Goal: Use online tool/utility: Utilize a website feature to perform a specific function

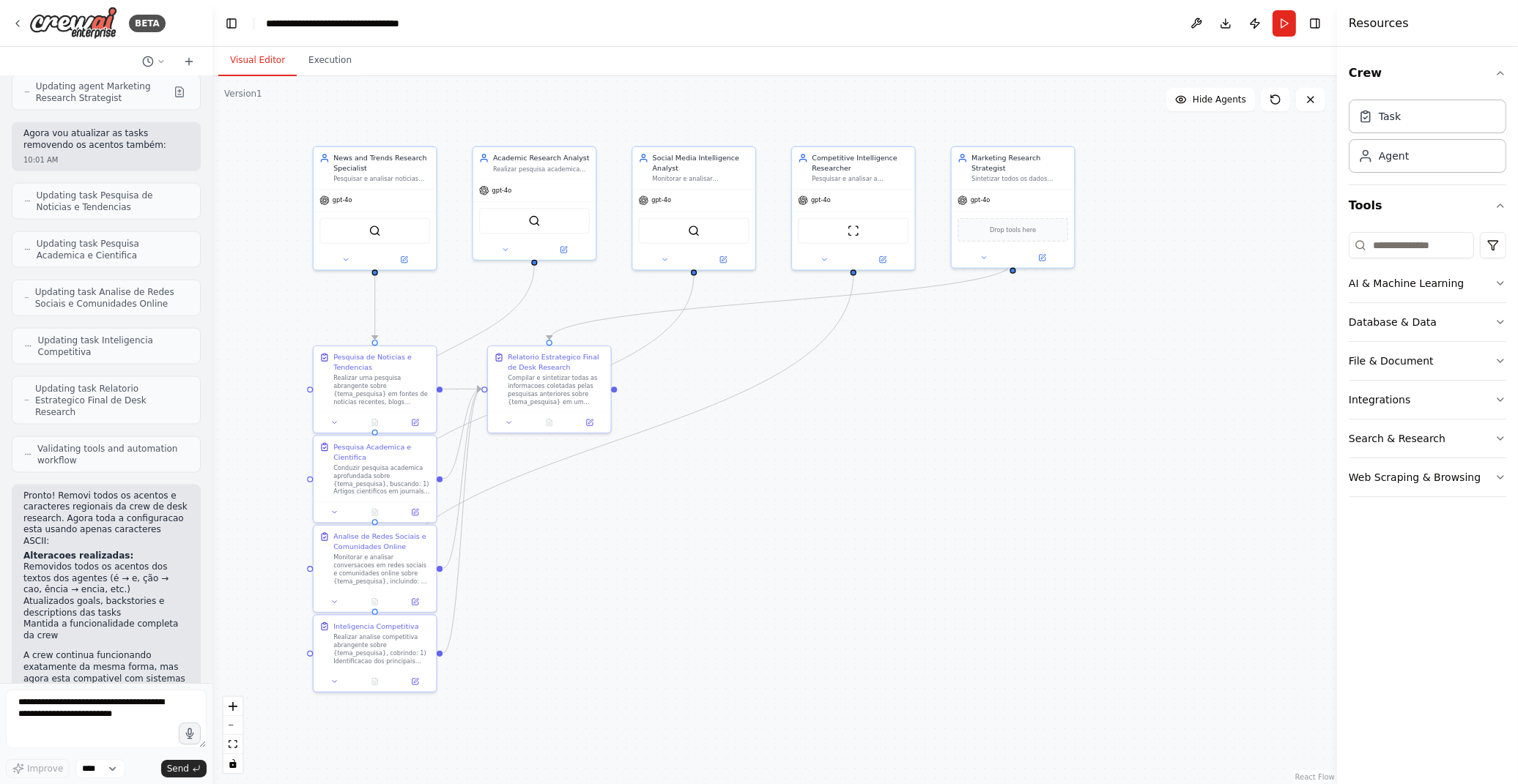
click at [980, 645] on div ".deletable-edge-delete-btn { width: 20px; height: 20px; border: 0px solid #ffff…" at bounding box center [774, 430] width 1124 height 708
click at [121, 734] on textarea at bounding box center [107, 719] width 201 height 58
click at [1289, 22] on button "Run" at bounding box center [1284, 23] width 24 height 26
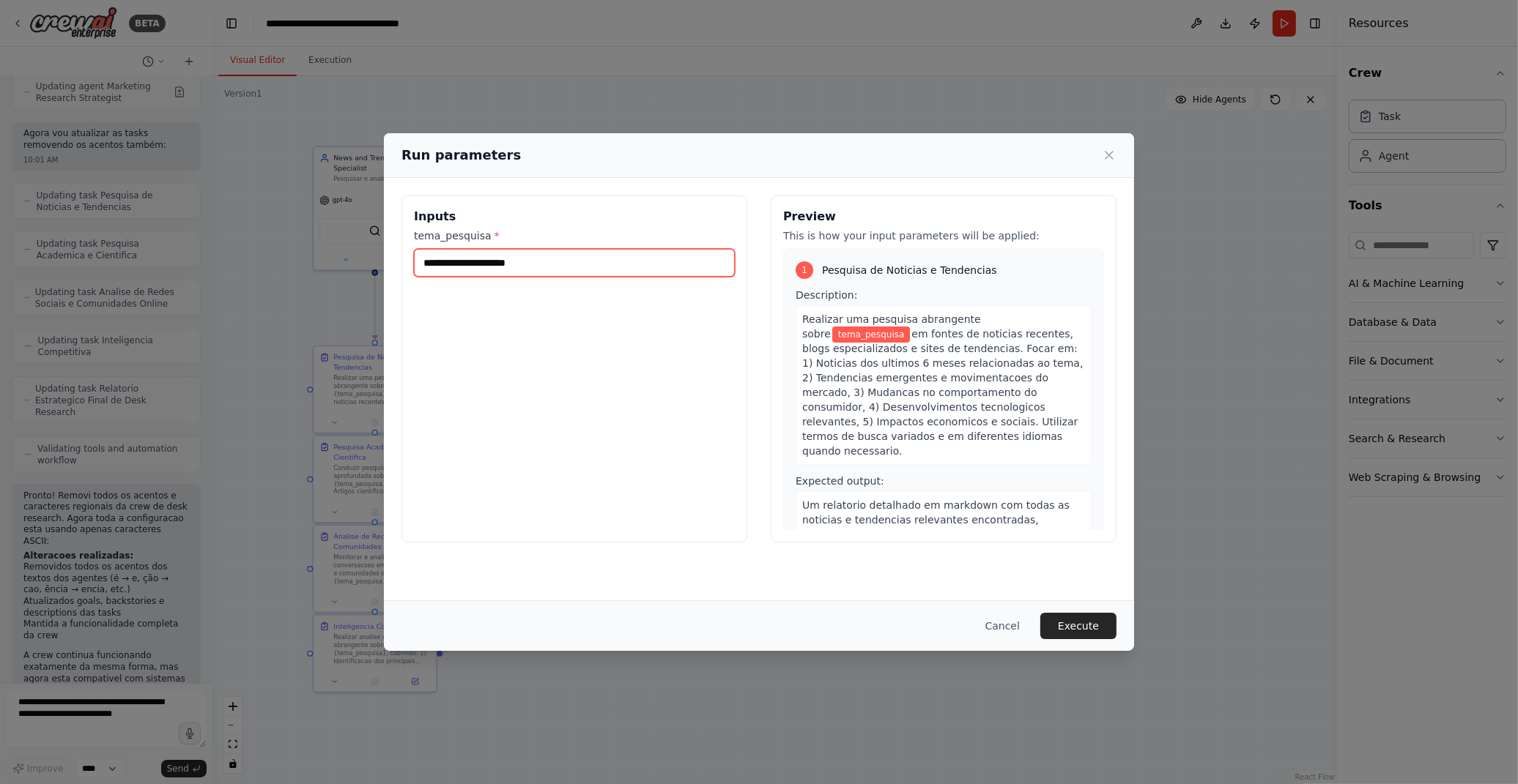
click at [486, 262] on input "tema_pesquisa *" at bounding box center [574, 263] width 321 height 28
click at [579, 257] on input "tema_pesquisa *" at bounding box center [574, 263] width 321 height 28
type input "*"
click at [548, 262] on input "**********" at bounding box center [574, 263] width 321 height 28
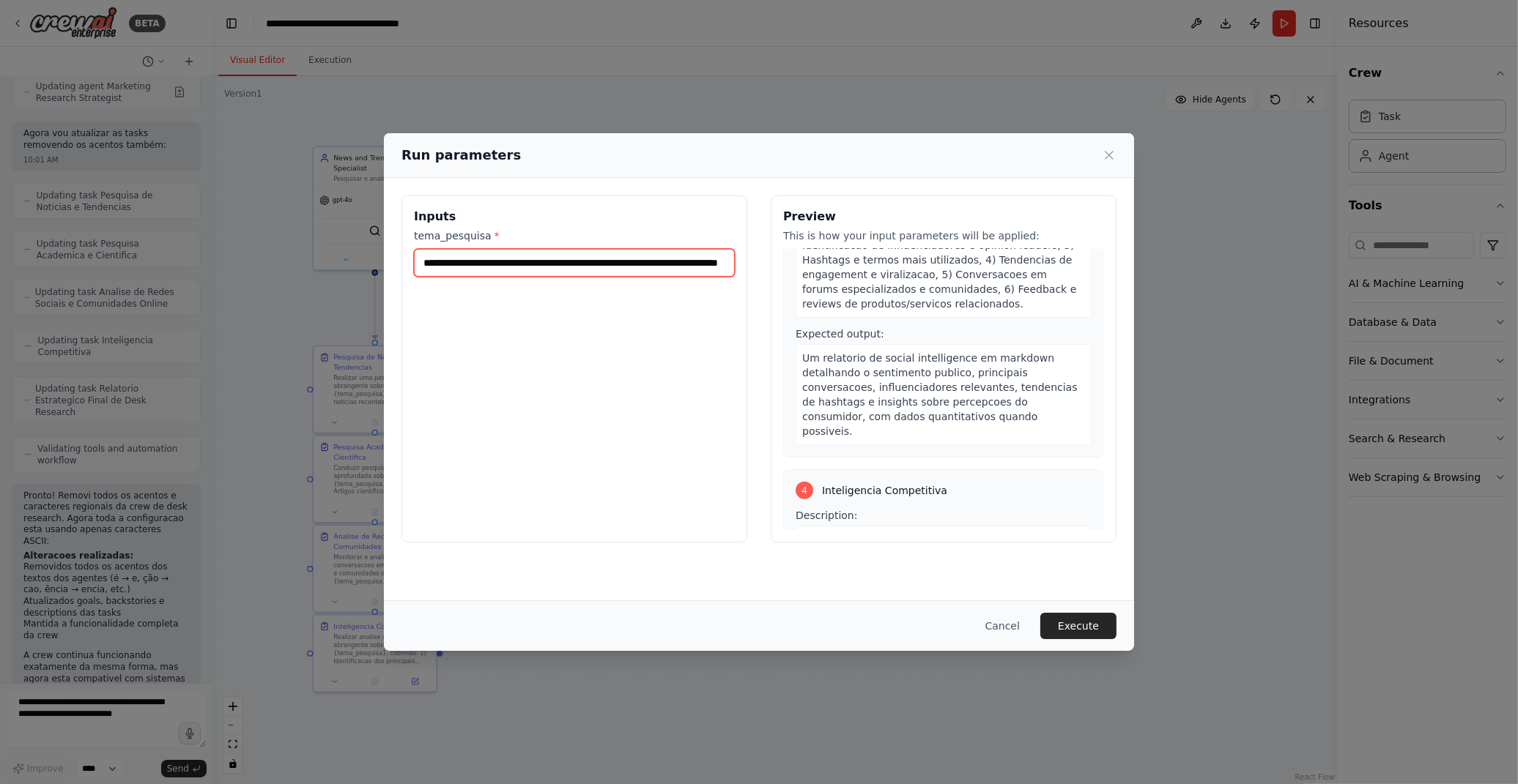
scroll to position [1459, 0]
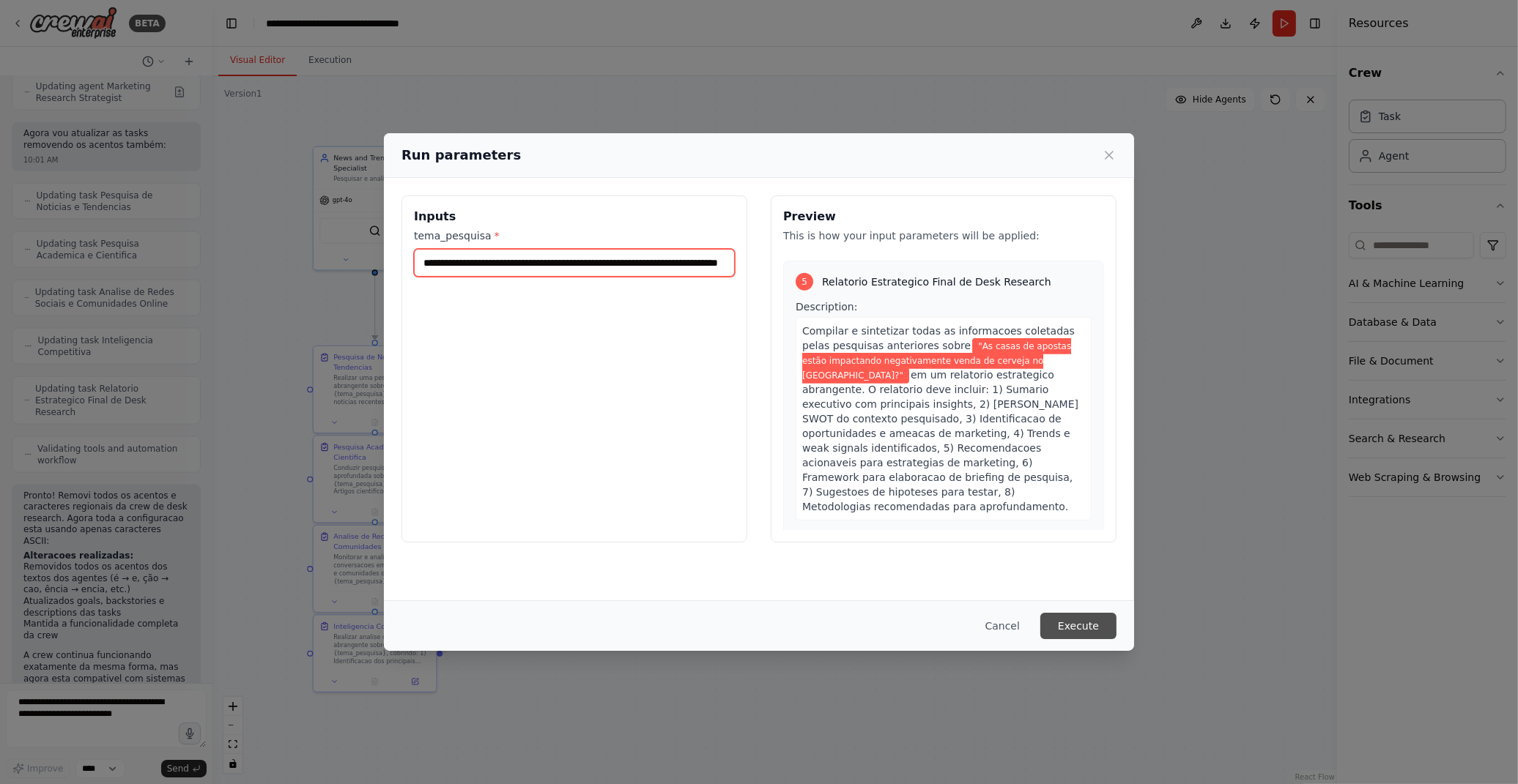
type input "**********"
click at [1090, 624] on button "Execute" at bounding box center [1078, 626] width 76 height 26
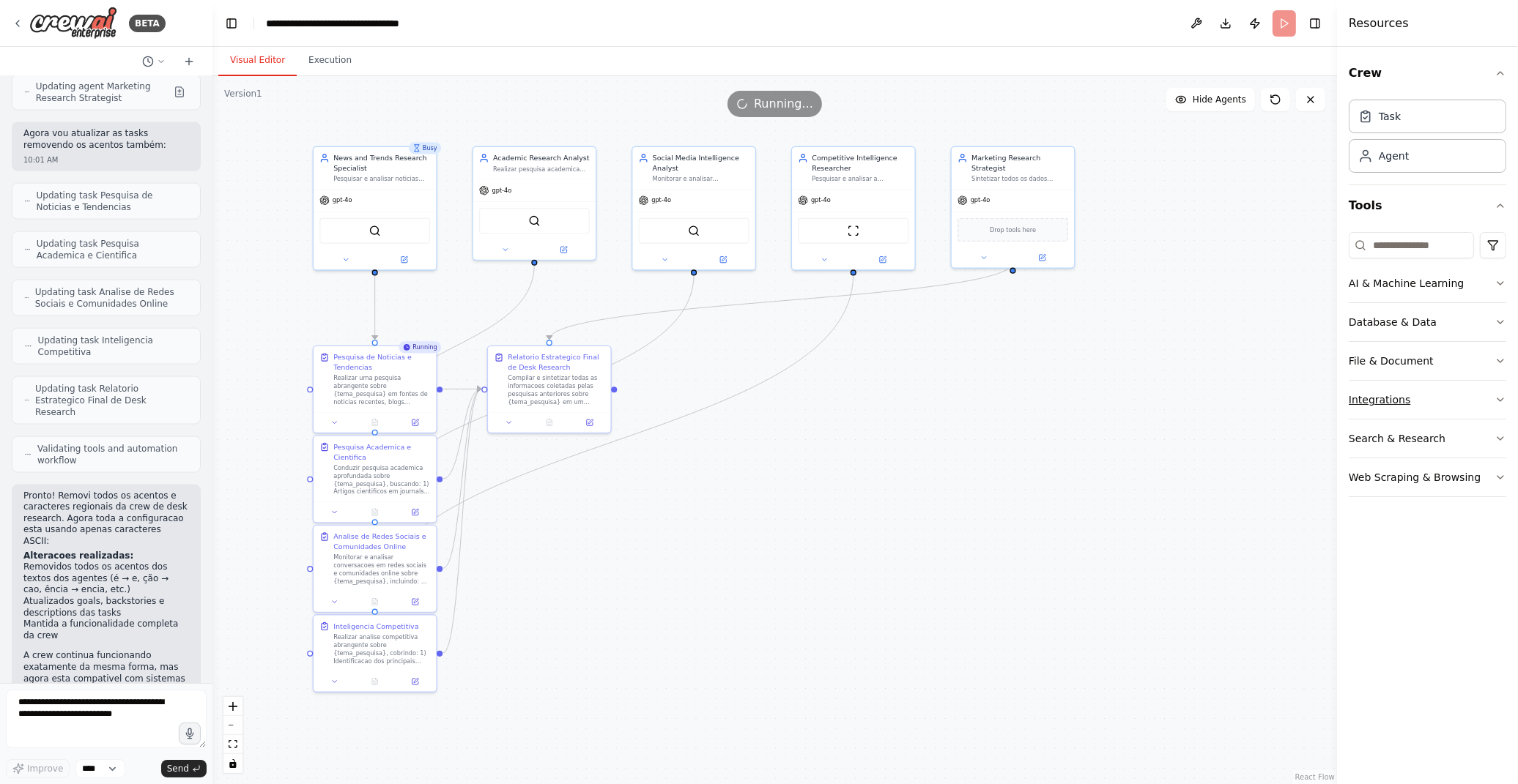
drag, startPoint x: 1140, startPoint y: 415, endPoint x: 1465, endPoint y: 407, distance: 325.1
click at [1140, 415] on div ".deletable-edge-delete-btn { width: 20px; height: 20px; border: 0px solid #ffff…" at bounding box center [774, 430] width 1124 height 708
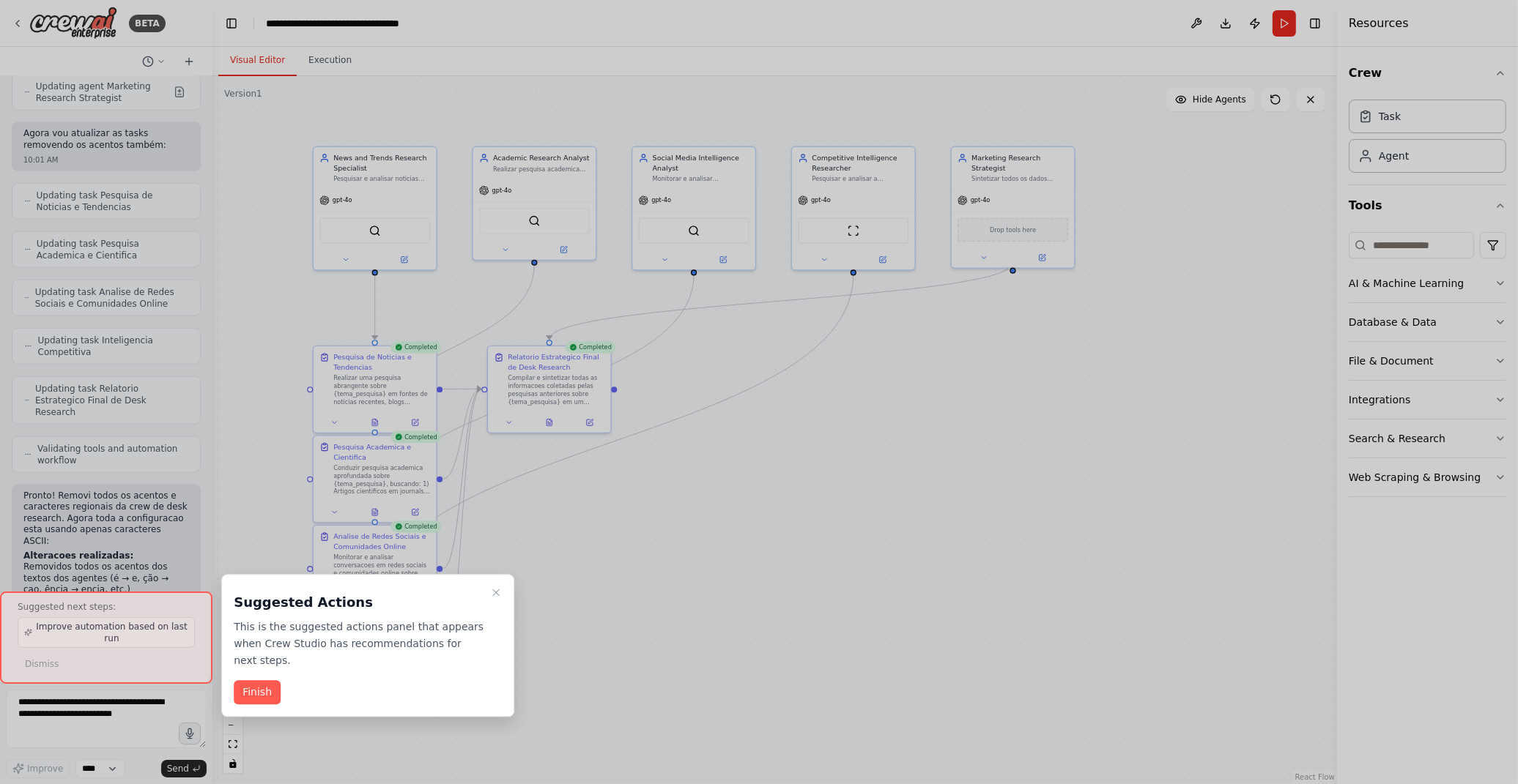
drag, startPoint x: 498, startPoint y: 590, endPoint x: 1424, endPoint y: 584, distance: 926.0
click at [498, 590] on icon "Close walkthrough" at bounding box center [496, 592] width 6 height 6
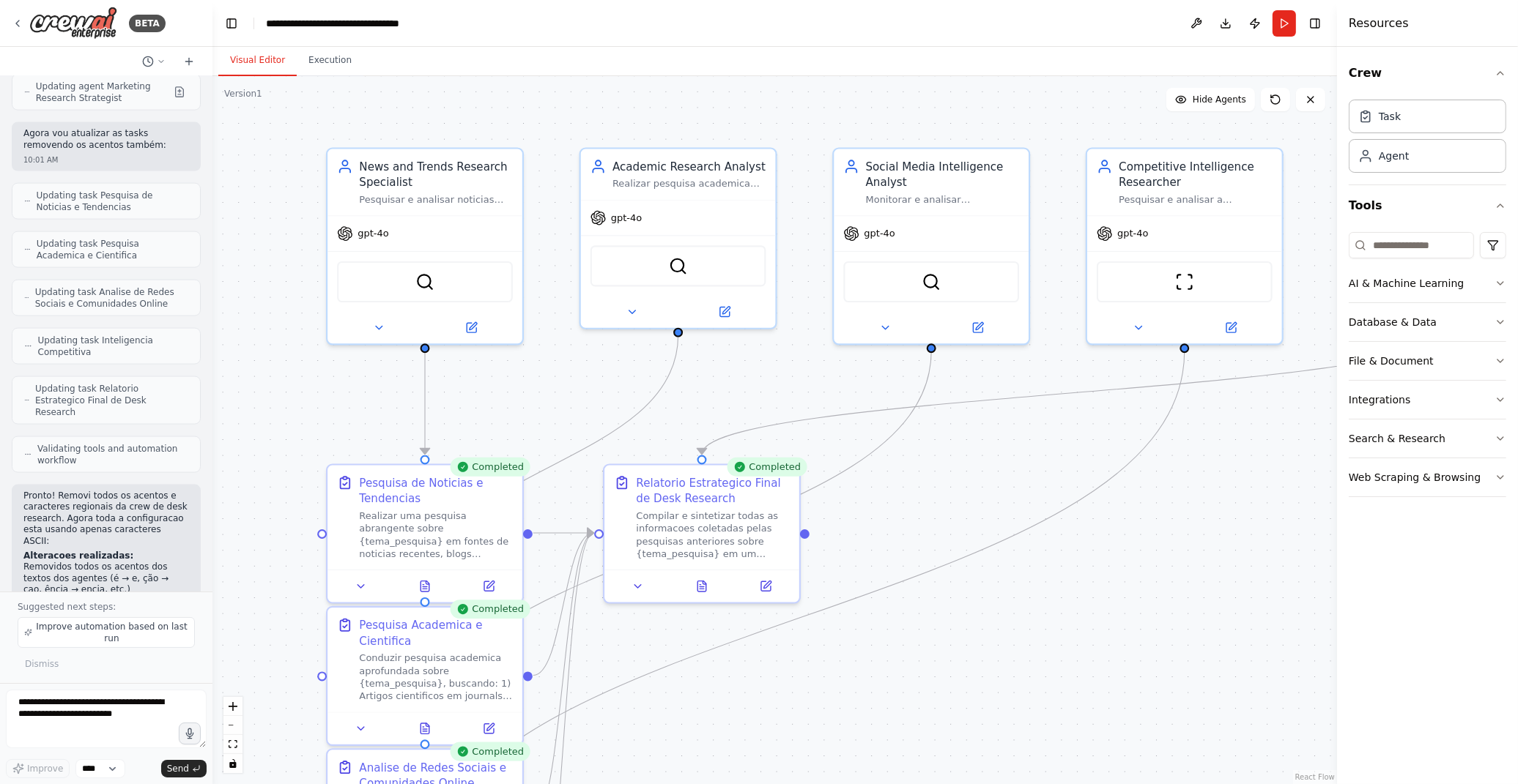
drag, startPoint x: 434, startPoint y: 268, endPoint x: 536, endPoint y: 367, distance: 142.1
click at [536, 367] on div ".deletable-edge-delete-btn { width: 20px; height: 20px; border: 0px solid #ffff…" at bounding box center [774, 430] width 1124 height 708
click at [469, 190] on div "Pesquisar e analisar noticias recentes, tendencias de mercado e desenvolvimento…" at bounding box center [436, 196] width 153 height 12
click at [474, 327] on icon at bounding box center [471, 324] width 9 height 9
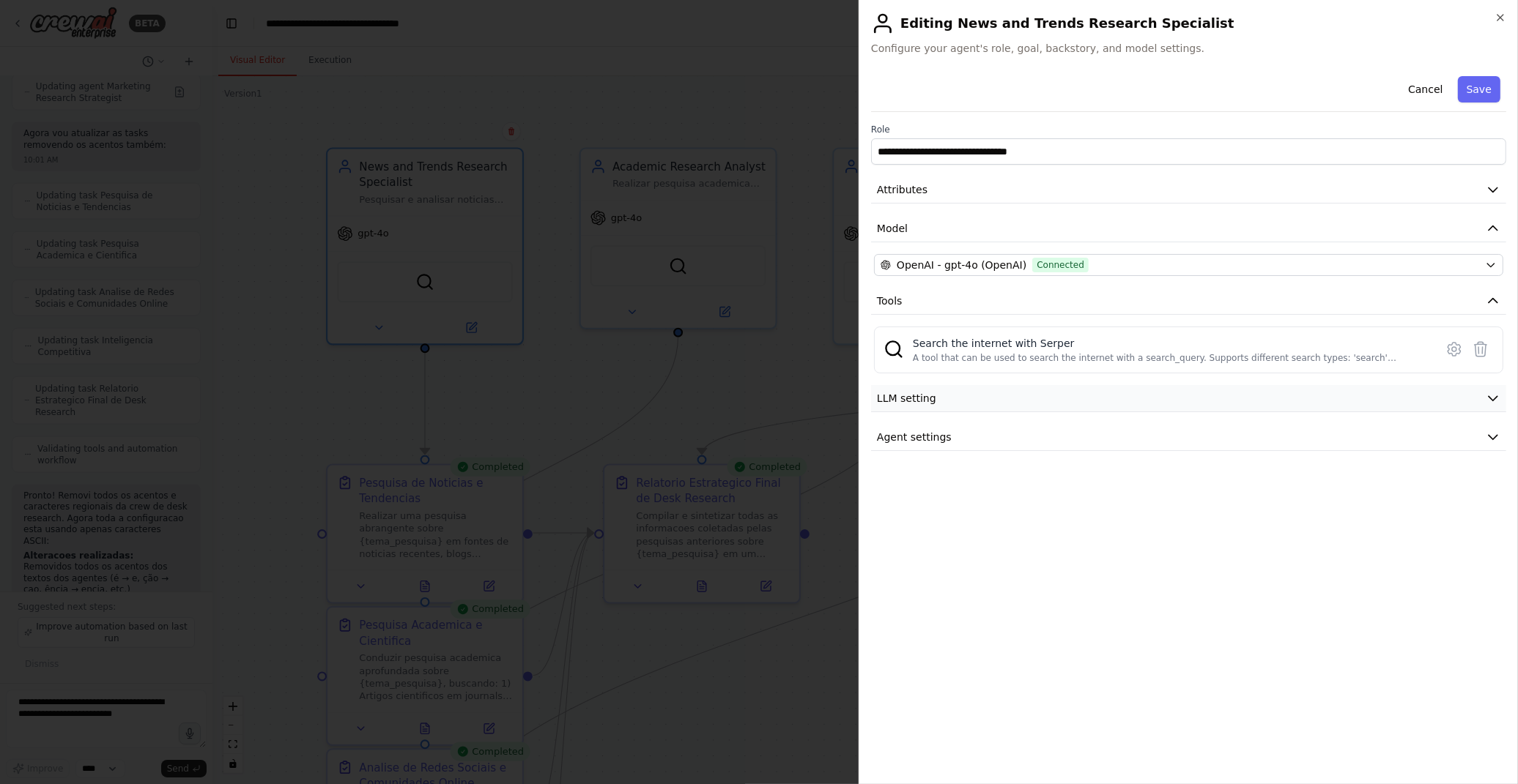
click at [993, 404] on button "LLM setting" at bounding box center [1189, 398] width 635 height 27
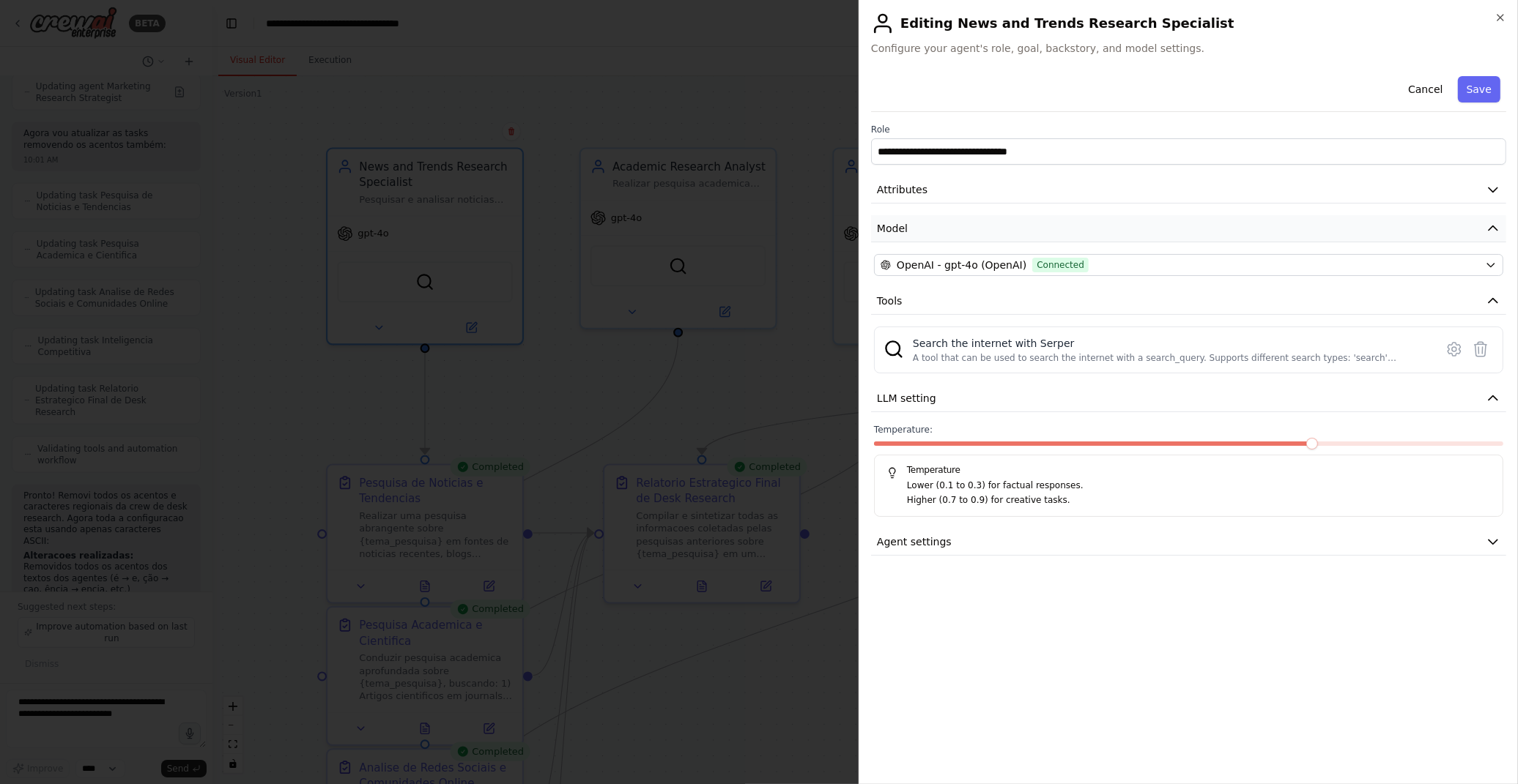
click at [927, 226] on button "Model" at bounding box center [1189, 229] width 635 height 27
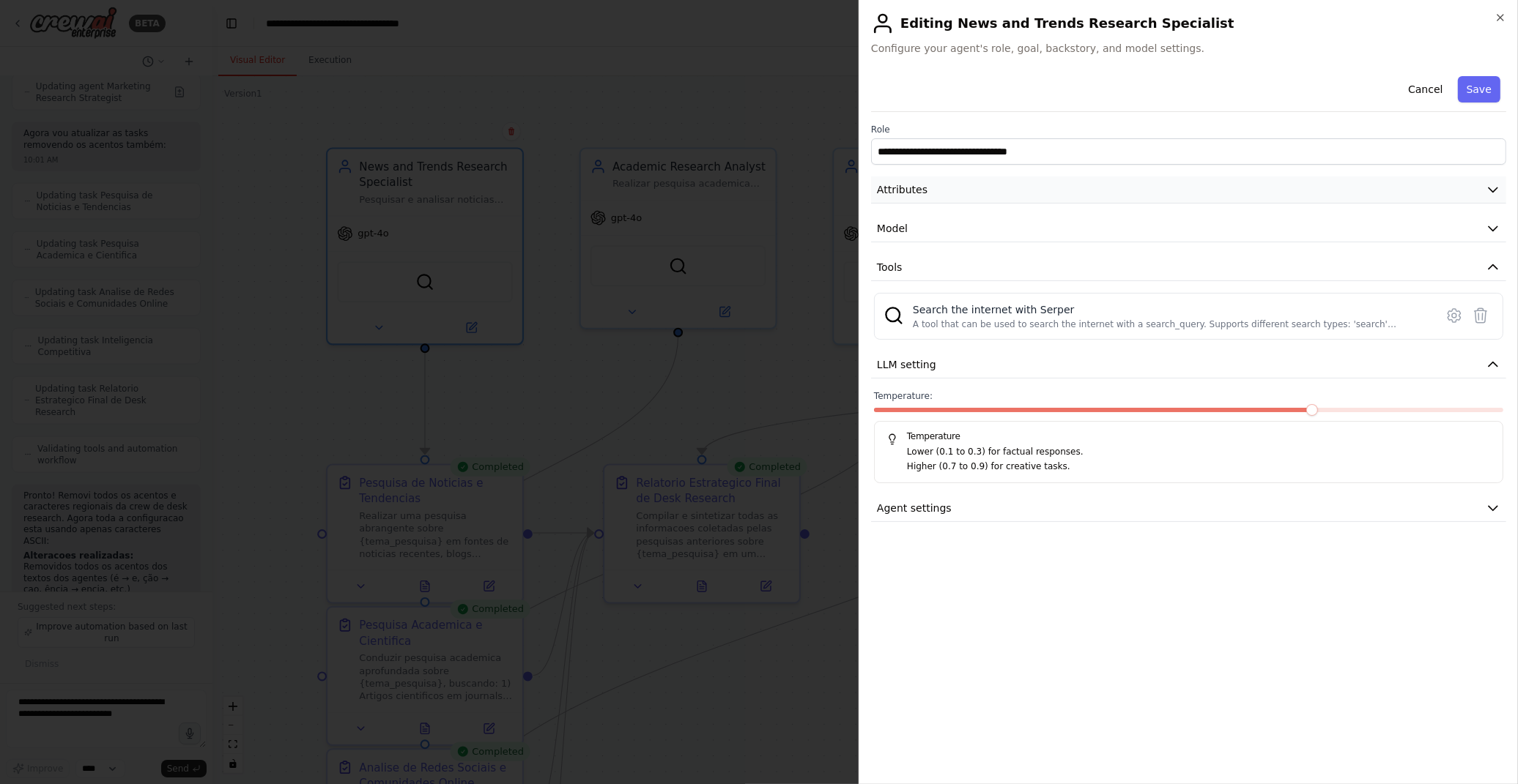
click at [988, 188] on button "Attributes" at bounding box center [1189, 189] width 635 height 27
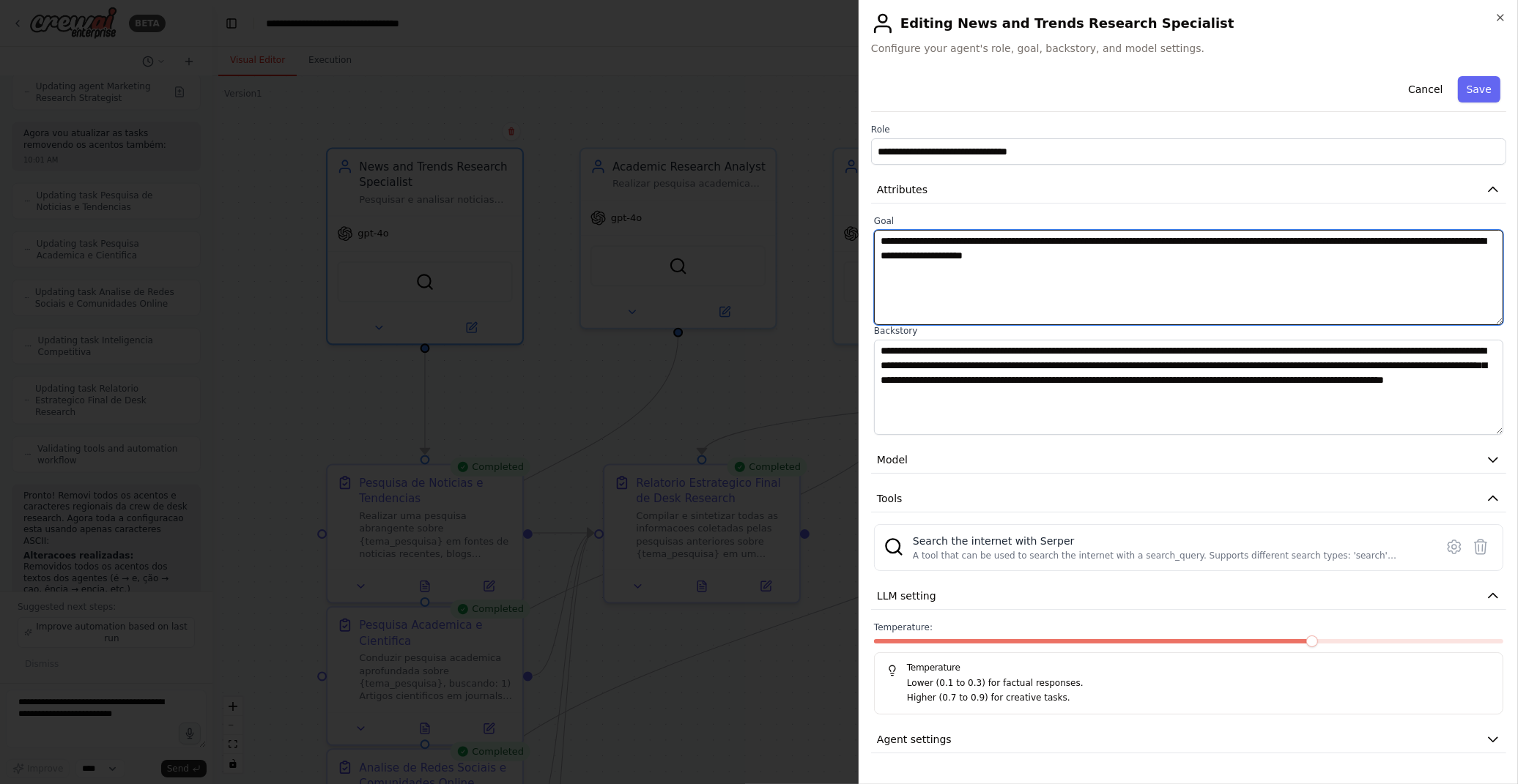
drag, startPoint x: 1327, startPoint y: 240, endPoint x: 1410, endPoint y: 236, distance: 83.1
click at [1410, 236] on textarea "**********" at bounding box center [1189, 278] width 629 height 95
click at [1370, 278] on textarea "**********" at bounding box center [1189, 278] width 629 height 95
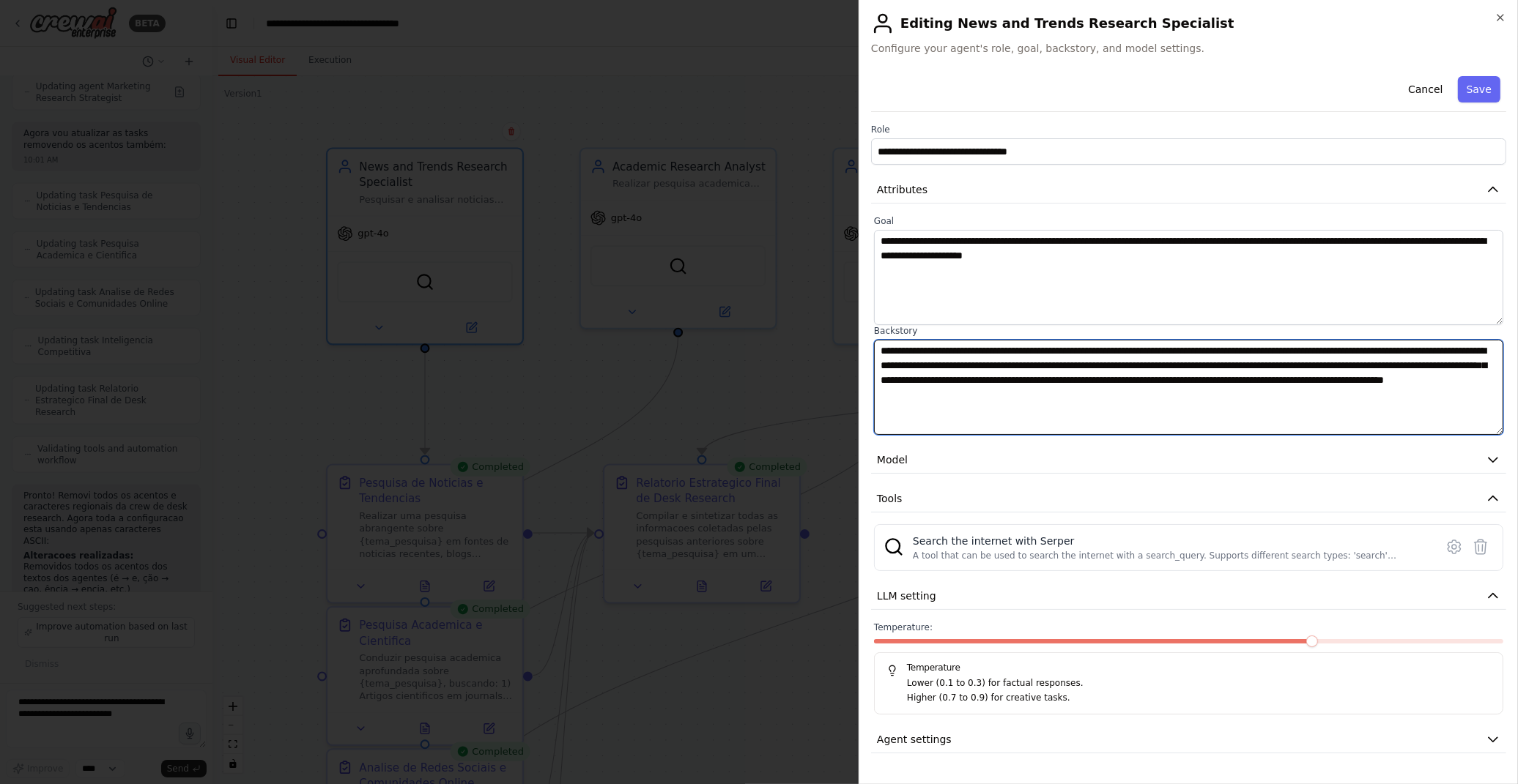
click at [1210, 394] on textarea "**********" at bounding box center [1189, 387] width 629 height 95
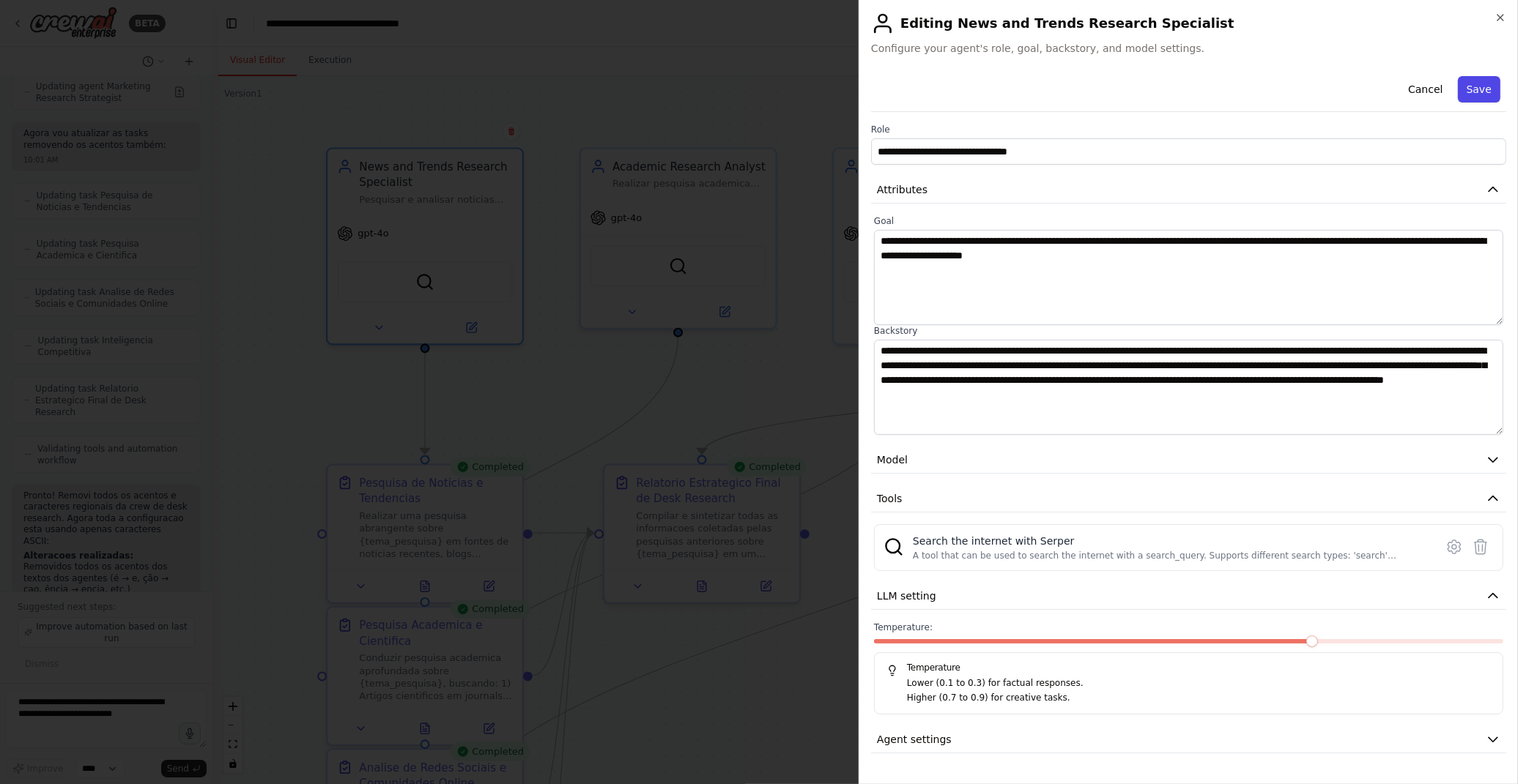
click at [1478, 92] on button "Save" at bounding box center [1479, 89] width 42 height 26
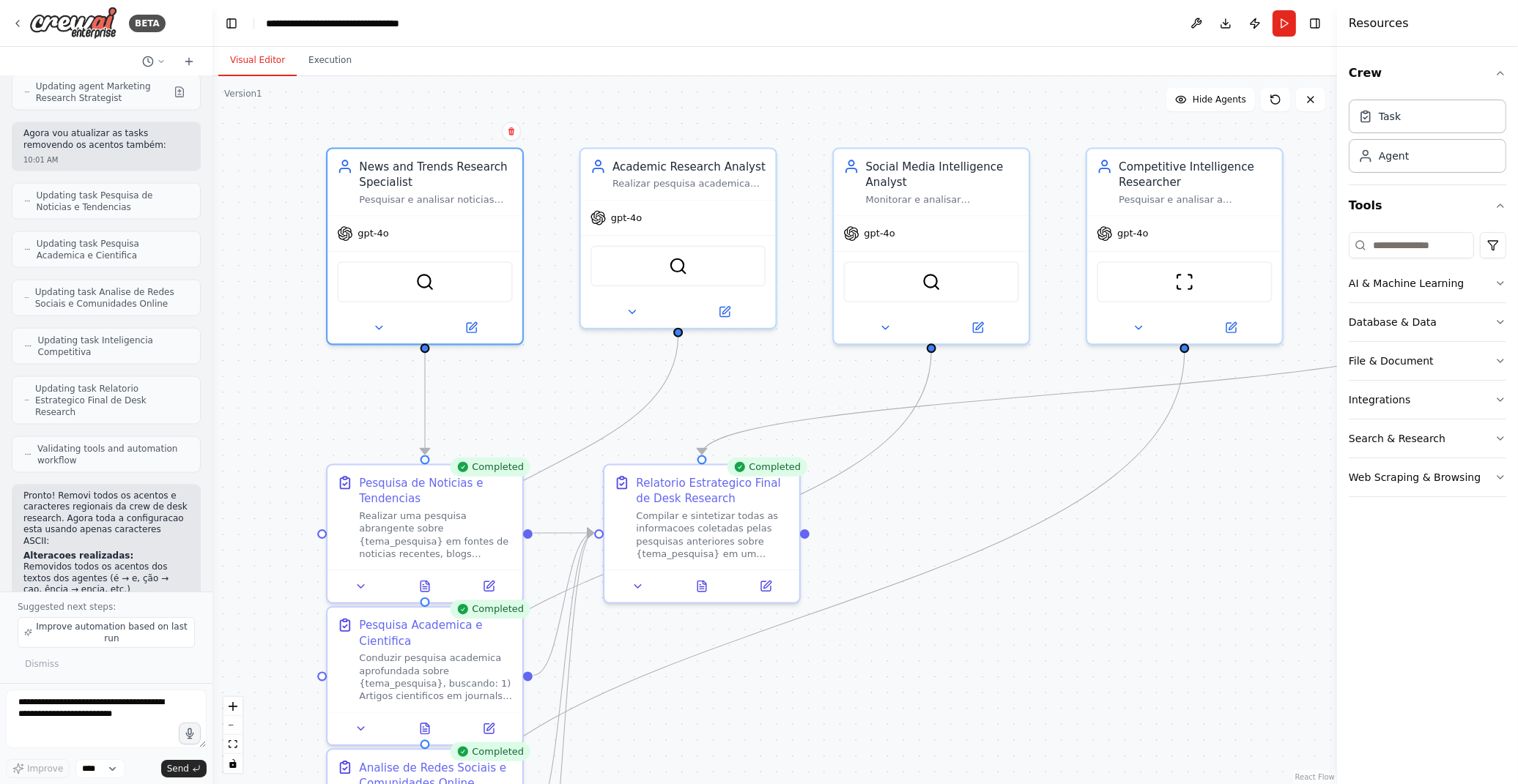
drag, startPoint x: 810, startPoint y: 374, endPoint x: 804, endPoint y: 364, distance: 11.7
click at [804, 364] on div ".deletable-edge-delete-btn { width: 20px; height: 20px; border: 0px solid #ffff…" at bounding box center [774, 430] width 1124 height 708
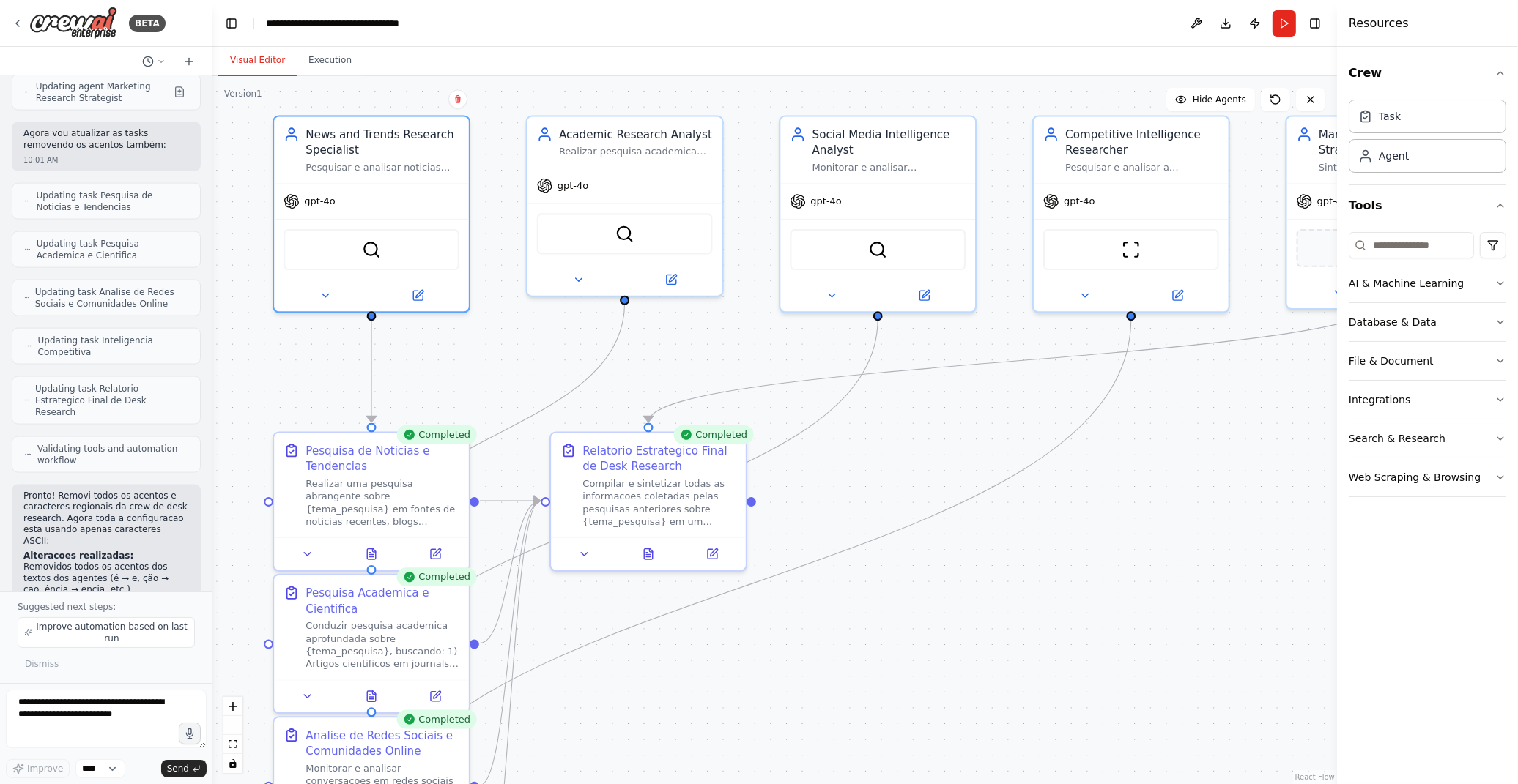
drag, startPoint x: 791, startPoint y: 367, endPoint x: 642, endPoint y: 292, distance: 166.8
click at [670, 289] on div ".deletable-edge-delete-btn { width: 20px; height: 20px; border: 0px solid #ffff…" at bounding box center [774, 430] width 1124 height 708
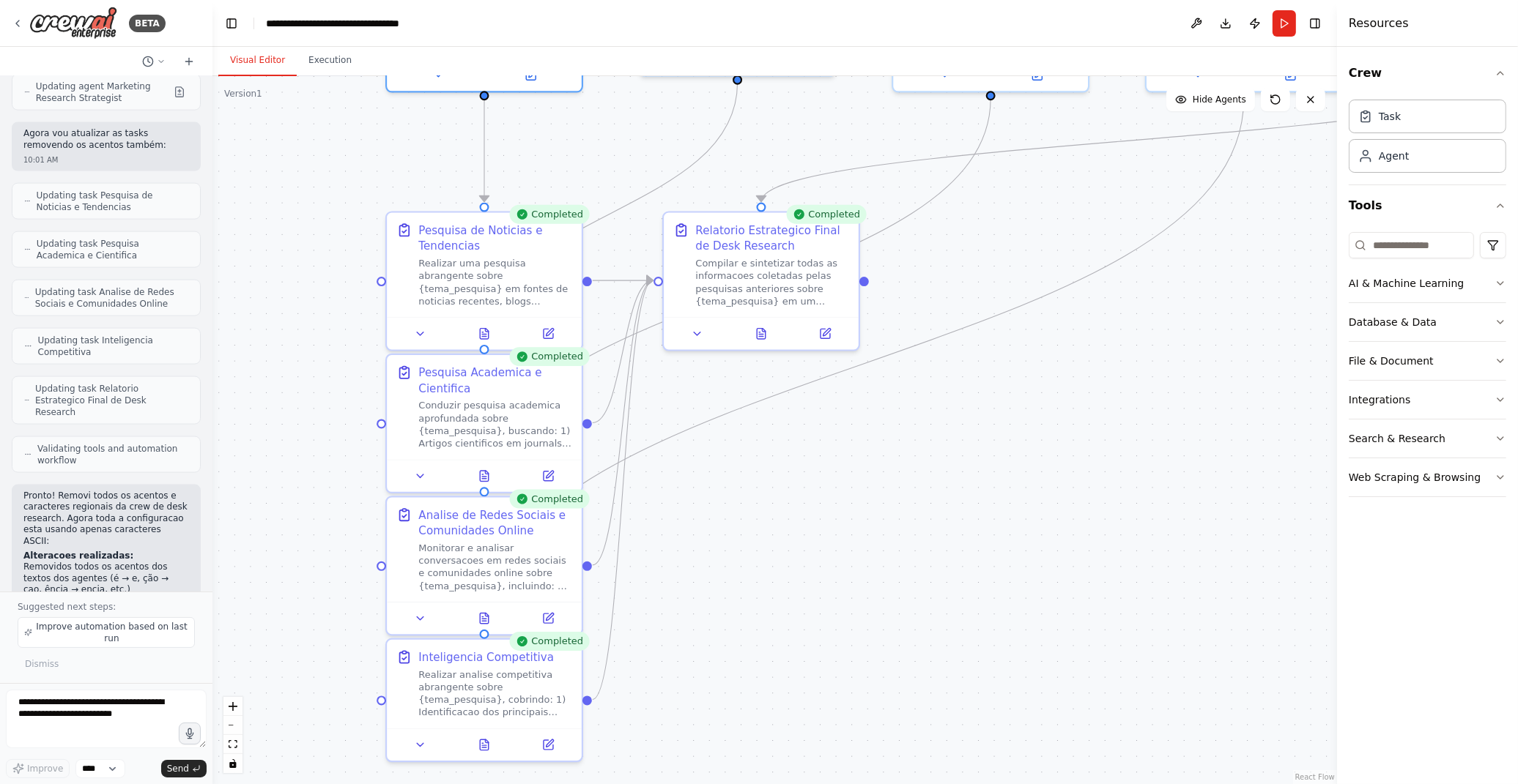
drag, startPoint x: 704, startPoint y: 632, endPoint x: 890, endPoint y: 466, distance: 249.3
click at [890, 466] on div ".deletable-edge-delete-btn { width: 20px; height: 20px; border: 0px solid #ffff…" at bounding box center [774, 430] width 1124 height 708
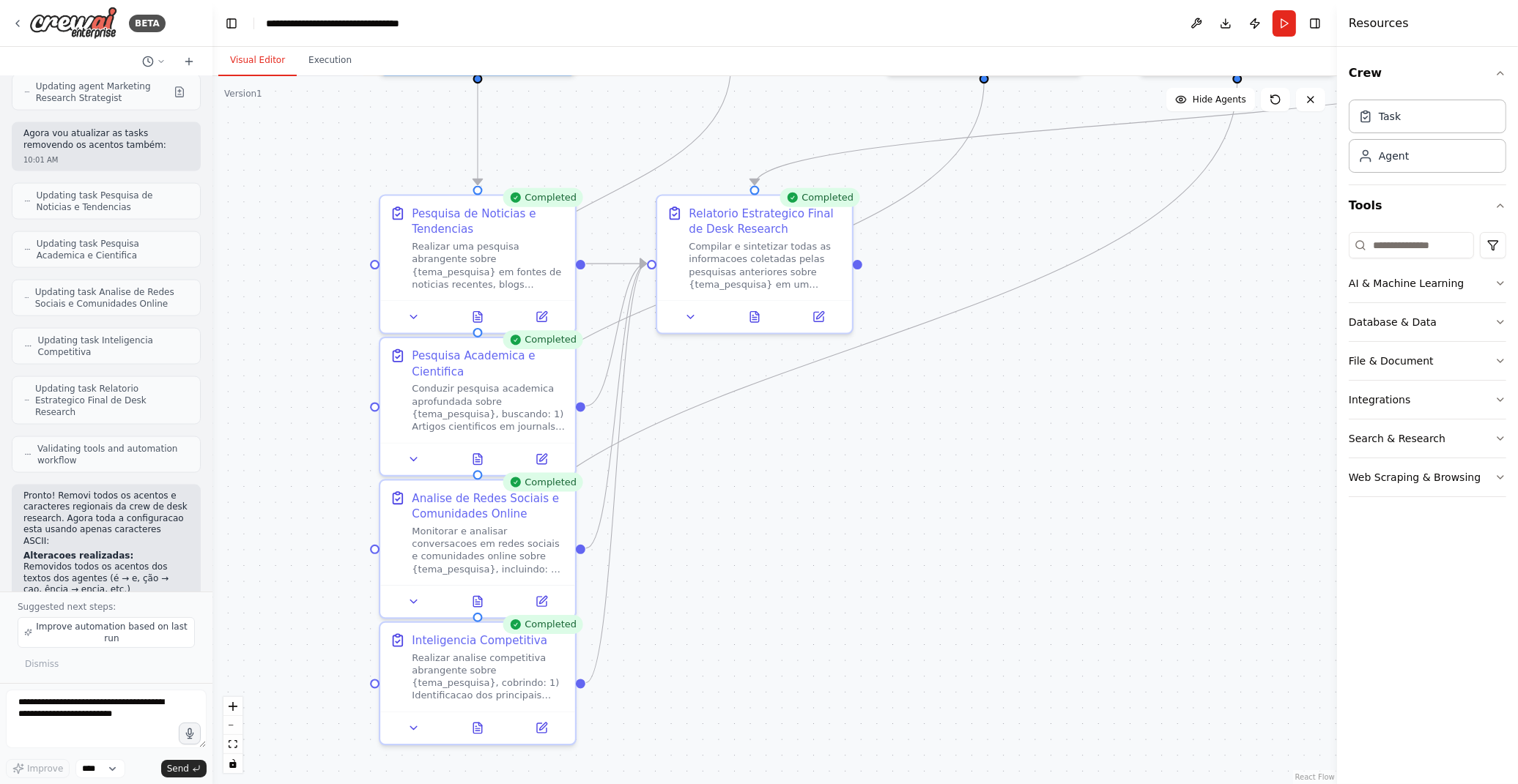
drag, startPoint x: 955, startPoint y: 558, endPoint x: 932, endPoint y: 540, distance: 29.2
click at [936, 535] on div ".deletable-edge-delete-btn { width: 20px; height: 20px; border: 0px solid #ffff…" at bounding box center [774, 430] width 1124 height 708
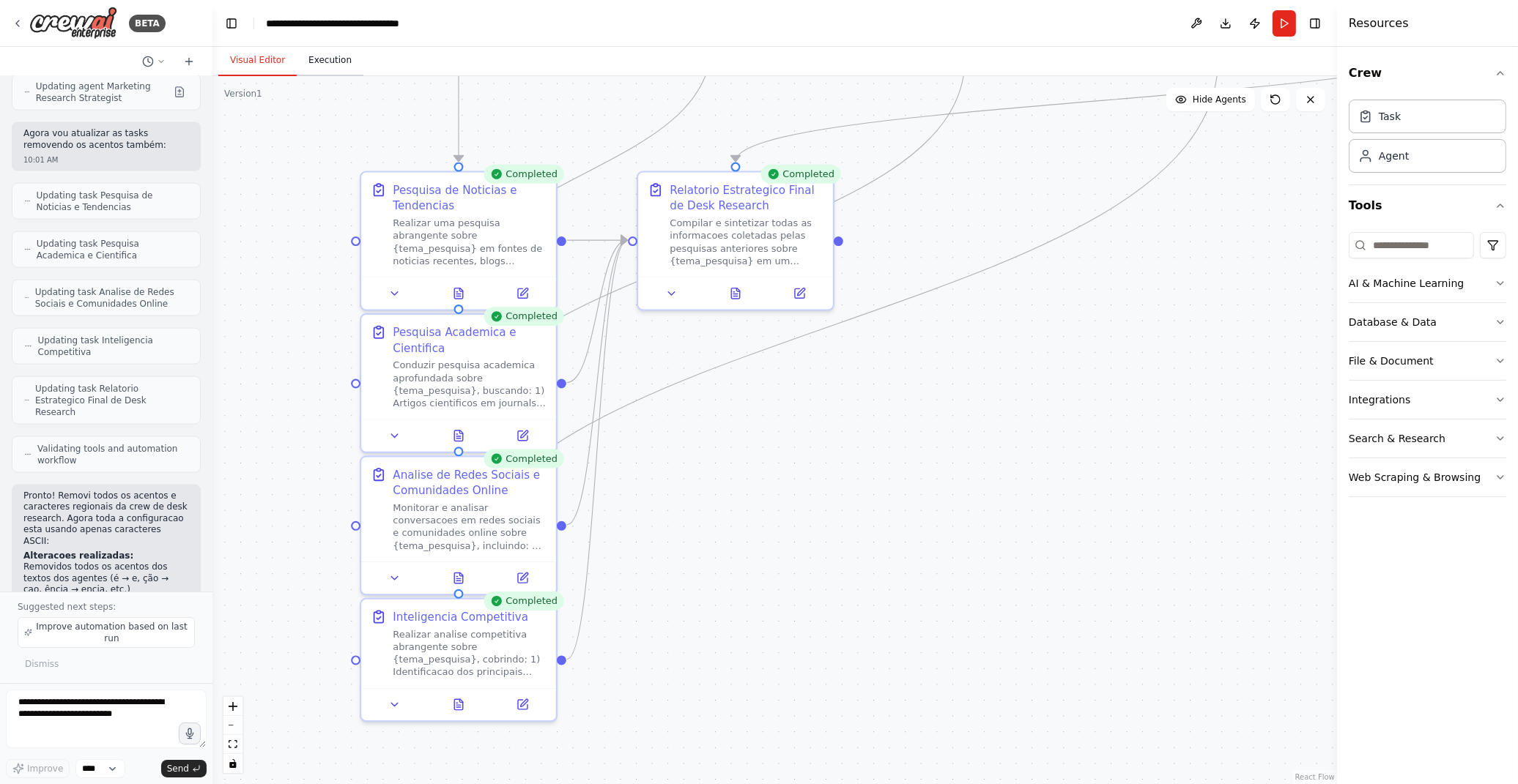
click at [309, 66] on button "Execution" at bounding box center [330, 61] width 67 height 31
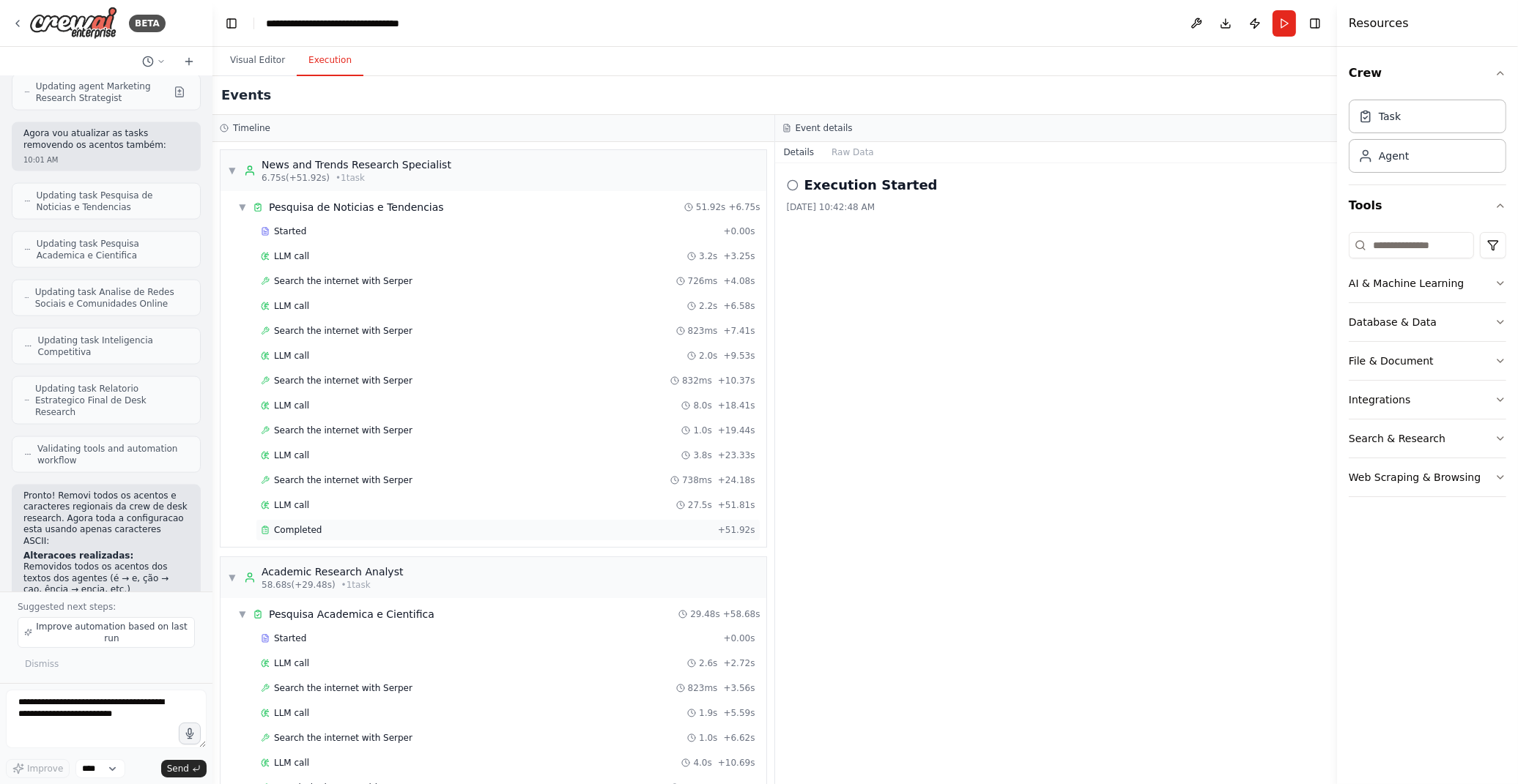
click at [357, 539] on div "Completed + 51.92s" at bounding box center [508, 530] width 505 height 22
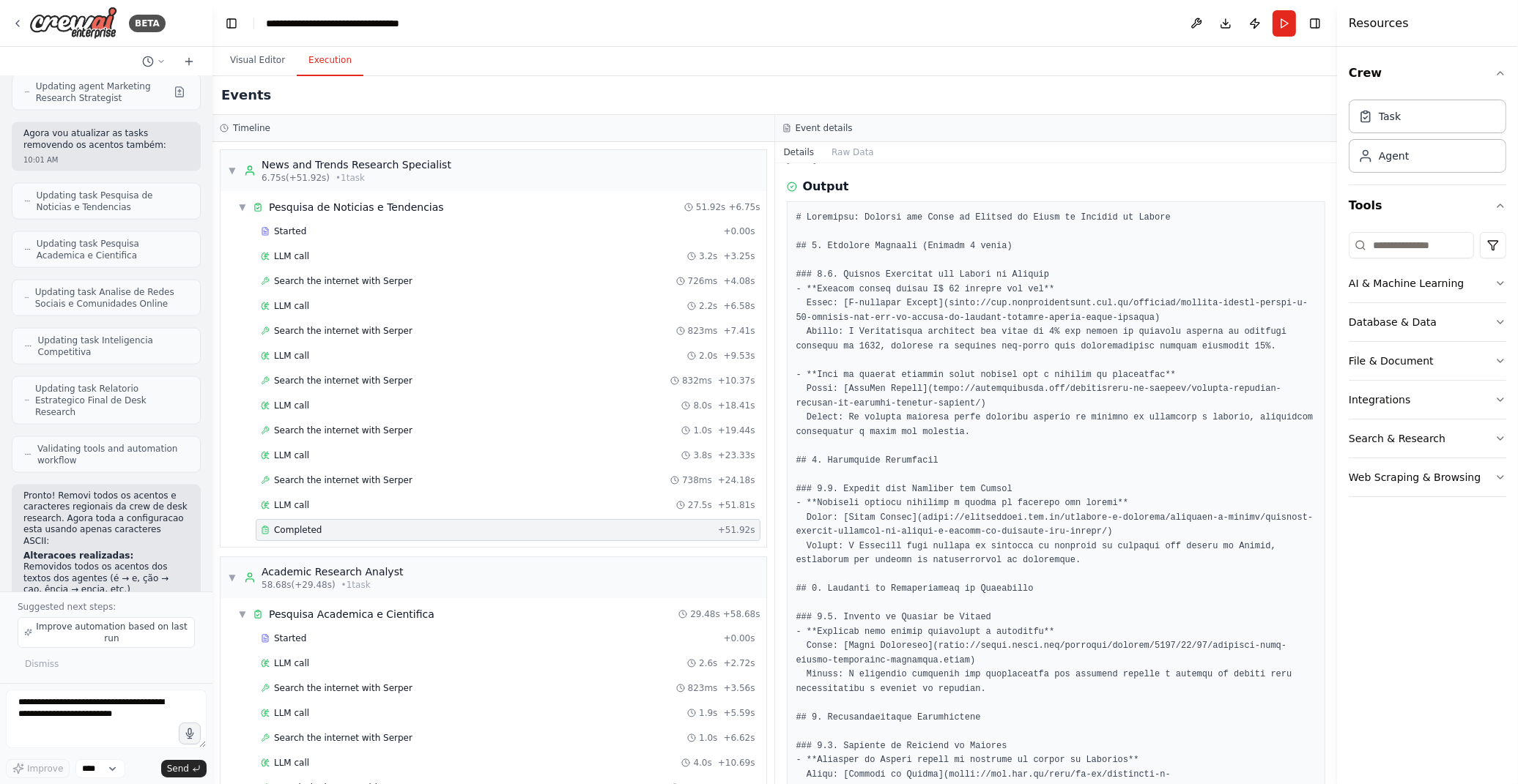
scroll to position [0, 0]
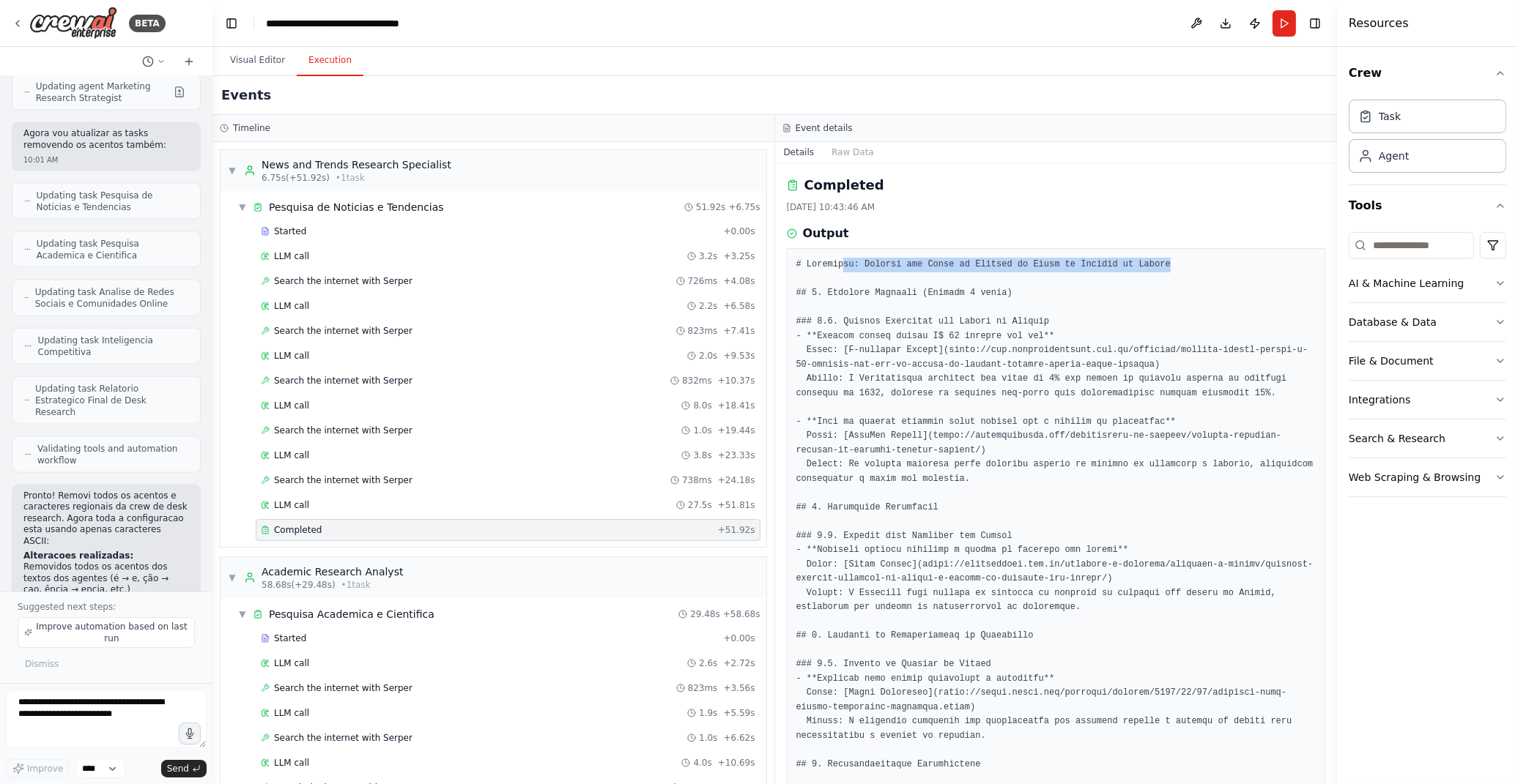
drag, startPoint x: 841, startPoint y: 262, endPoint x: 1155, endPoint y: 250, distance: 314.2
click at [1155, 250] on div at bounding box center [1056, 765] width 540 height 1033
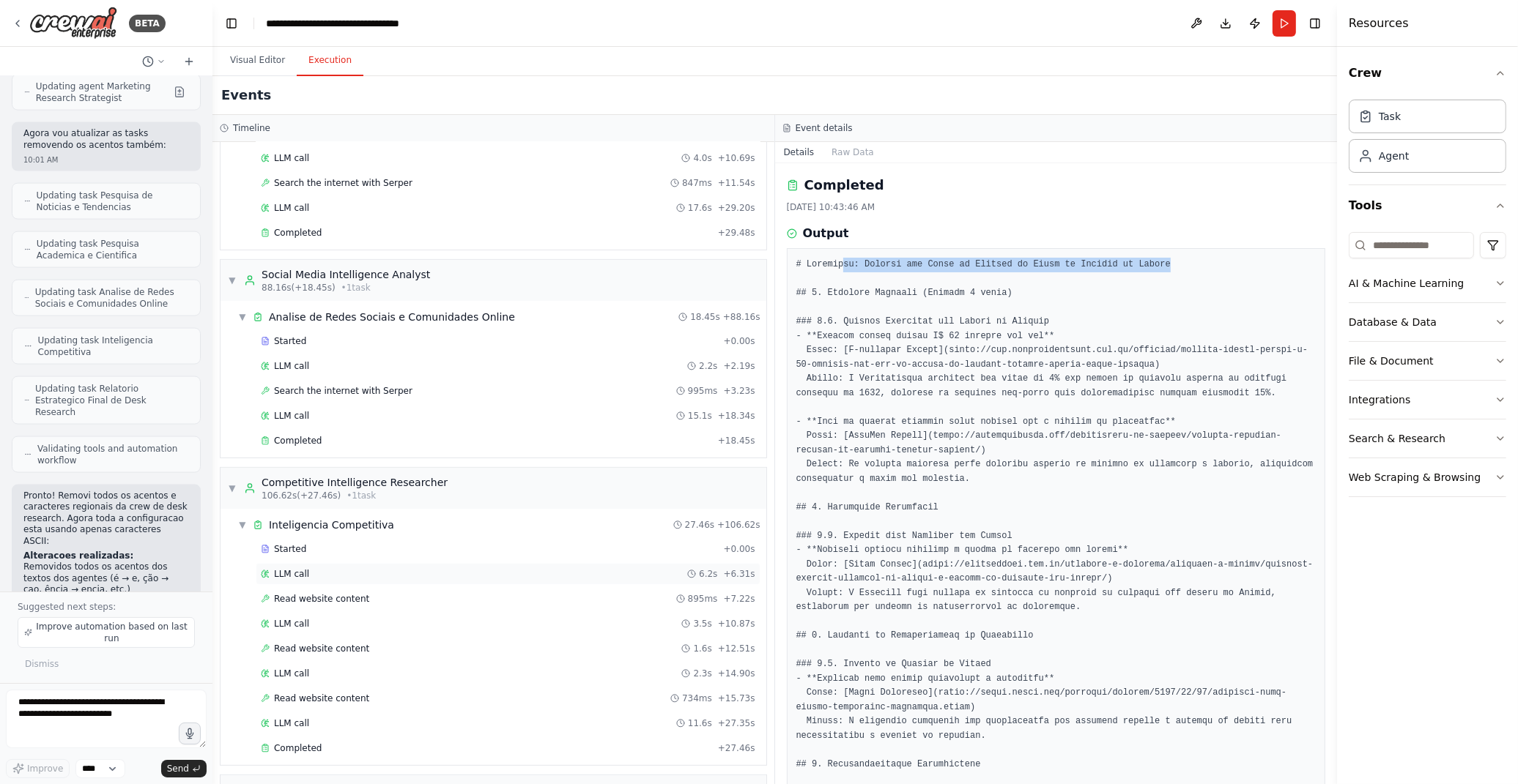
scroll to position [651, 0]
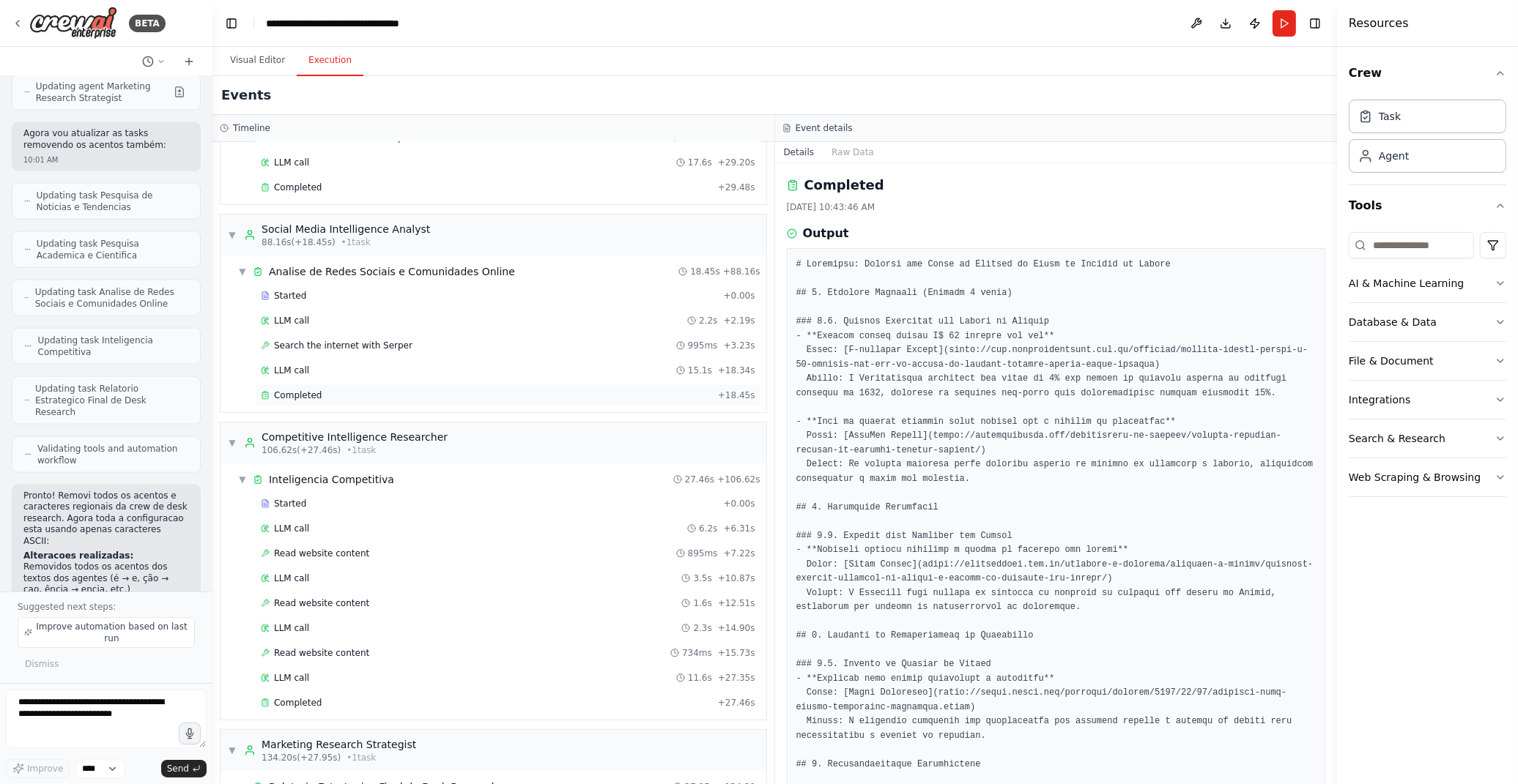
click at [341, 397] on div "Completed" at bounding box center [487, 395] width 451 height 12
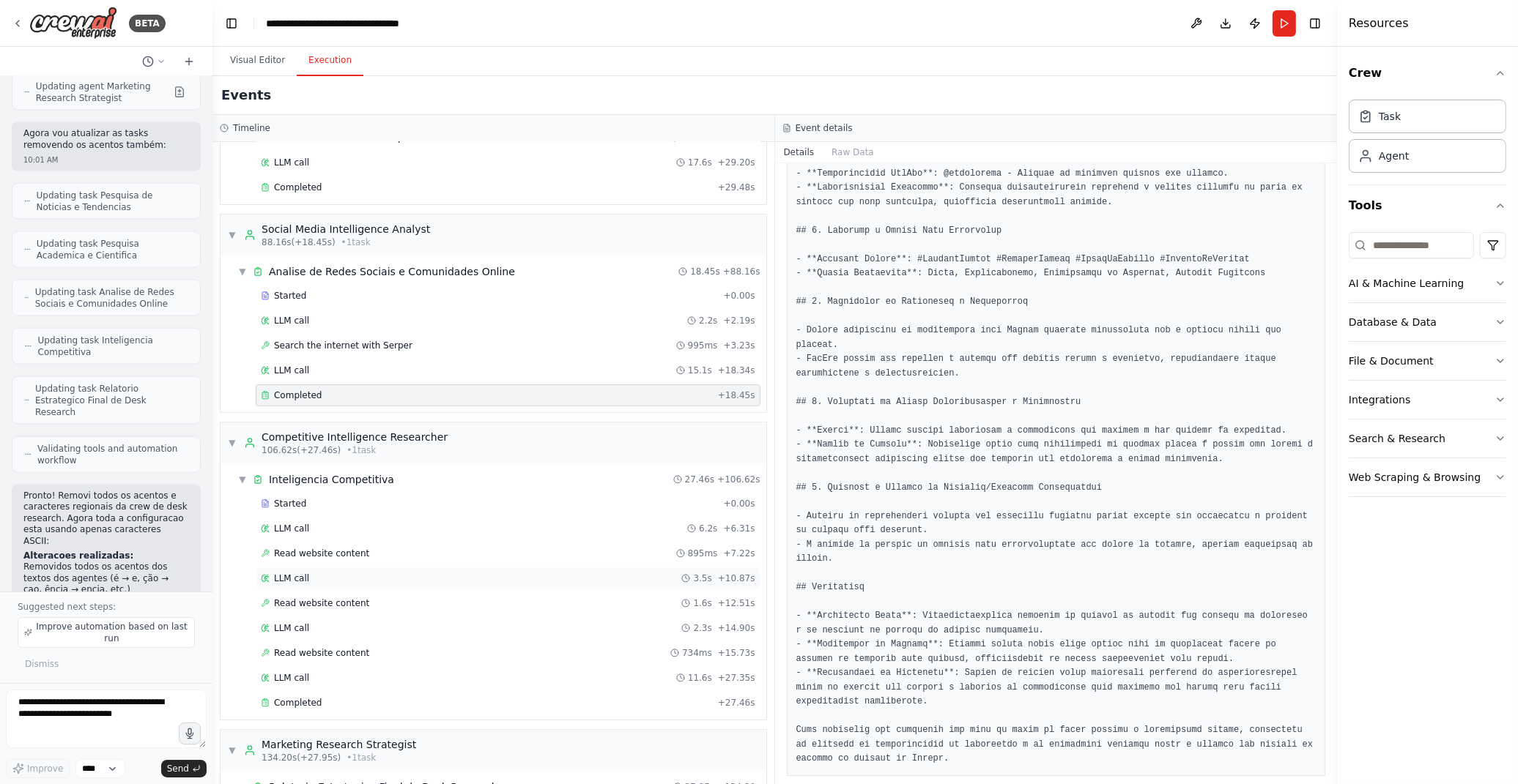
scroll to position [767, 0]
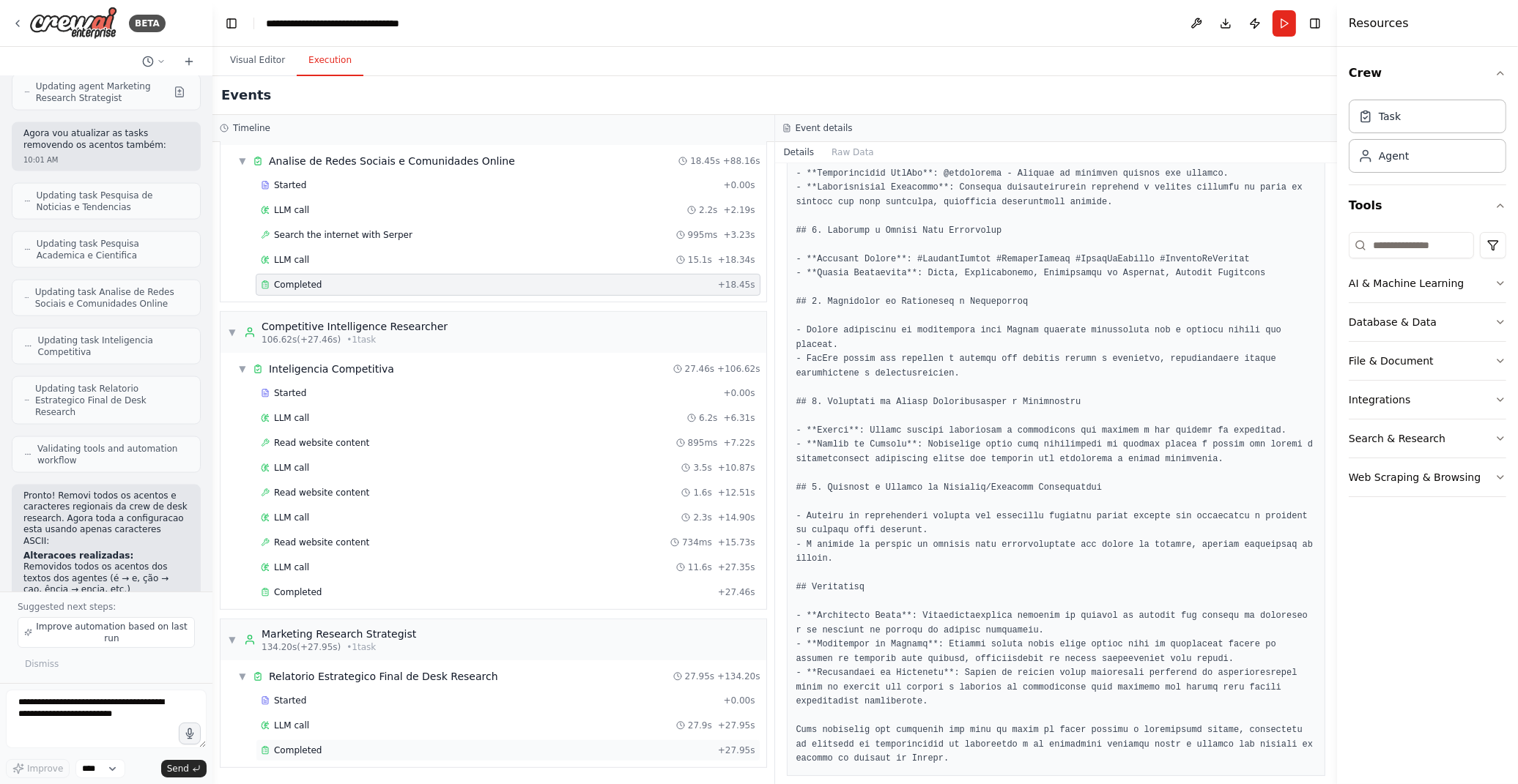
click at [312, 757] on div "Completed + 27.95s" at bounding box center [508, 750] width 505 height 22
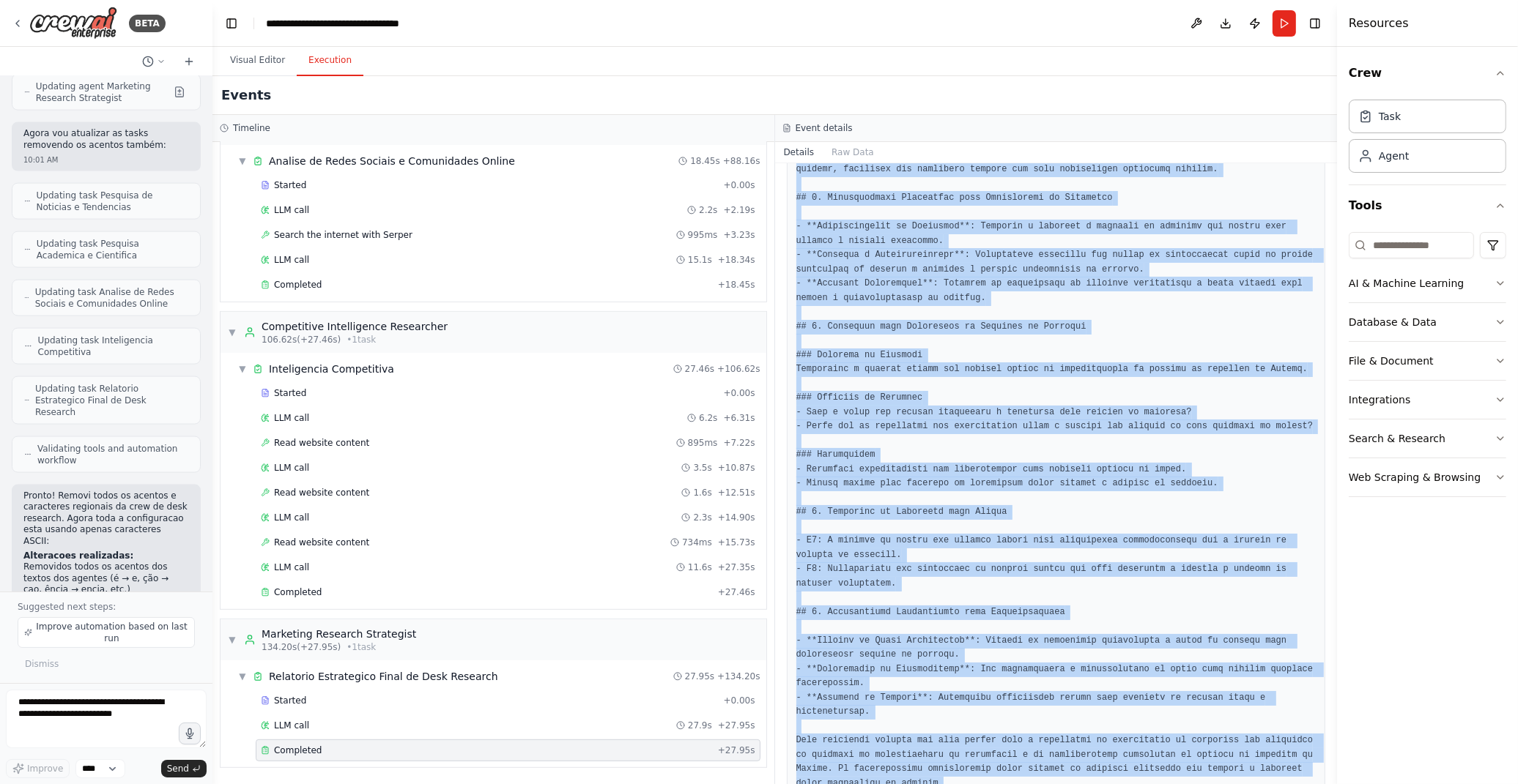
scroll to position [733, 0]
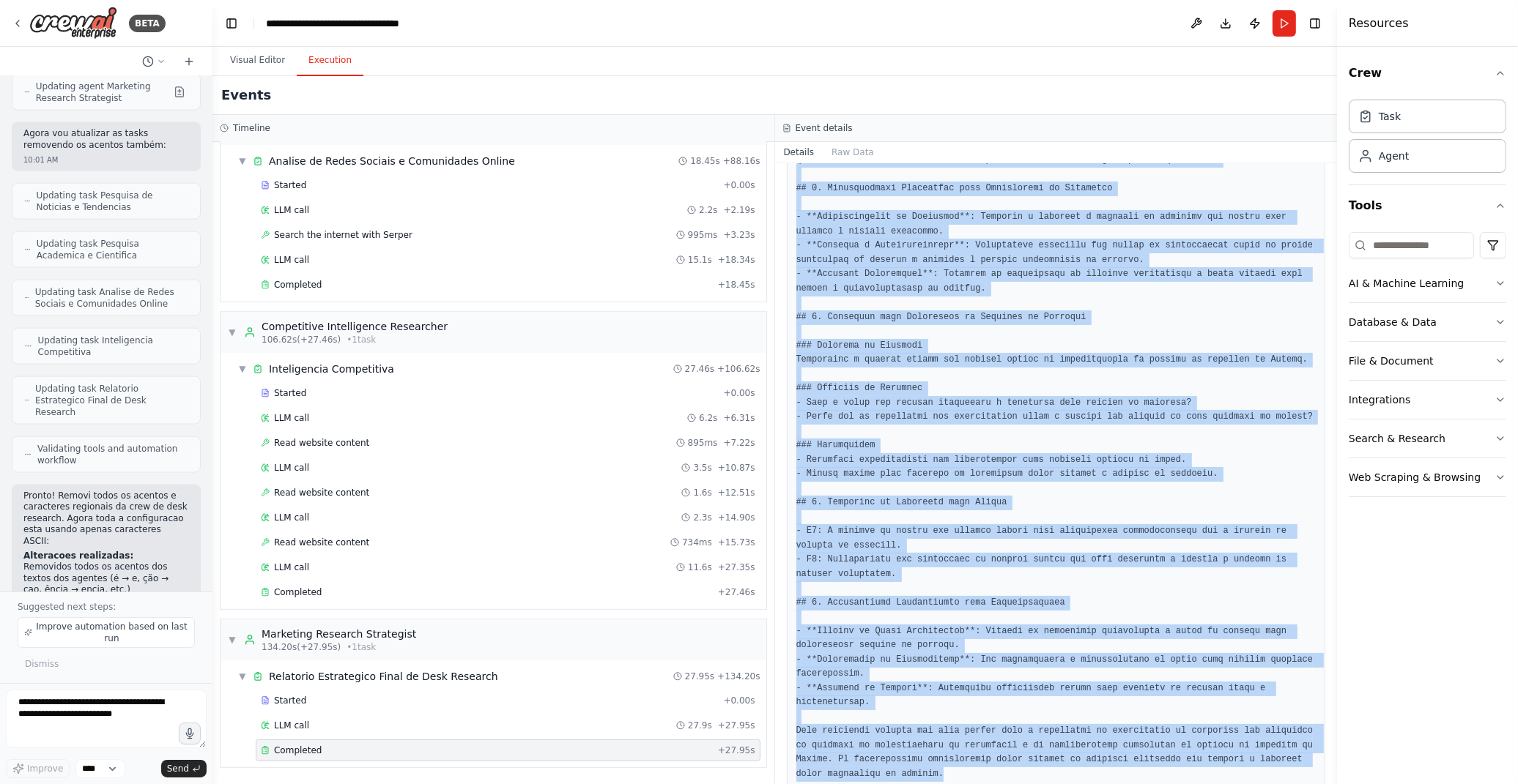
drag, startPoint x: 792, startPoint y: 262, endPoint x: 972, endPoint y: 749, distance: 519.2
click at [972, 749] on div at bounding box center [1056, 153] width 540 height 1276
copy pre "# Relatório Estratégico: Impacto das Casas de Apostas na Venda de Cerveja no Br…"
click at [872, 199] on pre at bounding box center [1057, 153] width 520 height 1257
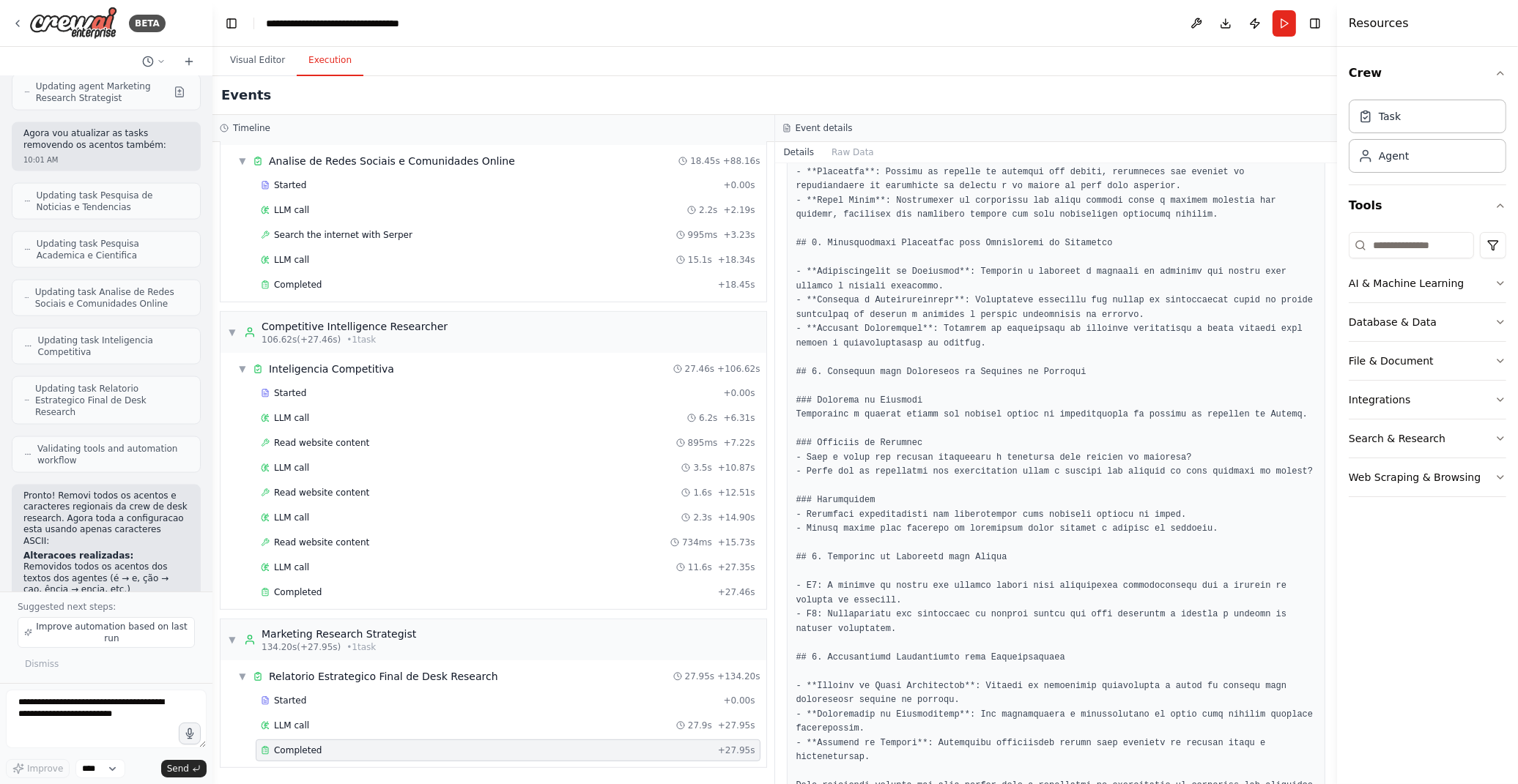
scroll to position [652, 0]
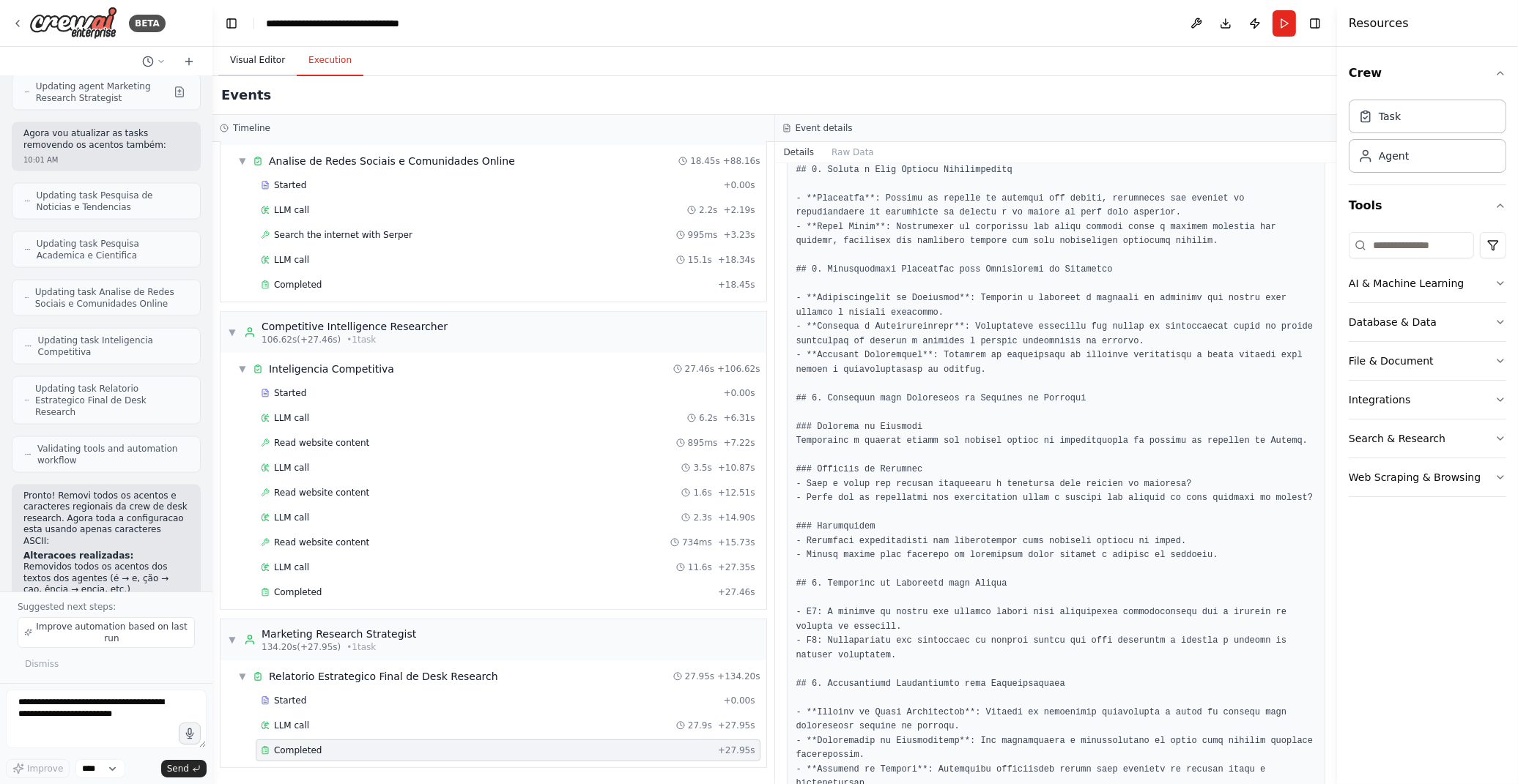
click at [229, 57] on button "Visual Editor" at bounding box center [257, 61] width 78 height 31
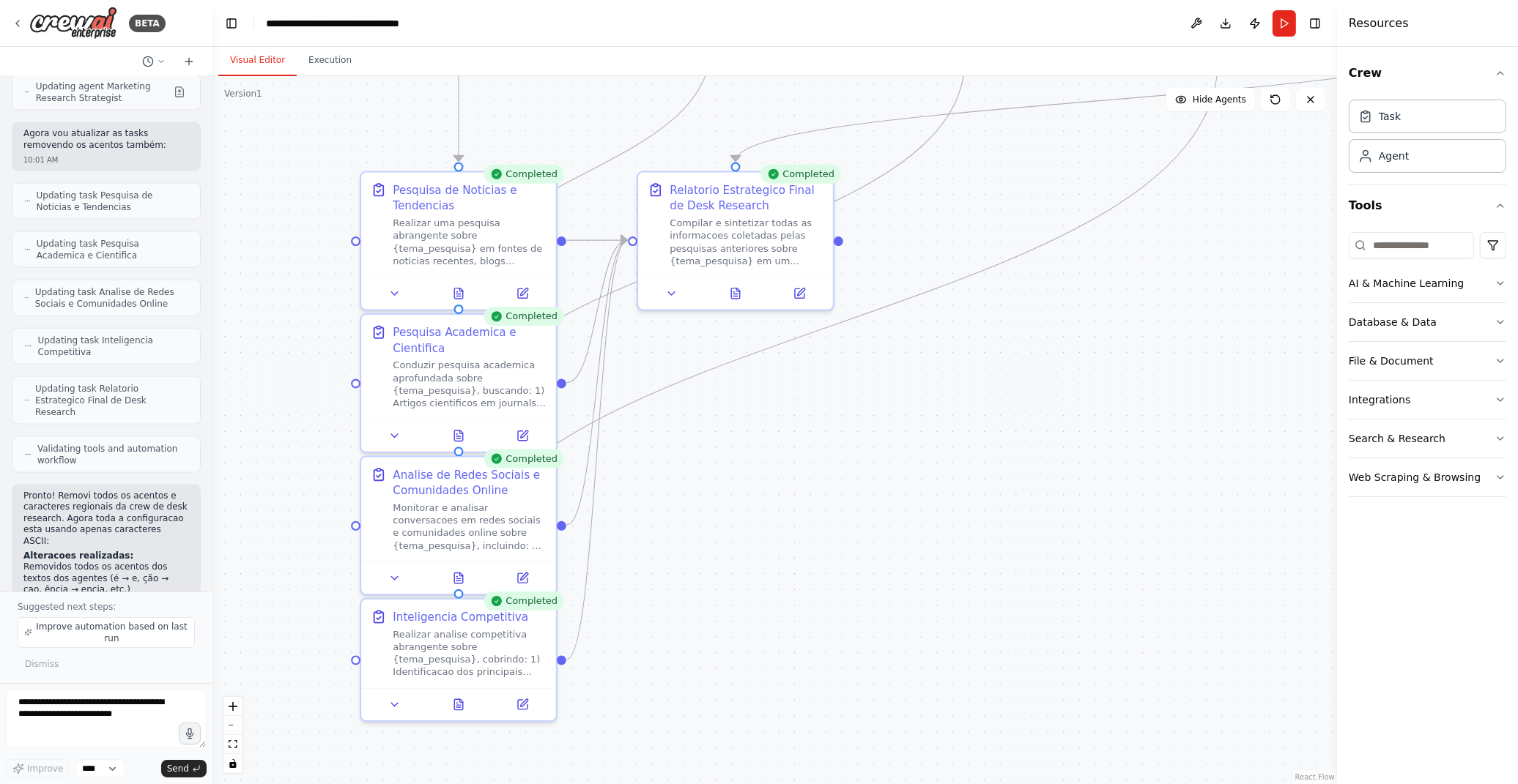
click at [963, 506] on div ".deletable-edge-delete-btn { width: 20px; height: 20px; border: 0px solid #ffff…" at bounding box center [774, 430] width 1124 height 708
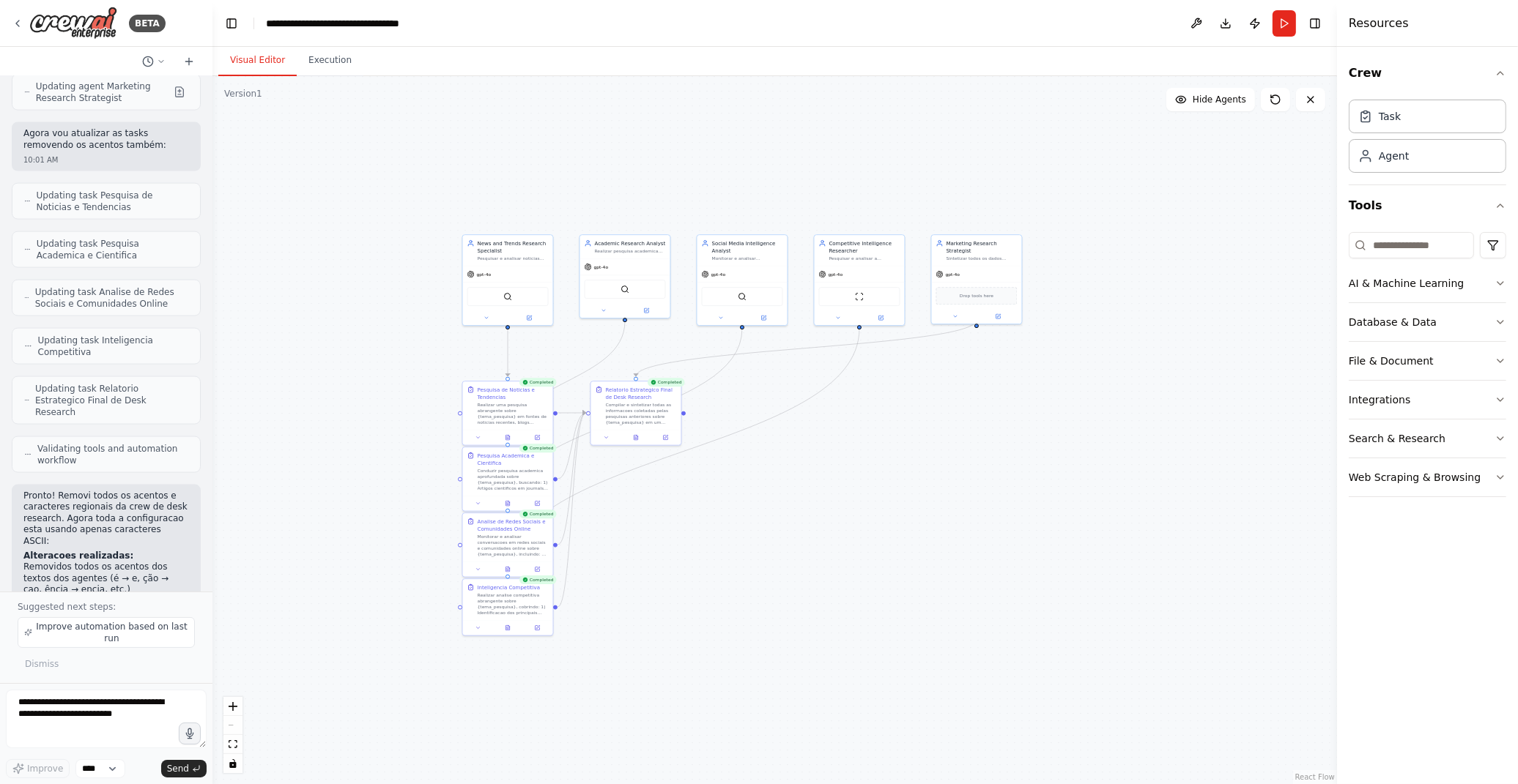
drag, startPoint x: 1097, startPoint y: 450, endPoint x: 886, endPoint y: 467, distance: 211.7
click at [889, 469] on div ".deletable-edge-delete-btn { width: 20px; height: 20px; border: 0px solid #ffff…" at bounding box center [774, 430] width 1124 height 708
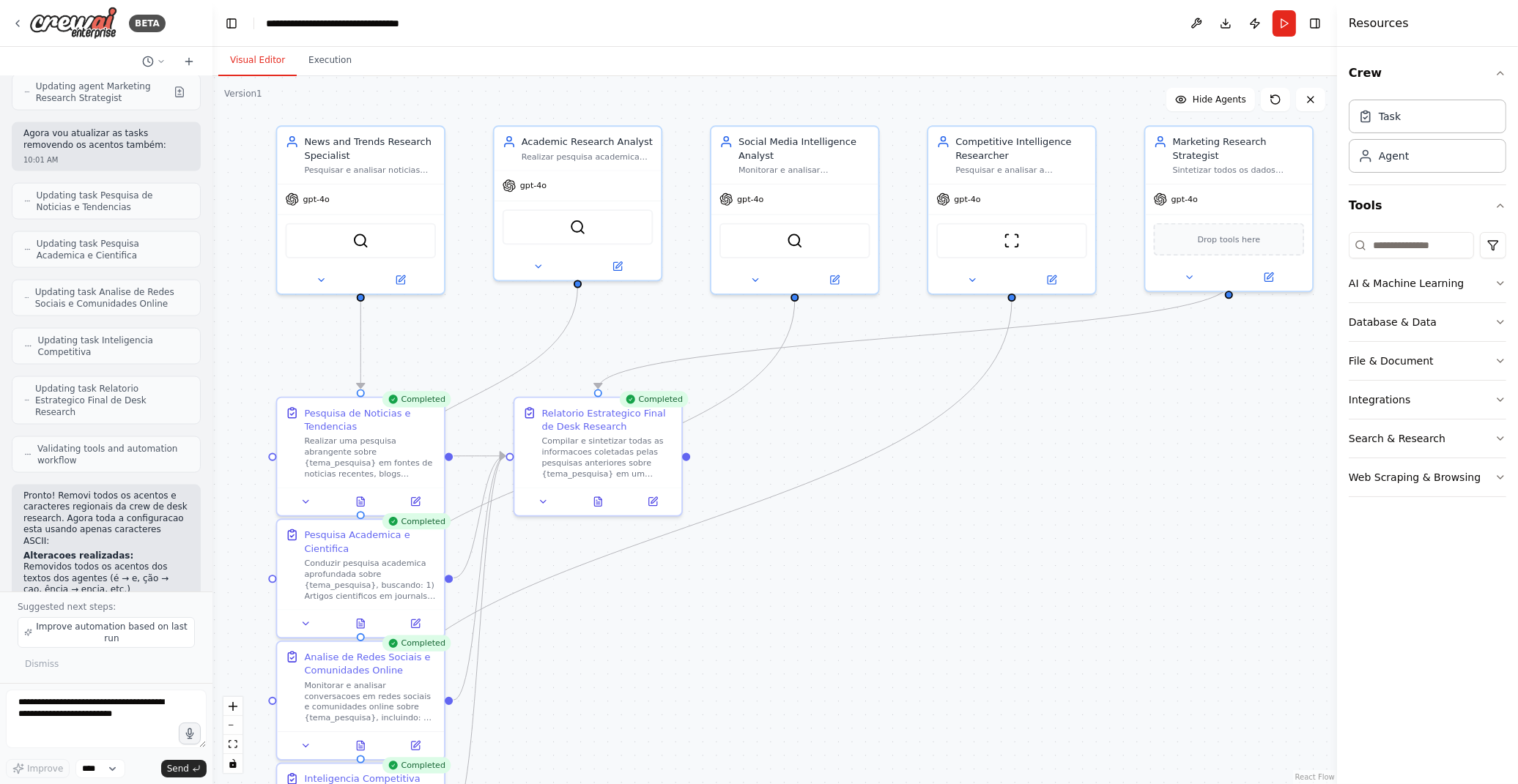
drag, startPoint x: 619, startPoint y: 339, endPoint x: 797, endPoint y: 427, distance: 198.6
click at [797, 427] on div ".deletable-edge-delete-btn { width: 20px; height: 20px; border: 0px solid #ffff…" at bounding box center [774, 430] width 1124 height 708
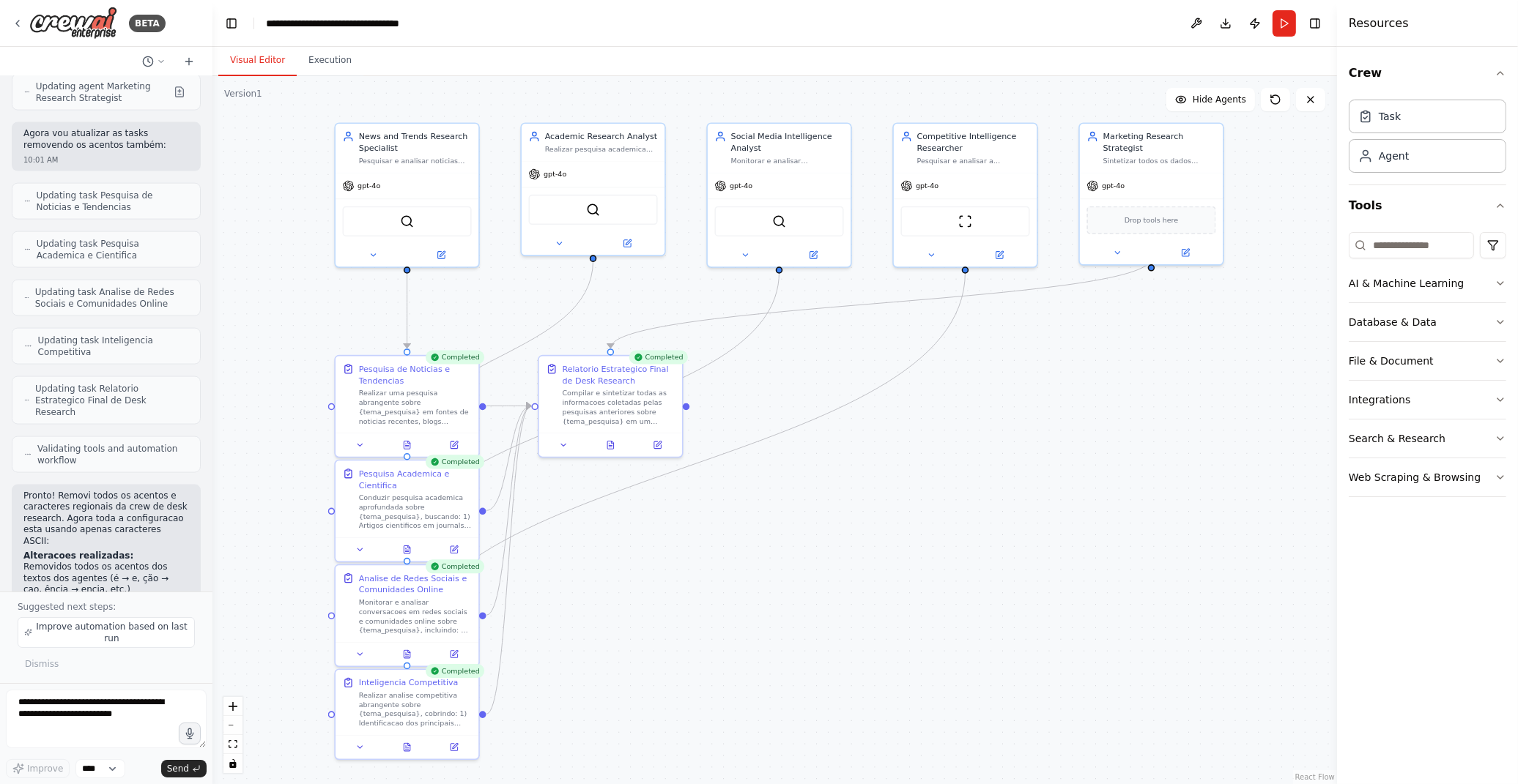
drag, startPoint x: 1095, startPoint y: 605, endPoint x: 1056, endPoint y: 550, distance: 67.4
click at [1056, 550] on div ".deletable-edge-delete-btn { width: 20px; height: 20px; border: 0px solid #ffff…" at bounding box center [774, 430] width 1124 height 708
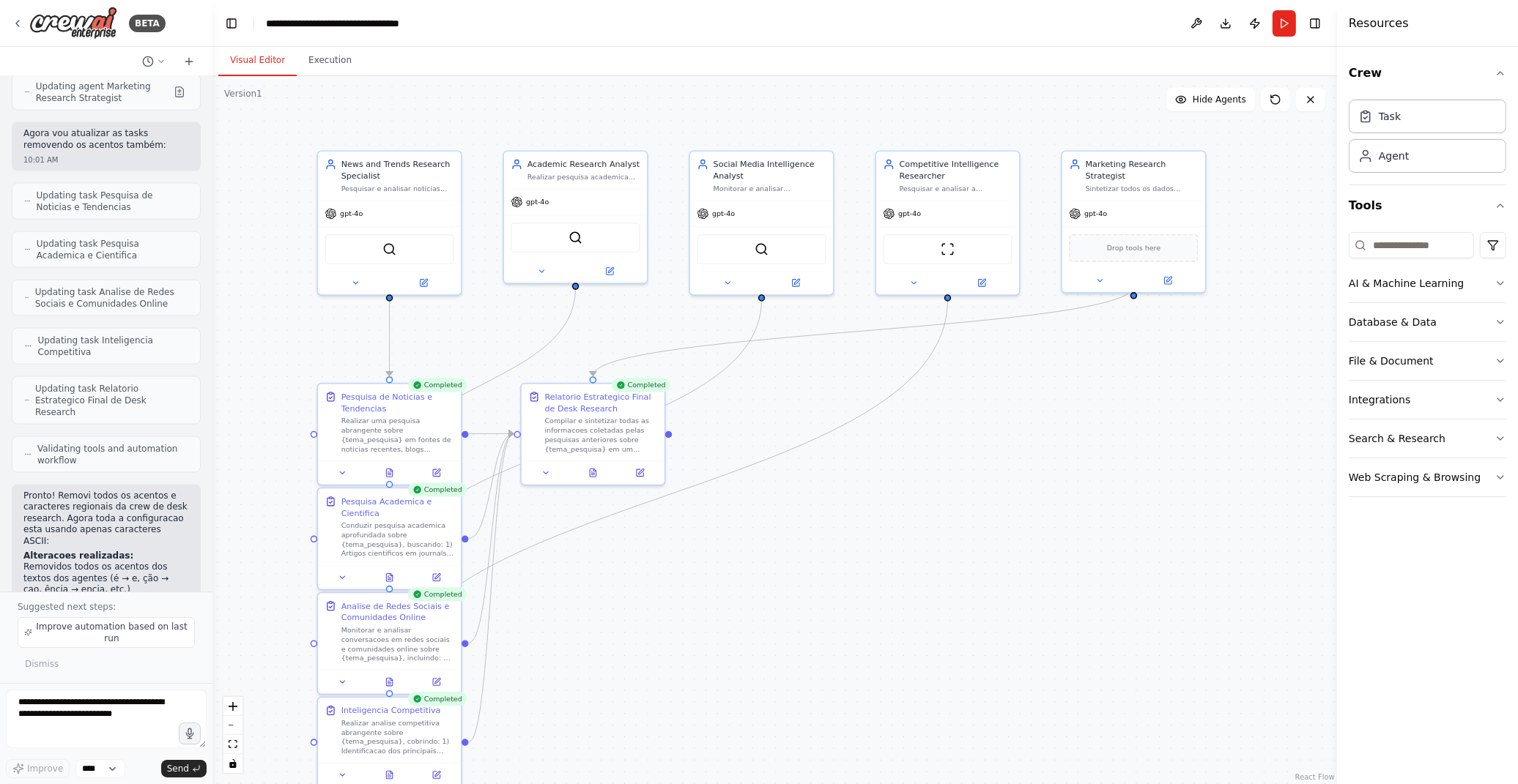
drag, startPoint x: 1203, startPoint y: 338, endPoint x: 1207, endPoint y: 375, distance: 37.2
click at [1207, 375] on div ".deletable-edge-delete-btn { width: 20px; height: 20px; border: 0px solid #ffff…" at bounding box center [774, 430] width 1124 height 708
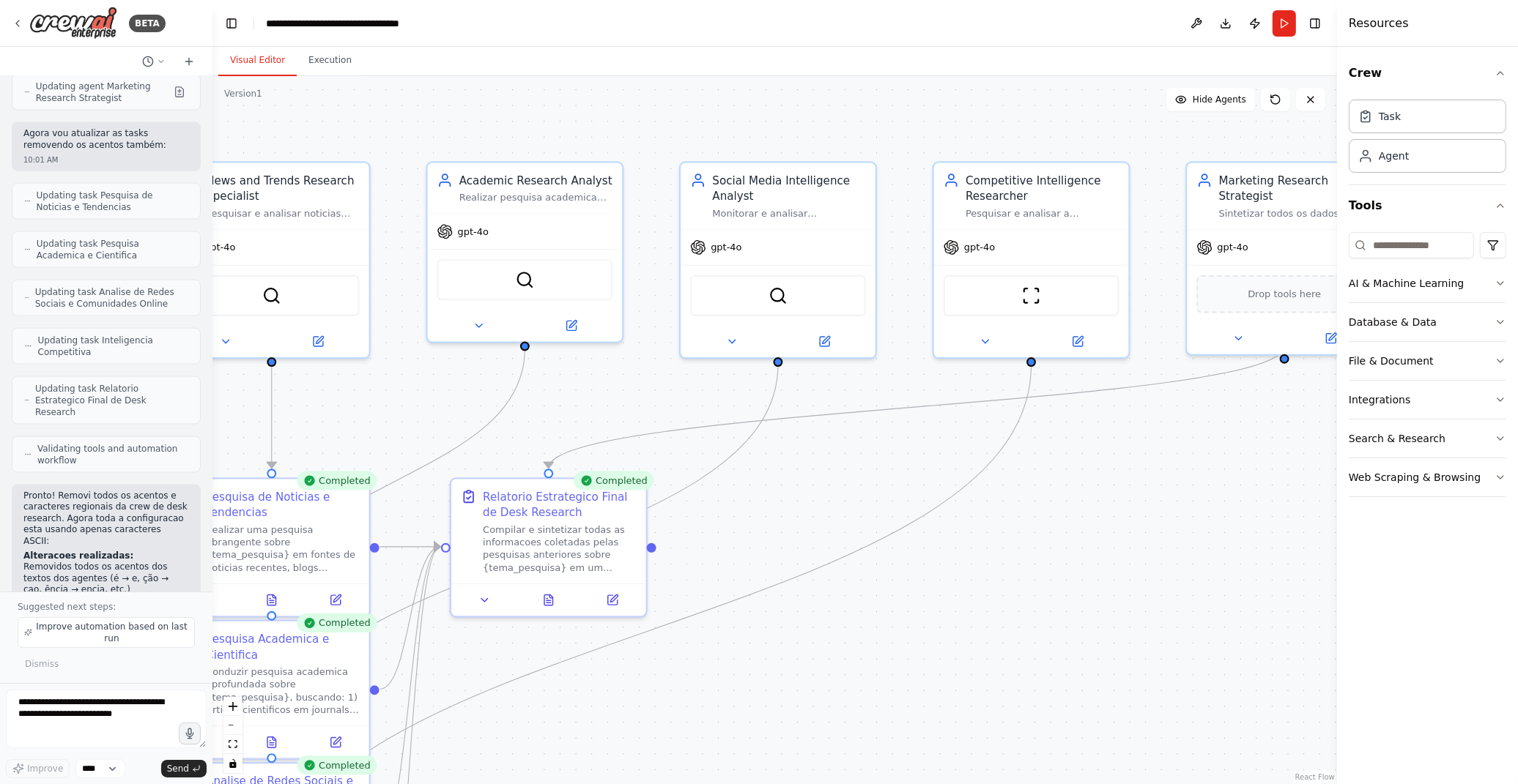
drag, startPoint x: 919, startPoint y: 465, endPoint x: 712, endPoint y: 499, distance: 209.8
click at [712, 499] on div ".deletable-edge-delete-btn { width: 20px; height: 20px; border: 0px solid #ffff…" at bounding box center [774, 430] width 1124 height 708
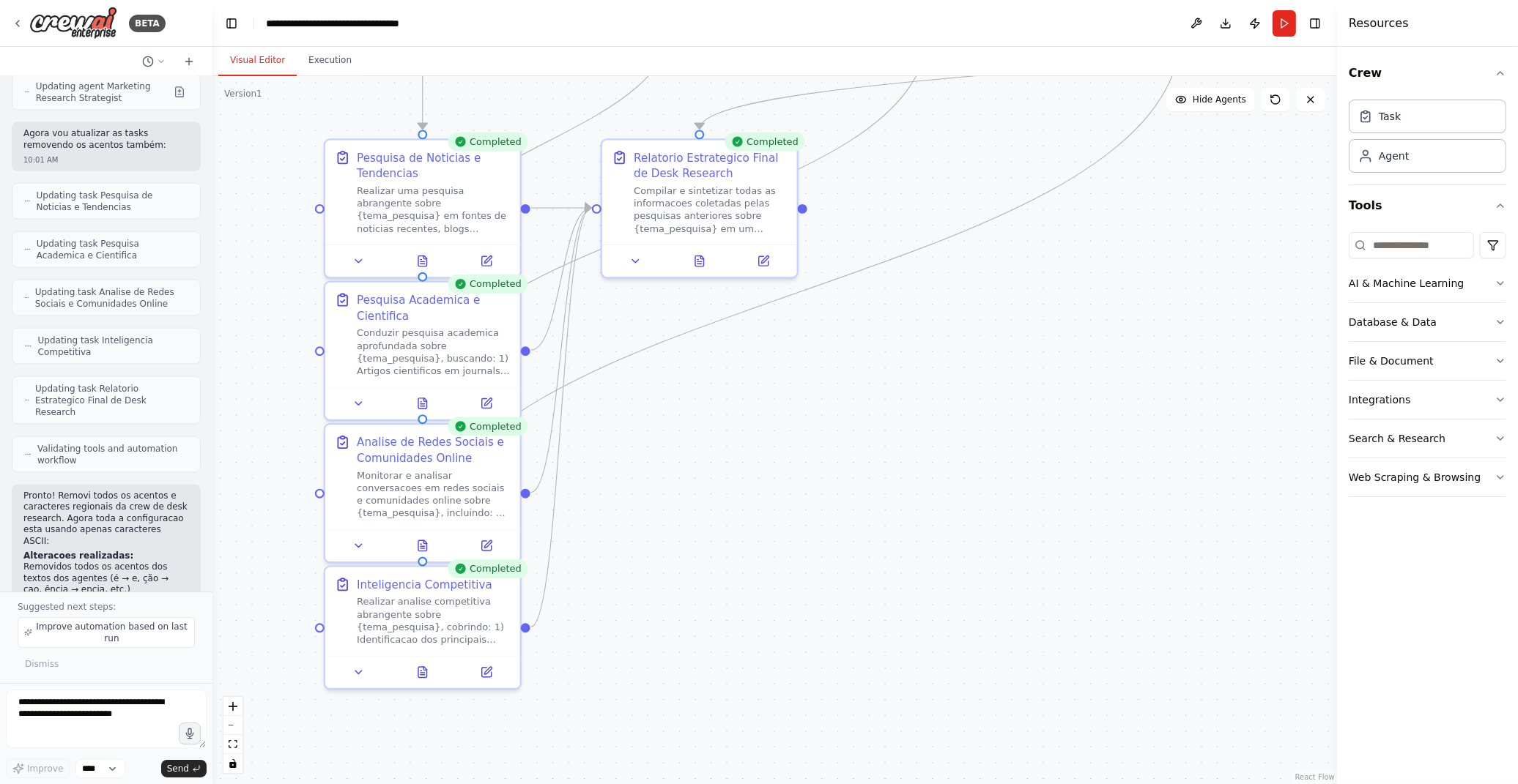
drag, startPoint x: 704, startPoint y: 690, endPoint x: 1031, endPoint y: 324, distance: 490.8
click at [1031, 324] on div ".deletable-edge-delete-btn { width: 20px; height: 20px; border: 0px solid #ffff…" at bounding box center [774, 430] width 1124 height 708
click at [304, 57] on button "Execution" at bounding box center [330, 61] width 67 height 31
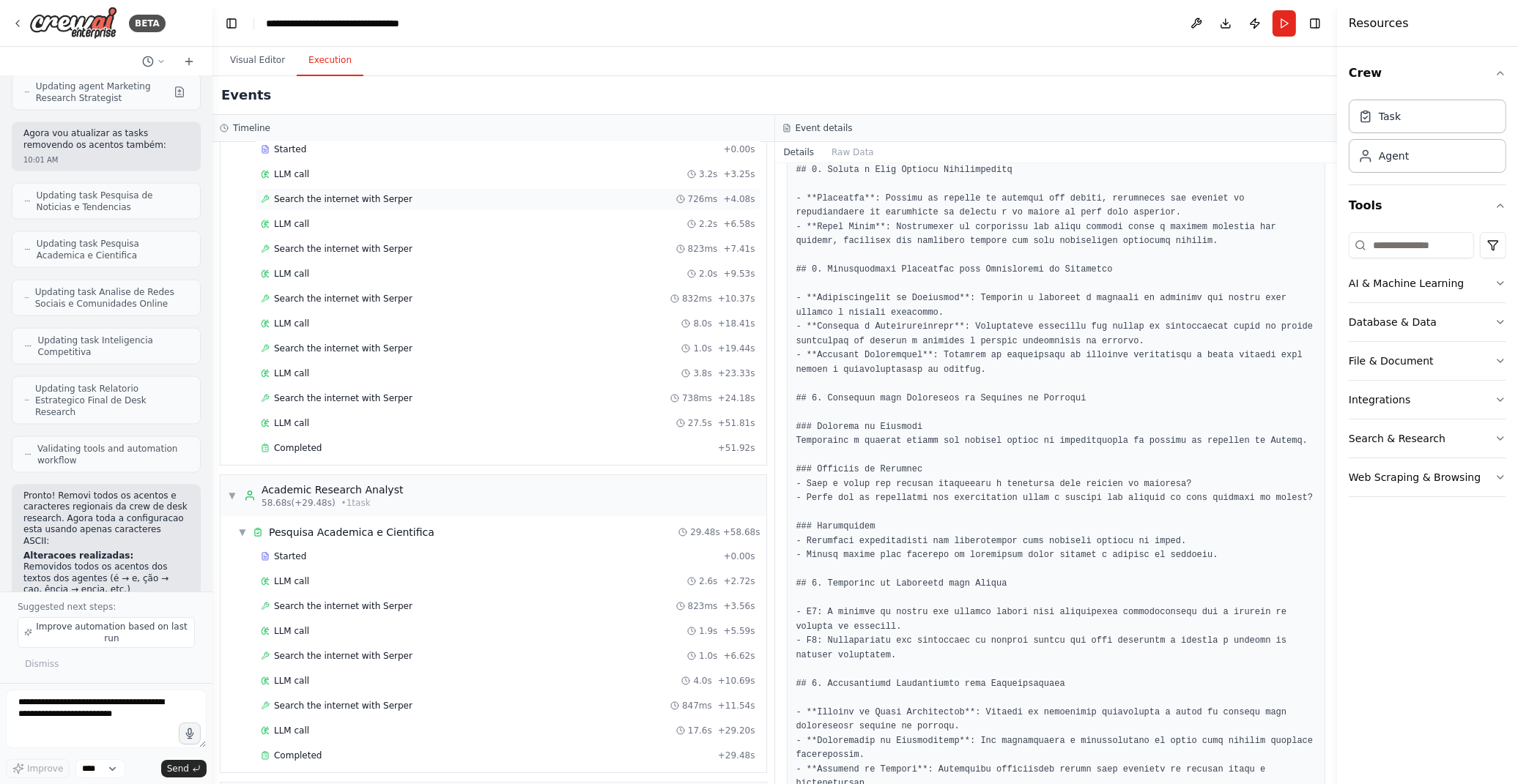
scroll to position [0, 0]
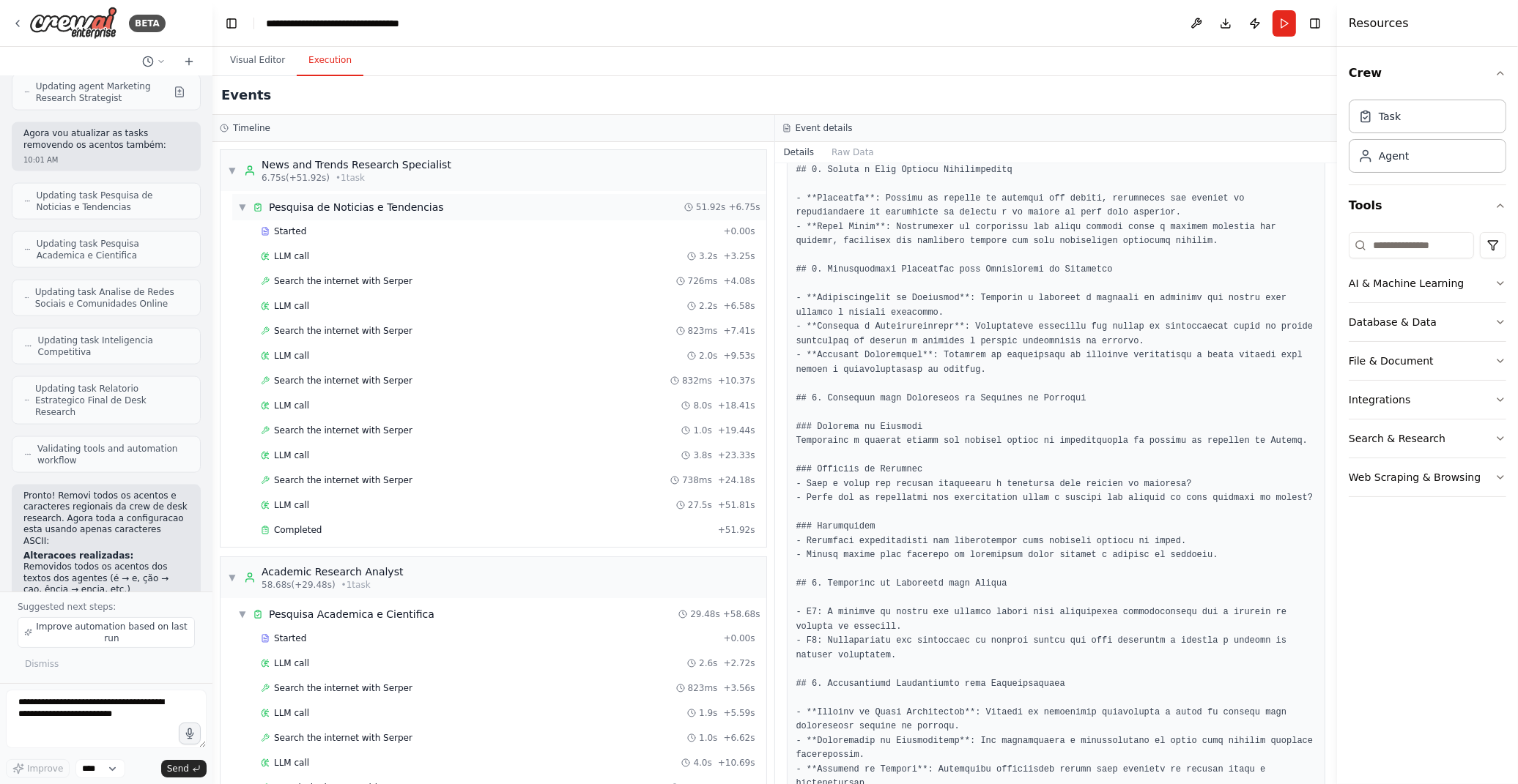
click at [242, 206] on span "▼" at bounding box center [242, 207] width 8 height 12
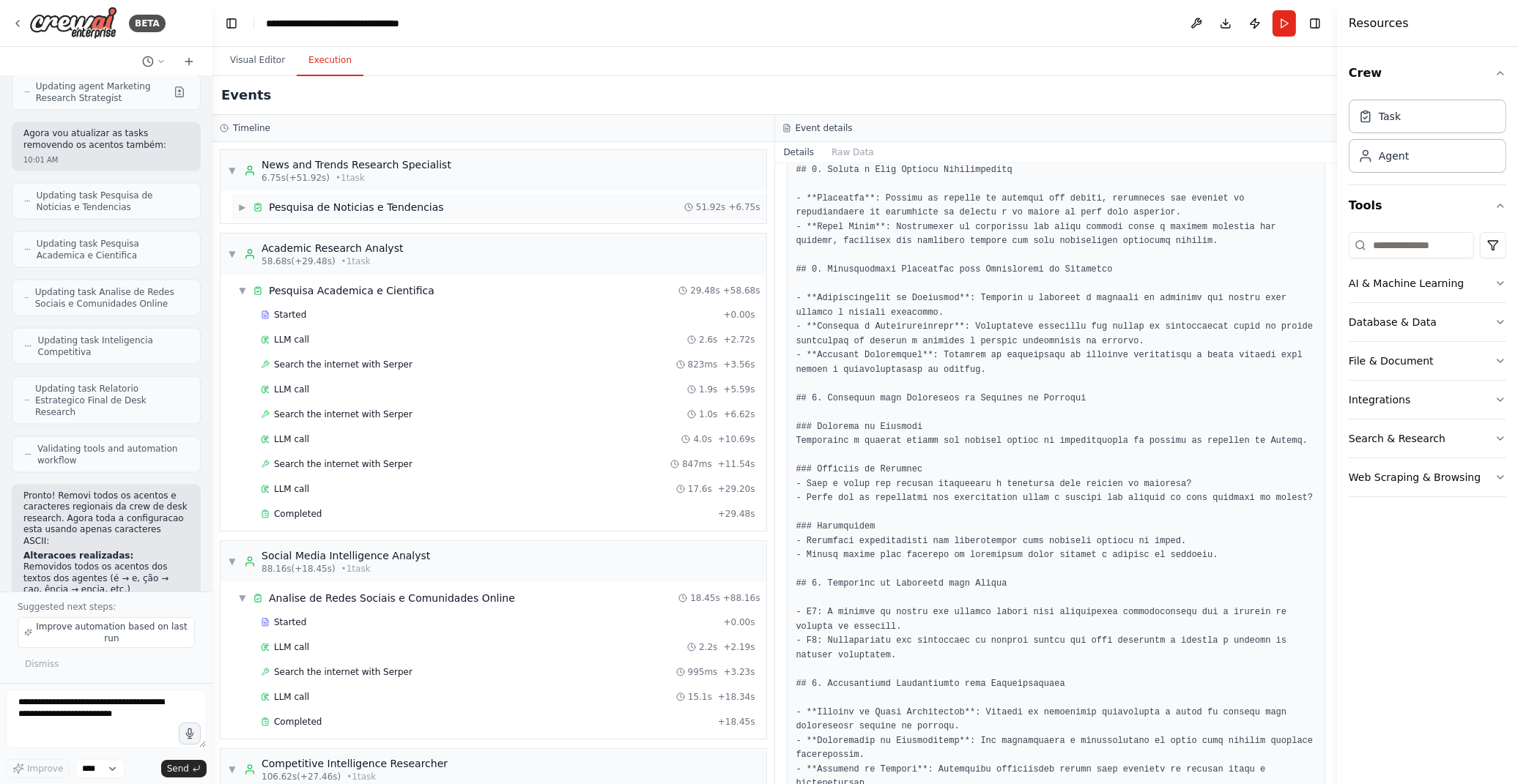
click at [243, 203] on span "▶" at bounding box center [242, 207] width 8 height 12
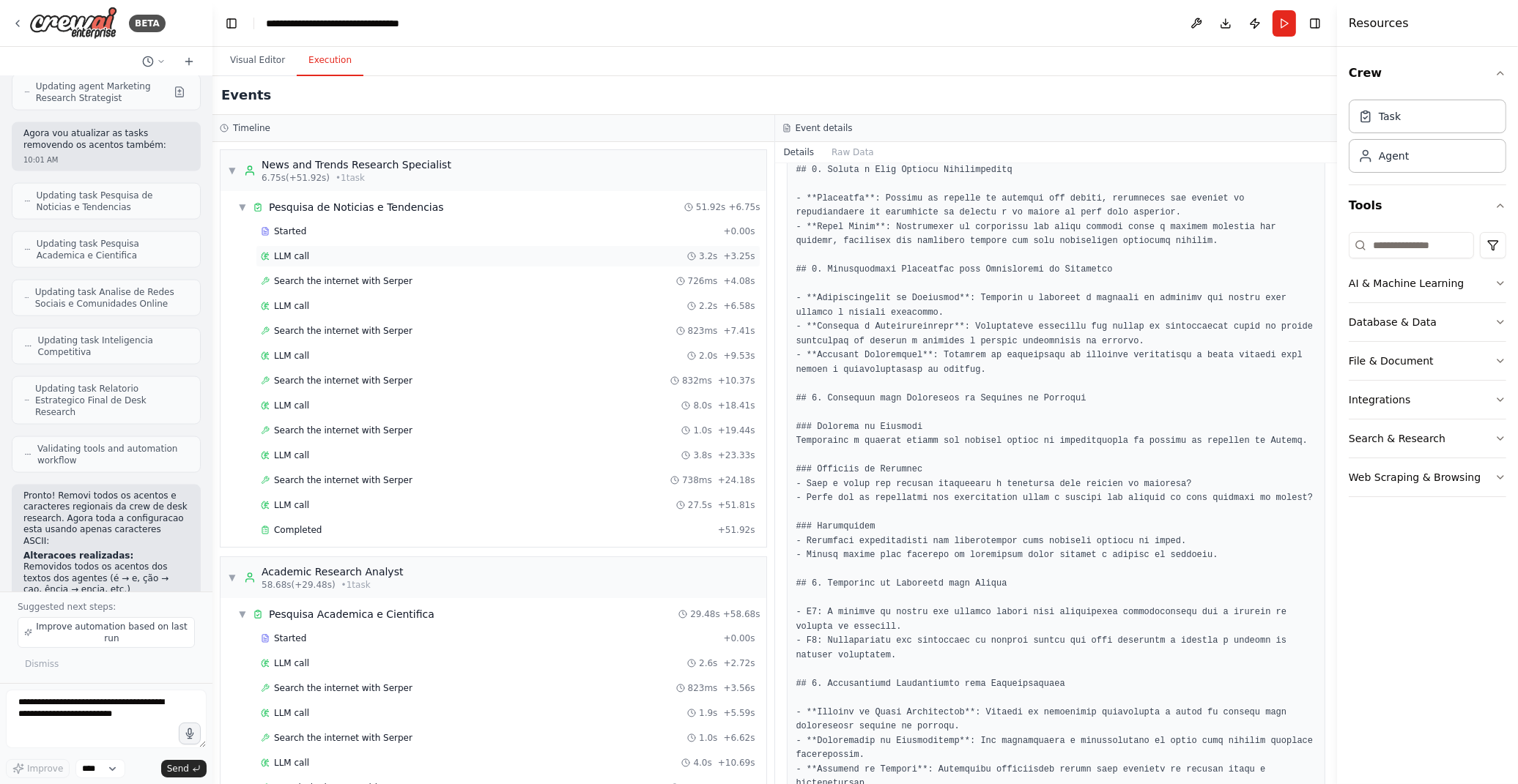
click at [358, 251] on div "LLM call 3.2s + 3.25s" at bounding box center [508, 255] width 494 height 12
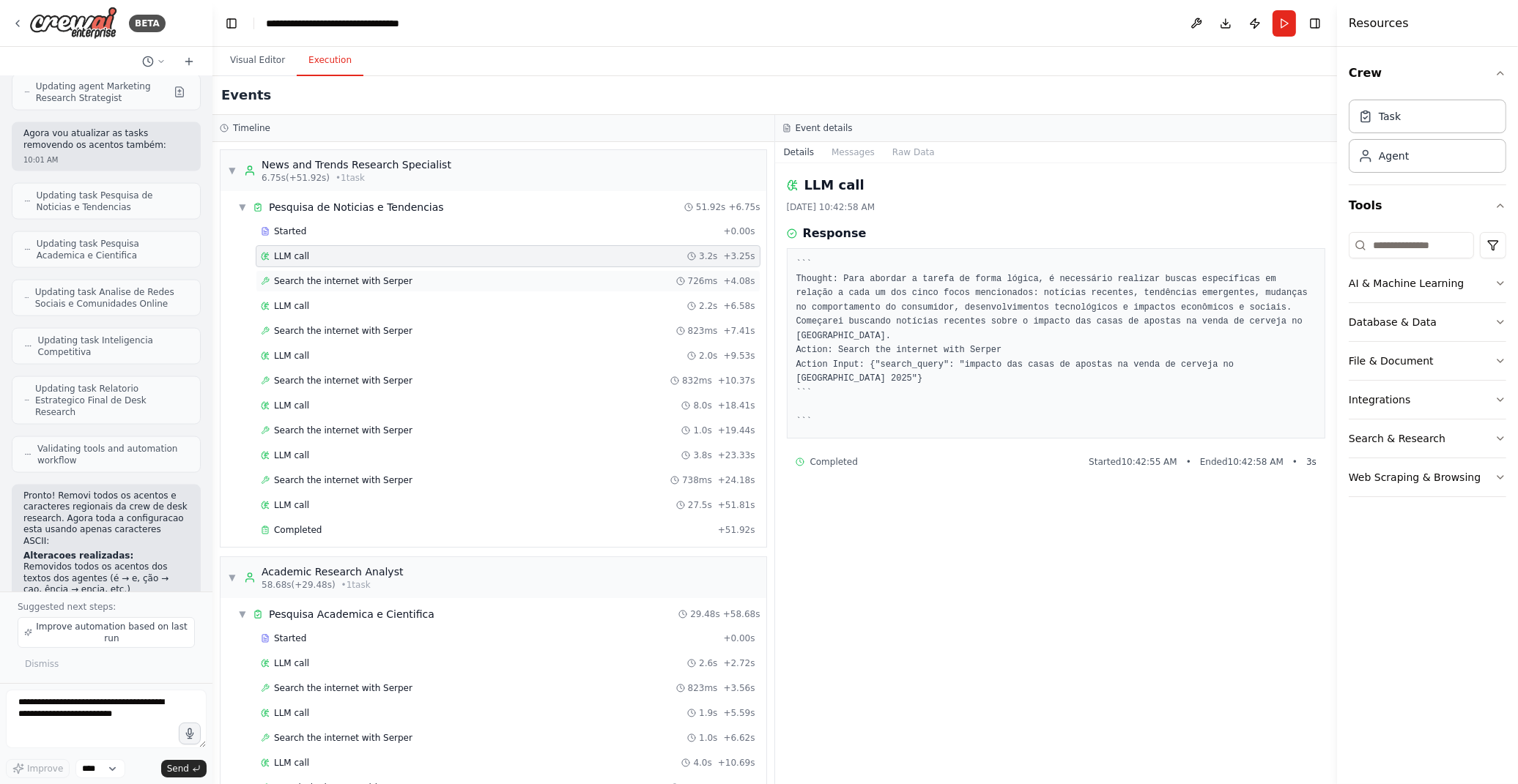
click at [360, 283] on span "Search the internet with Serper" at bounding box center [343, 281] width 138 height 12
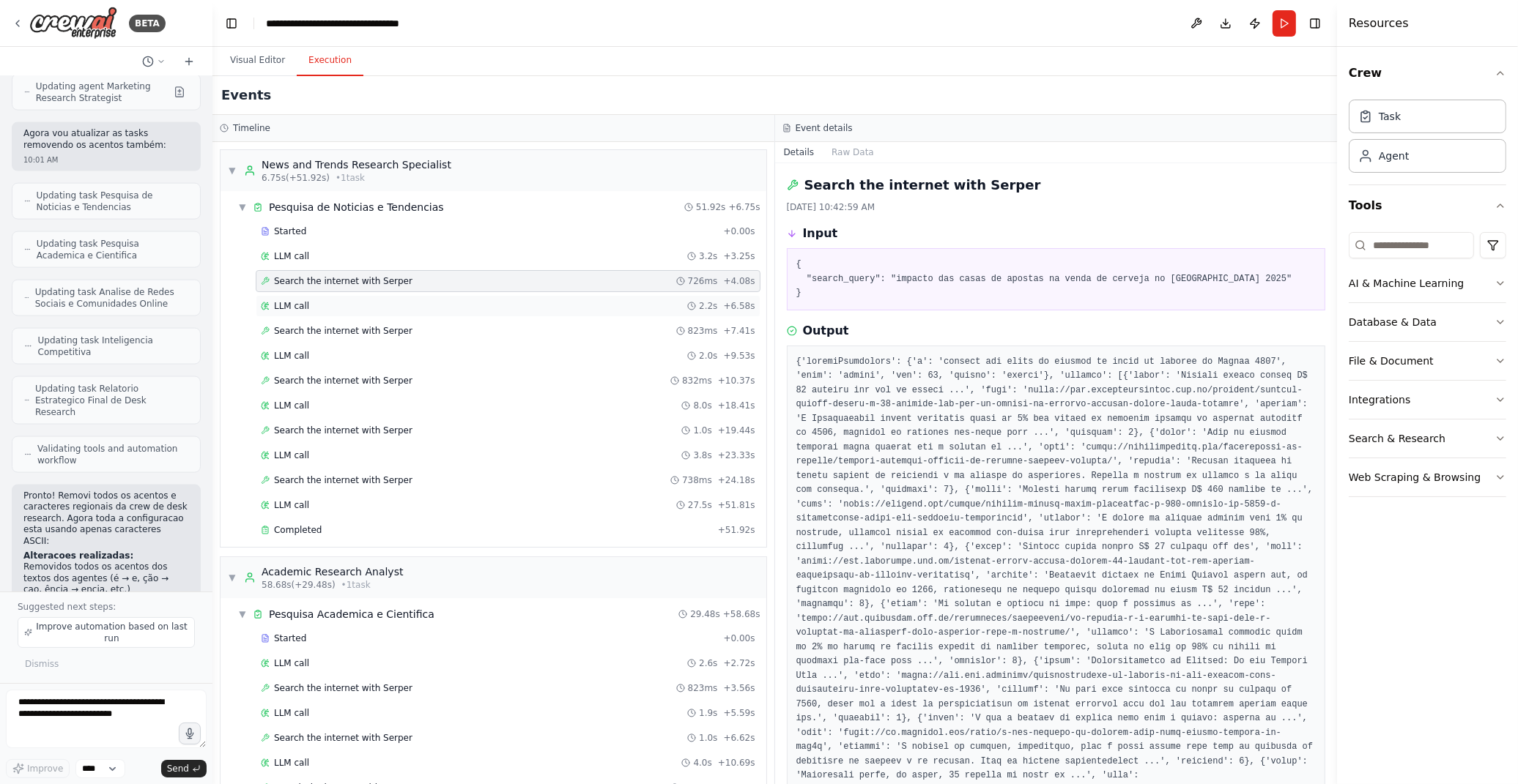
click at [359, 306] on div "LLM call 2.2s + 6.58s" at bounding box center [508, 305] width 494 height 12
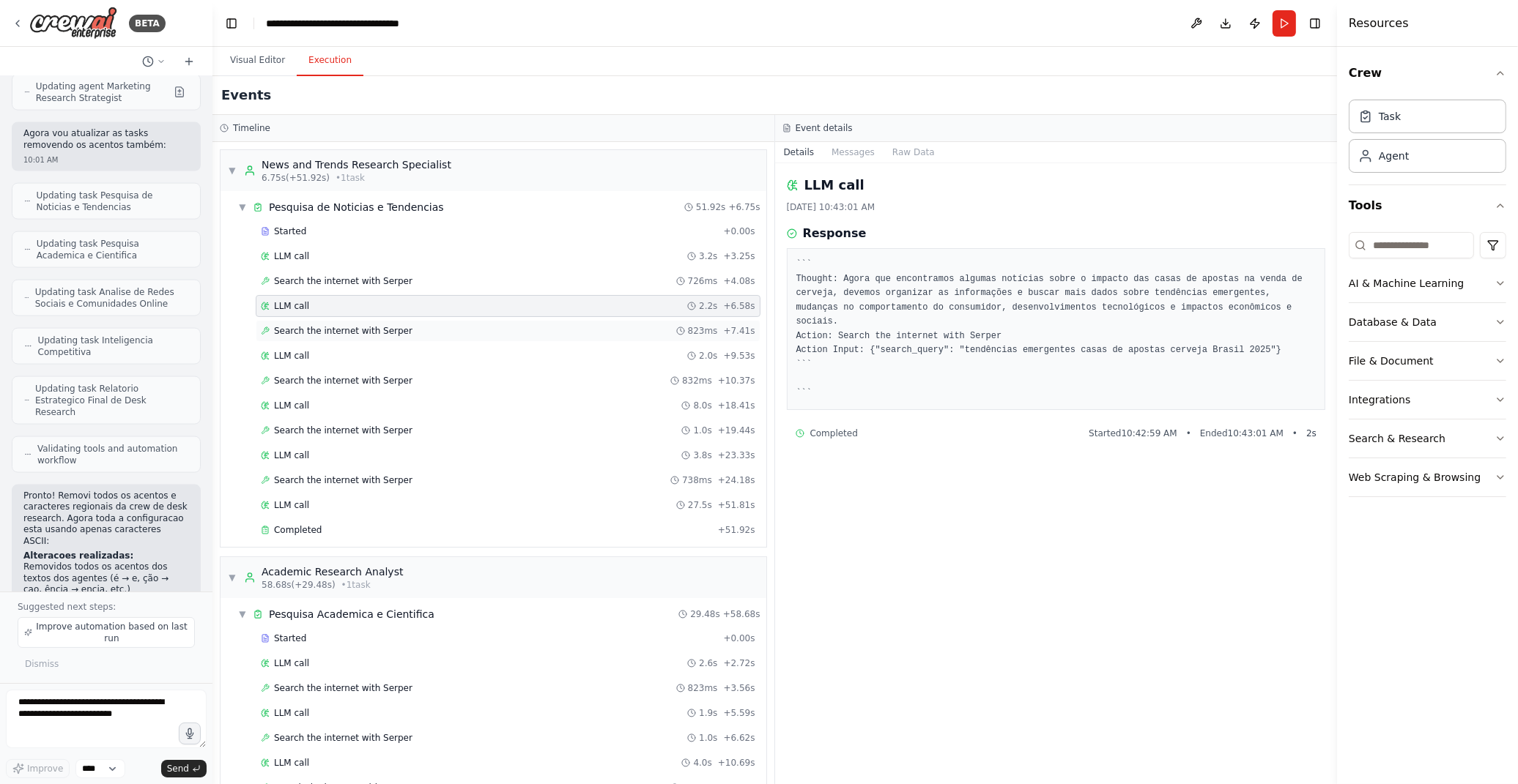
click at [357, 331] on span "Search the internet with Serper" at bounding box center [343, 331] width 138 height 12
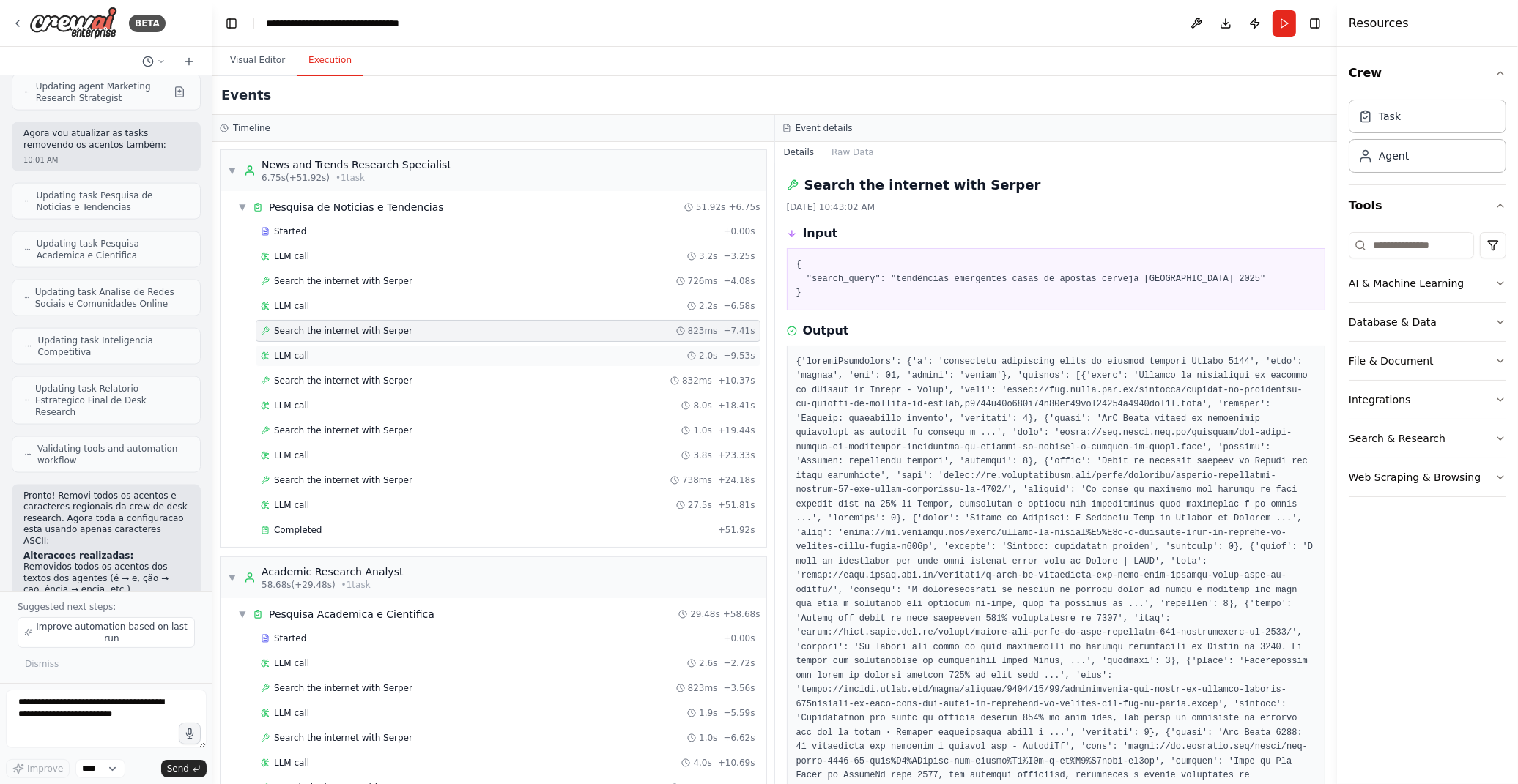
click at [358, 364] on div "LLM call 2.0s + 9.53s" at bounding box center [508, 356] width 505 height 22
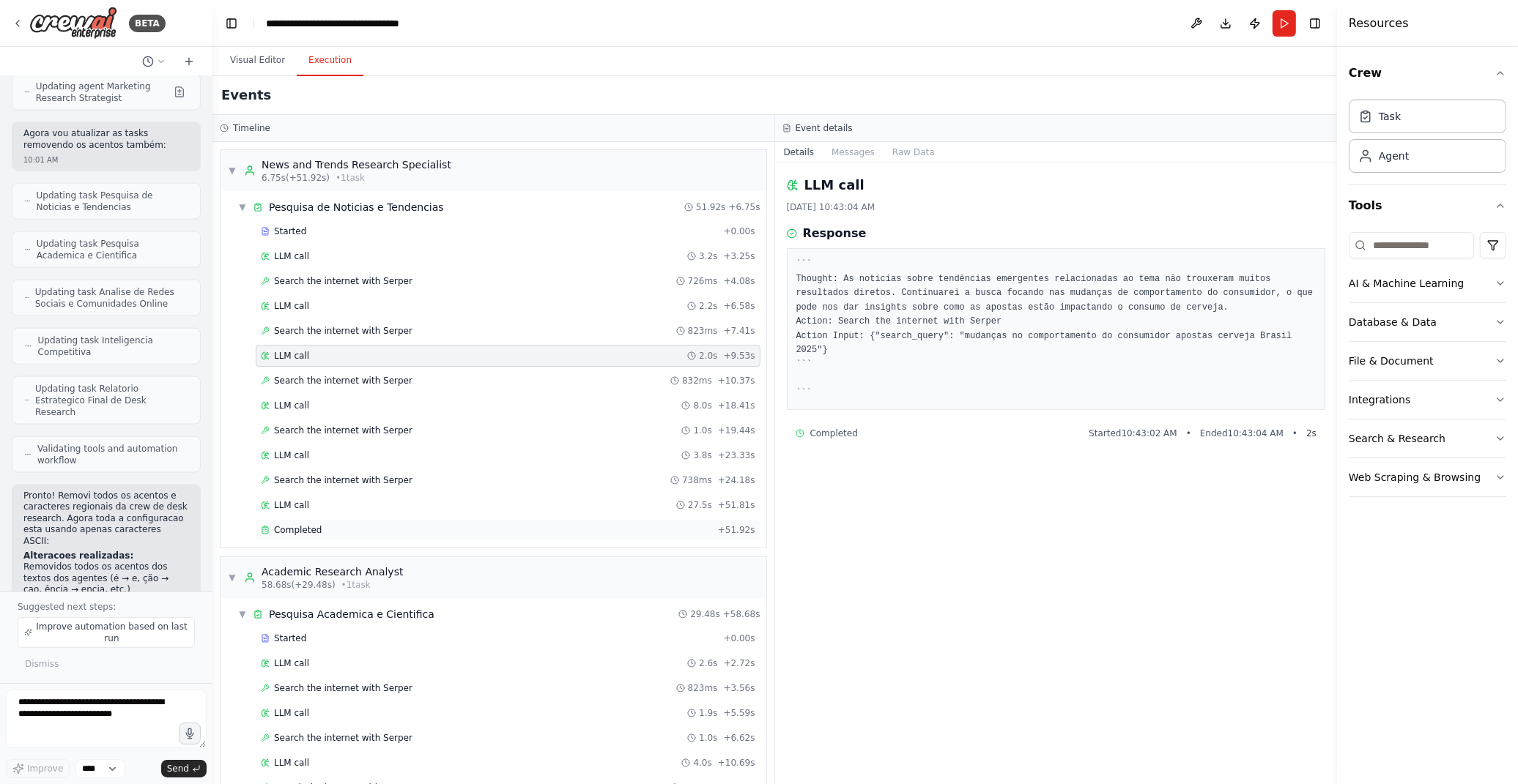
click at [363, 536] on div "Completed" at bounding box center [487, 530] width 451 height 12
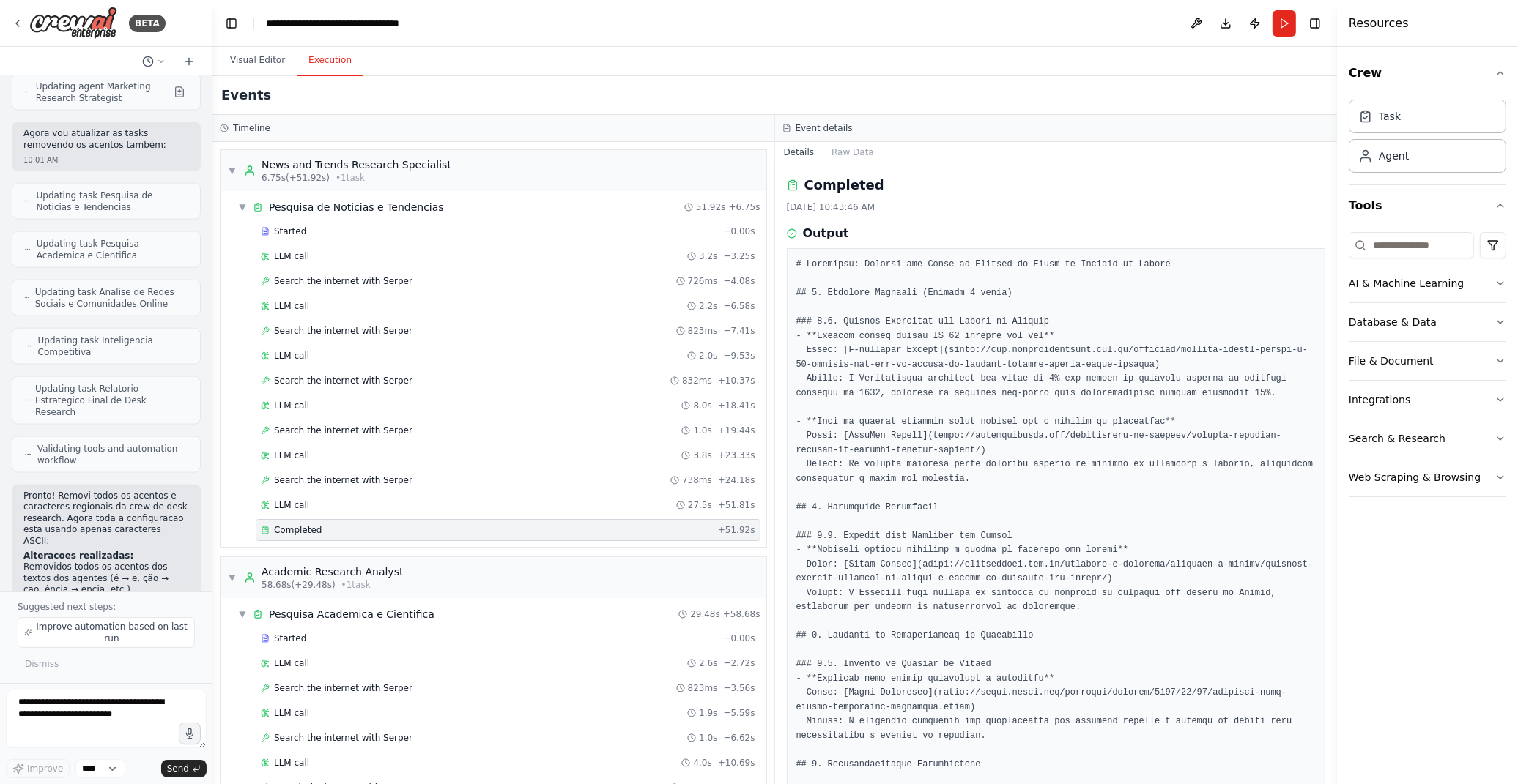
scroll to position [767, 0]
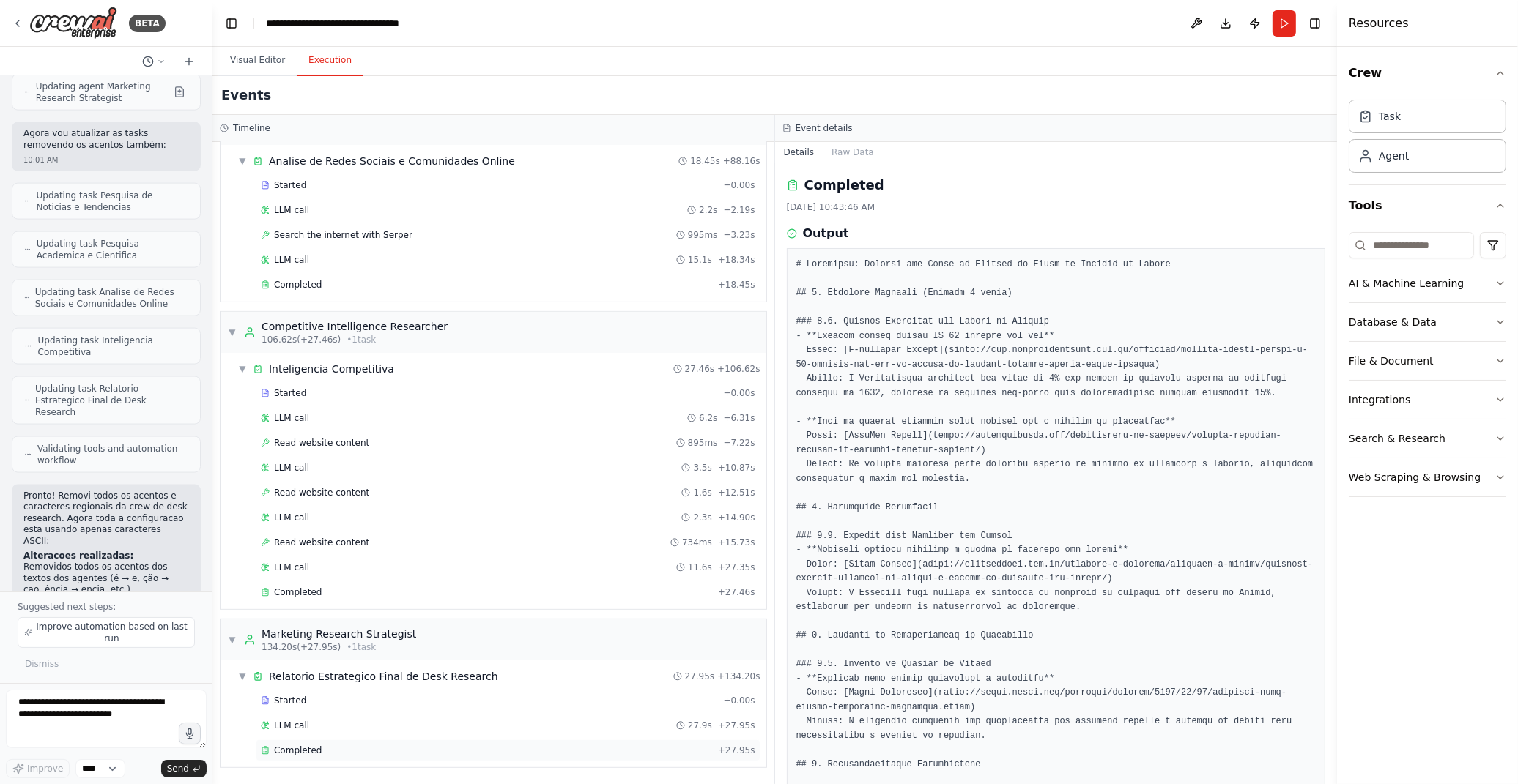
click at [346, 746] on div "Completed" at bounding box center [487, 750] width 451 height 12
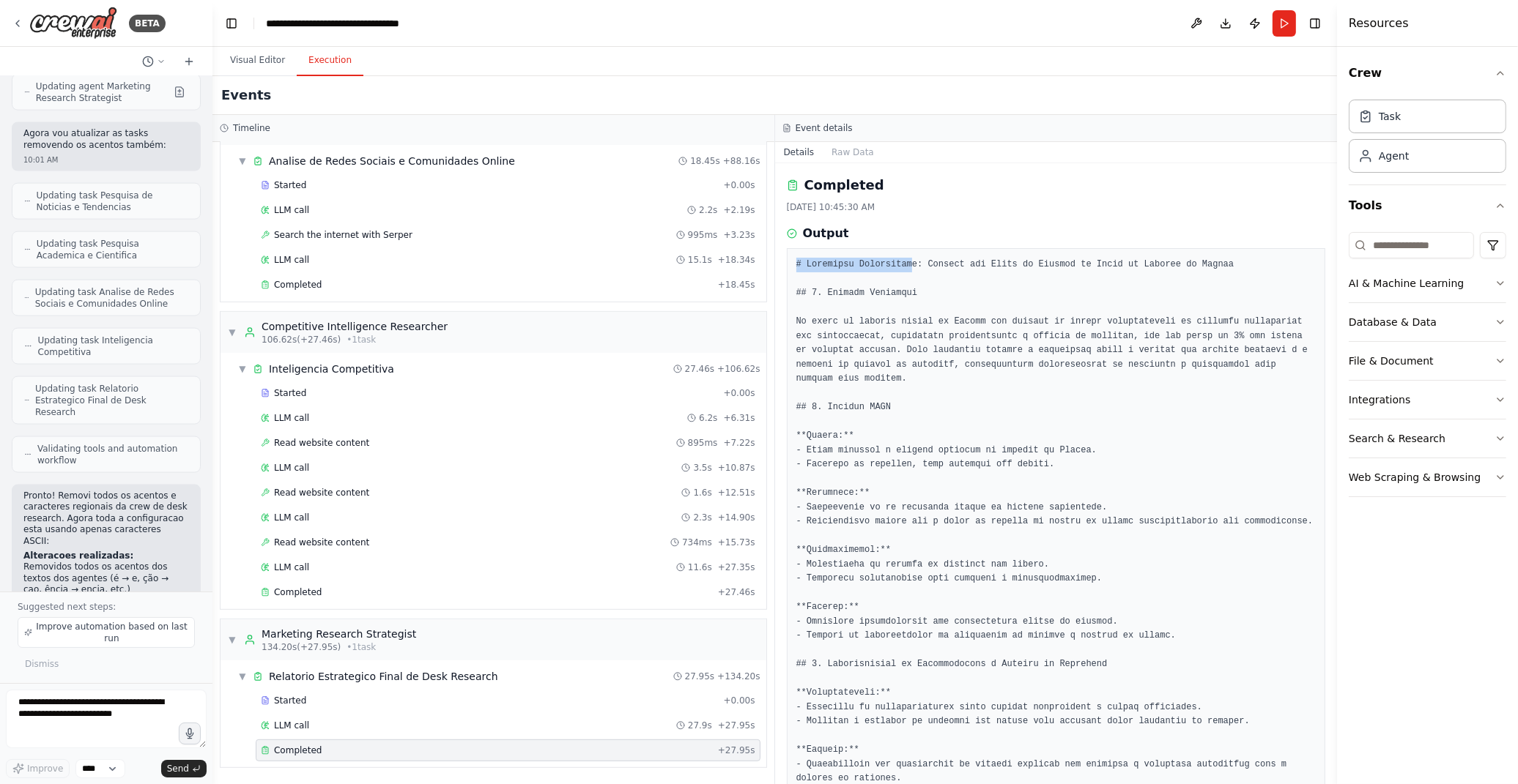
drag, startPoint x: 902, startPoint y: 266, endPoint x: 1292, endPoint y: 238, distance: 391.0
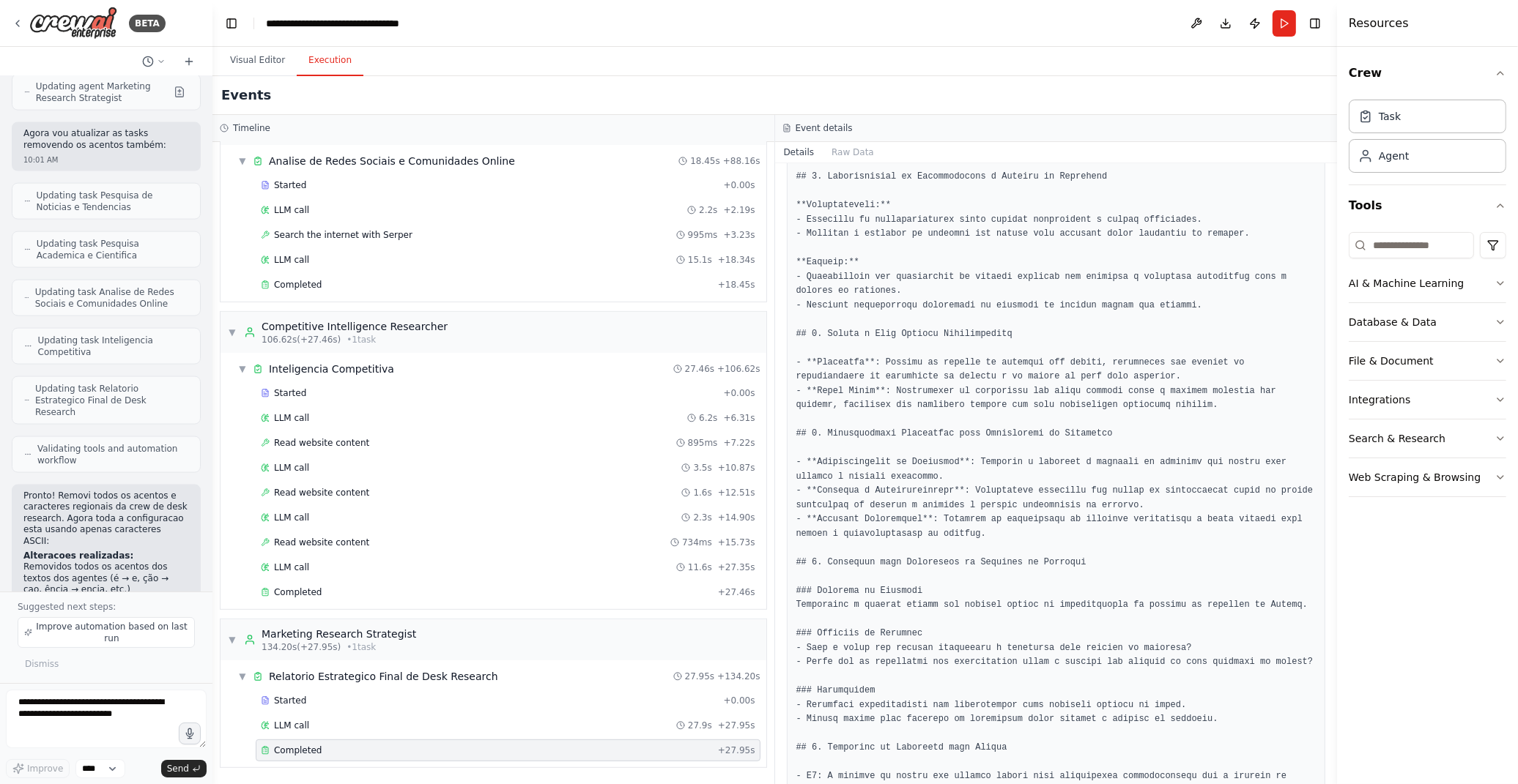
scroll to position [733, 0]
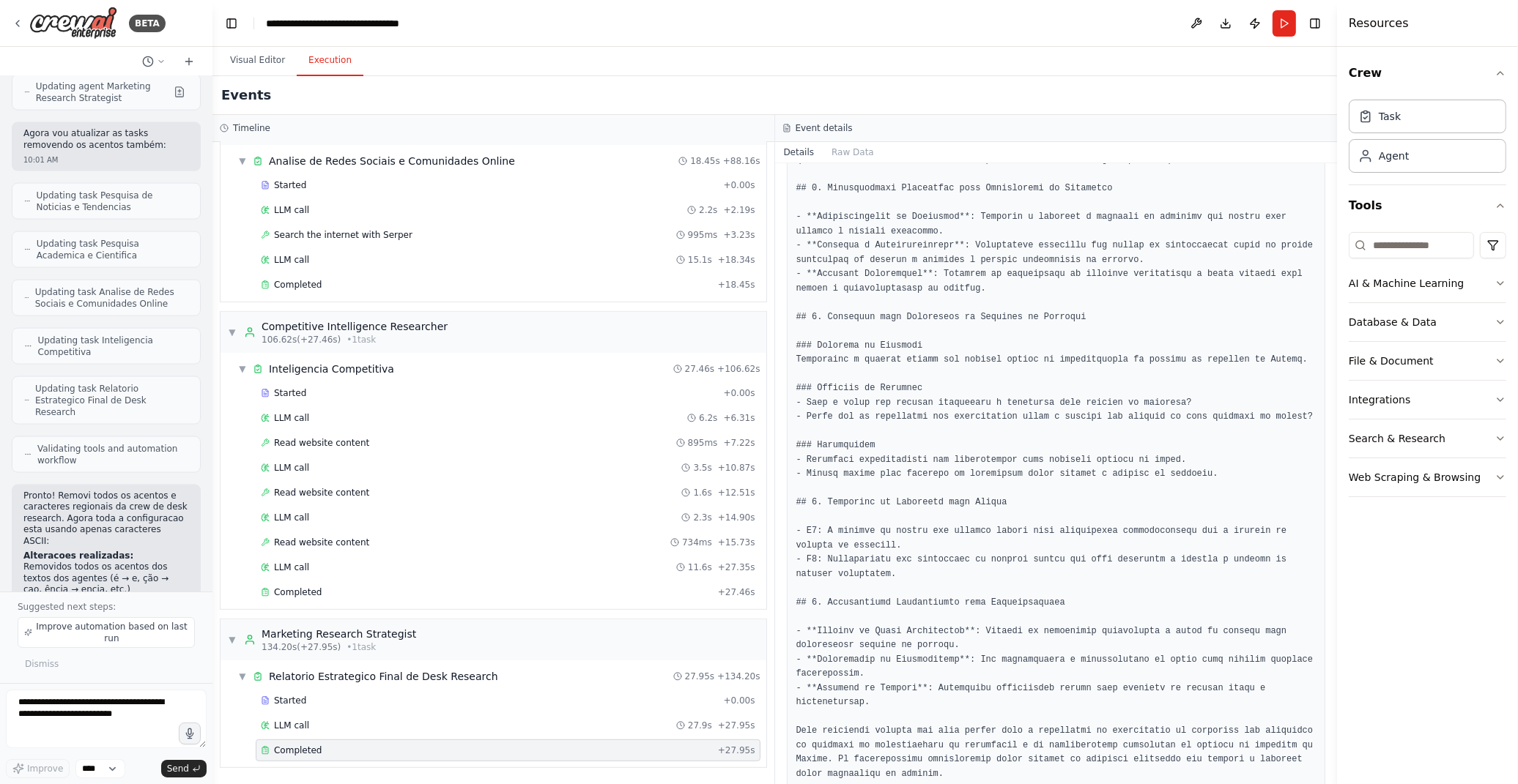
click at [239, 67] on button "Visual Editor" at bounding box center [257, 61] width 78 height 31
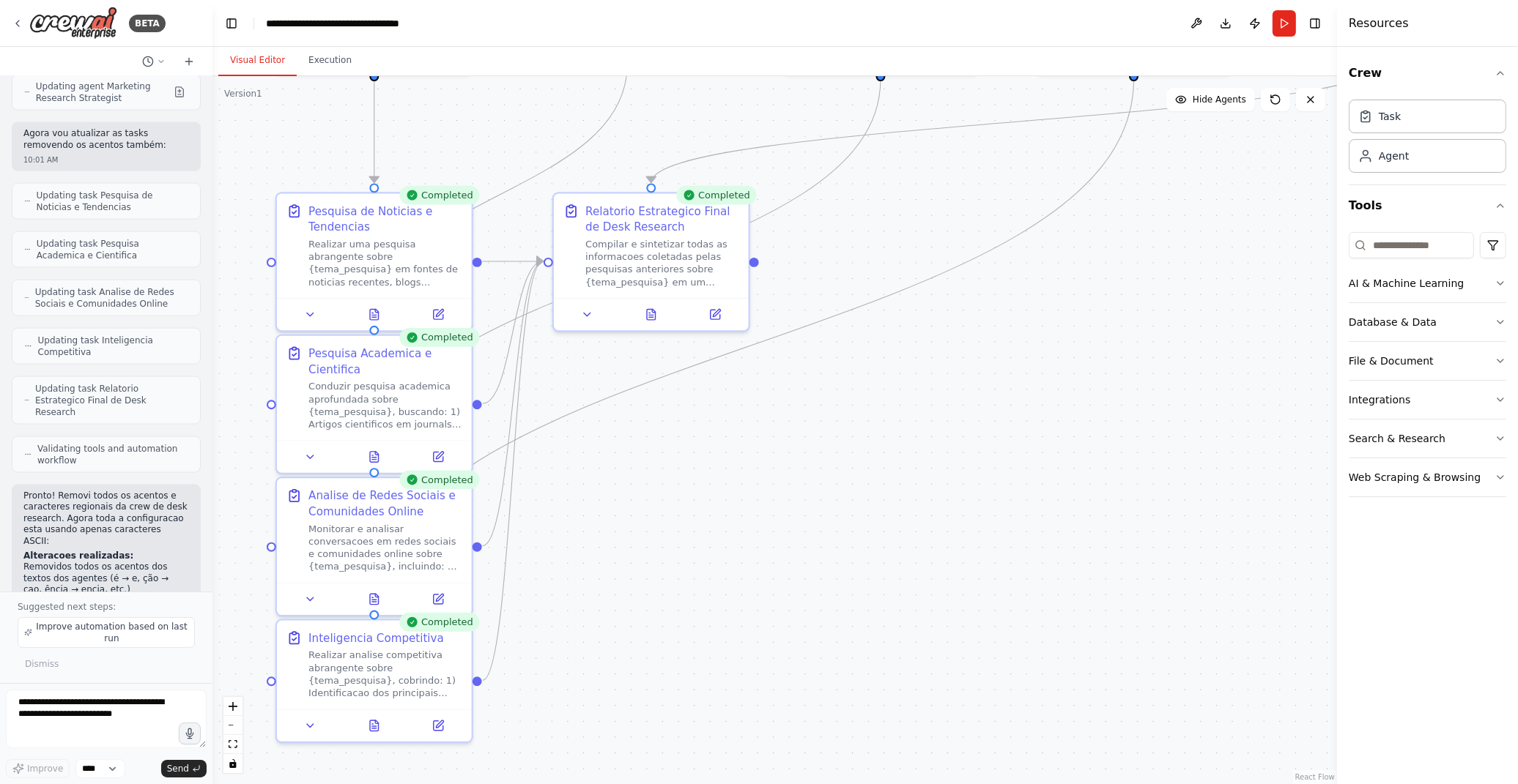
click at [867, 349] on div ".deletable-edge-delete-btn { width: 20px; height: 20px; border: 0px solid #ffff…" at bounding box center [774, 430] width 1124 height 708
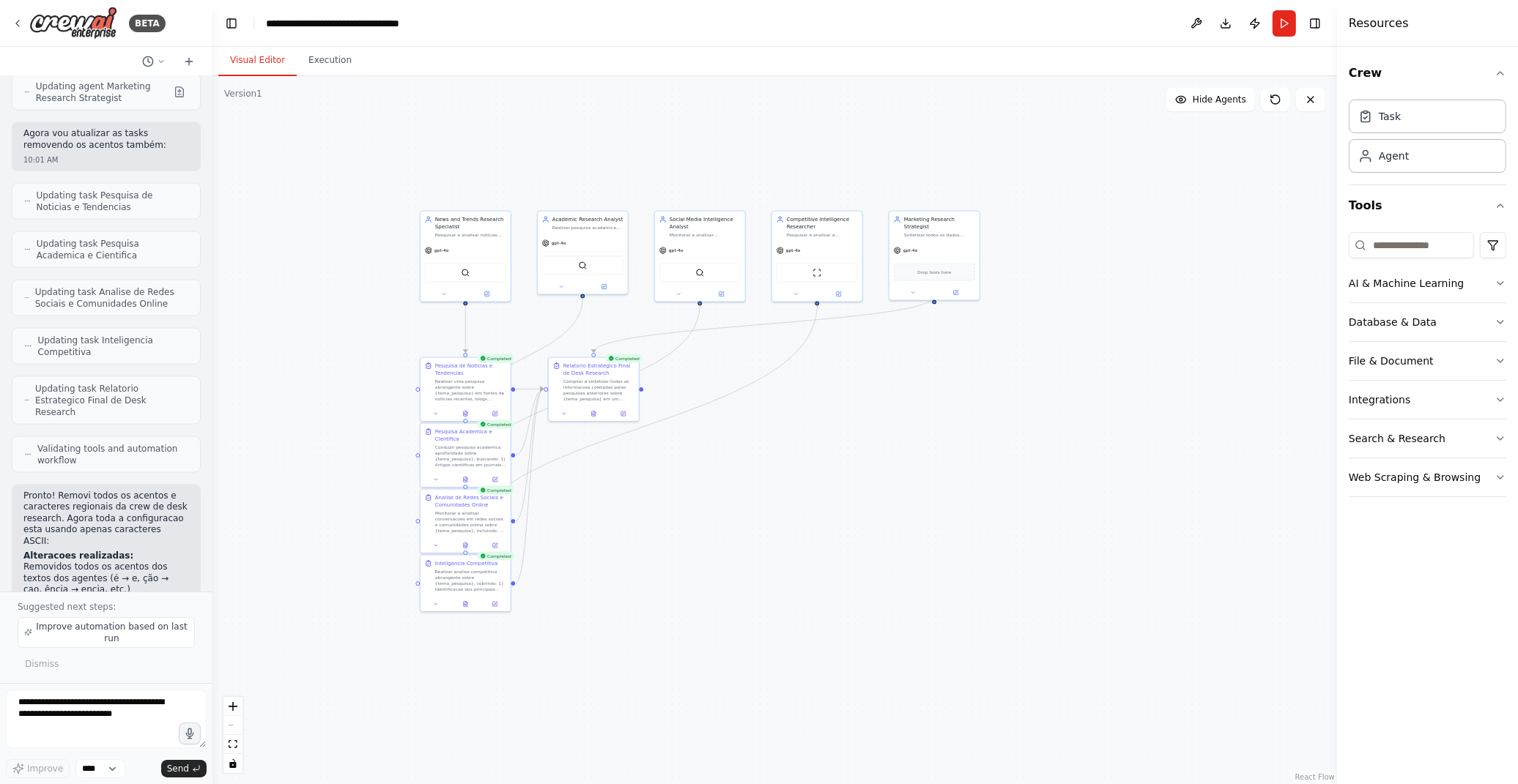
drag, startPoint x: 991, startPoint y: 348, endPoint x: 816, endPoint y: 430, distance: 193.3
click at [816, 430] on div ".deletable-edge-delete-btn { width: 20px; height: 20px; border: 0px solid #ffff…" at bounding box center [774, 430] width 1124 height 708
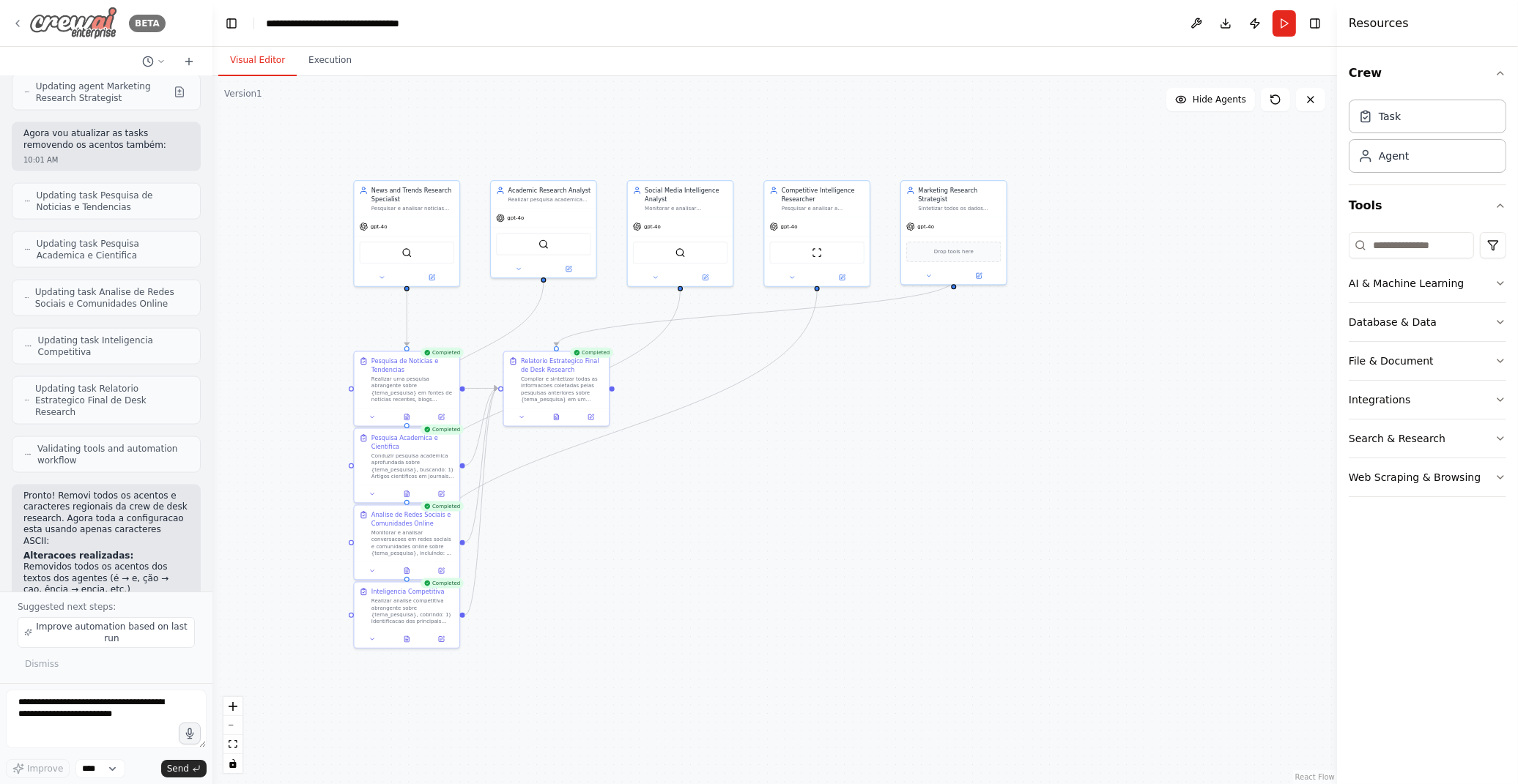
click at [12, 18] on icon at bounding box center [17, 23] width 12 height 12
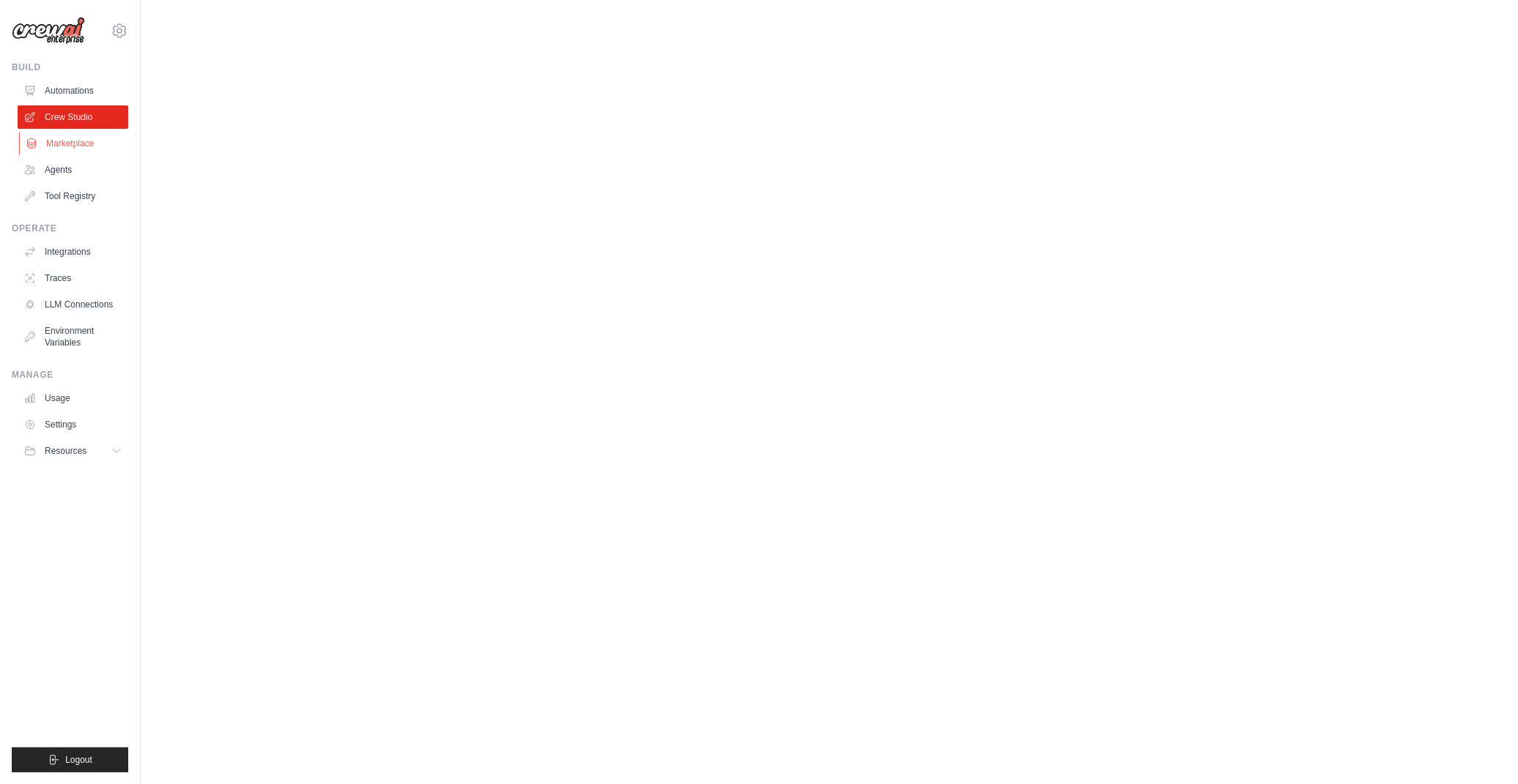
drag, startPoint x: 81, startPoint y: 116, endPoint x: 118, endPoint y: 152, distance: 51.6
click at [81, 116] on link "Crew Studio" at bounding box center [73, 117] width 111 height 24
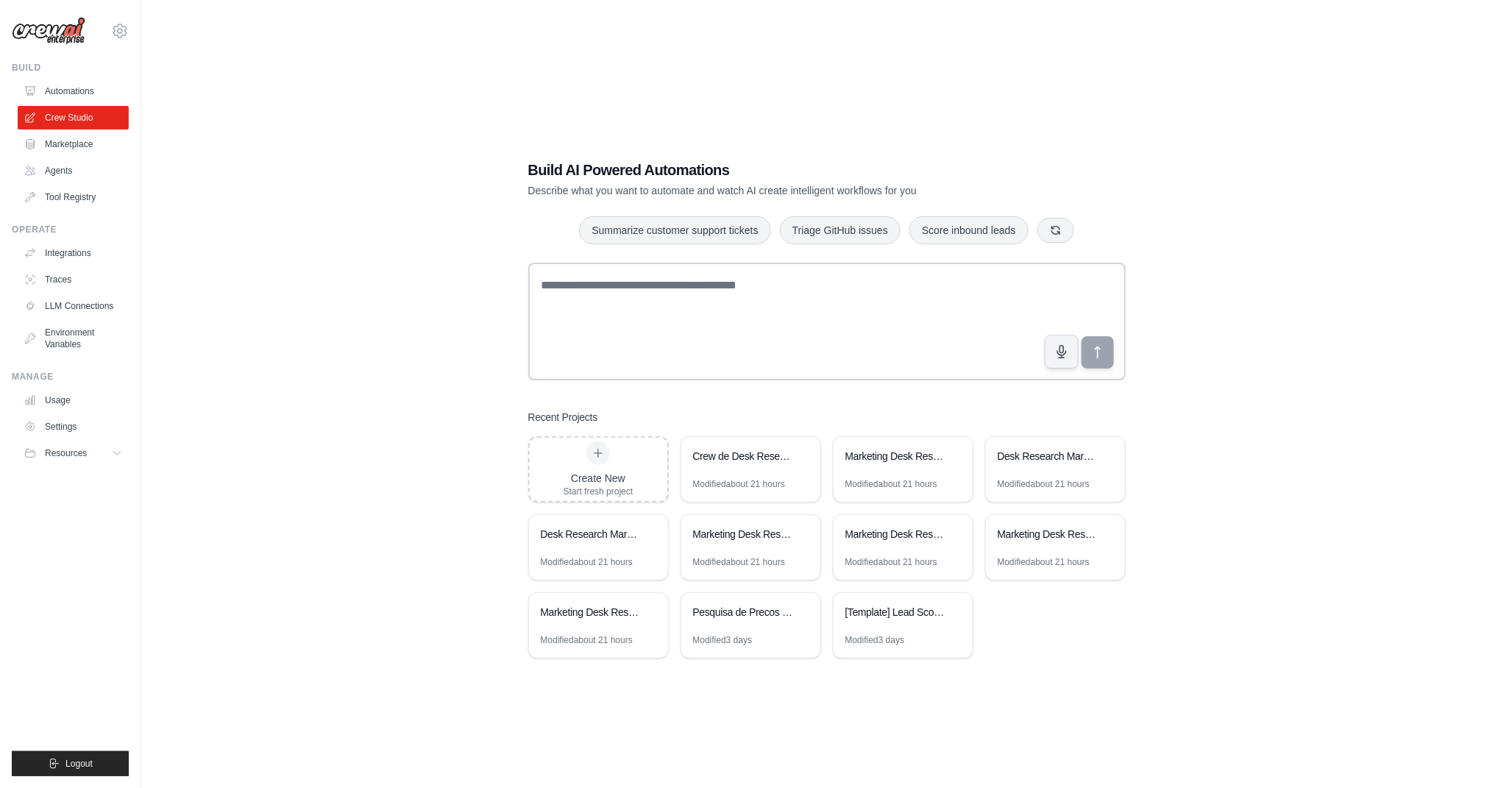
click at [324, 542] on div "Build AI Powered Automations Describe what you want to automate and watch AI cr…" at bounding box center [826, 409] width 1323 height 788
click at [60, 86] on link "Automations" at bounding box center [75, 91] width 111 height 24
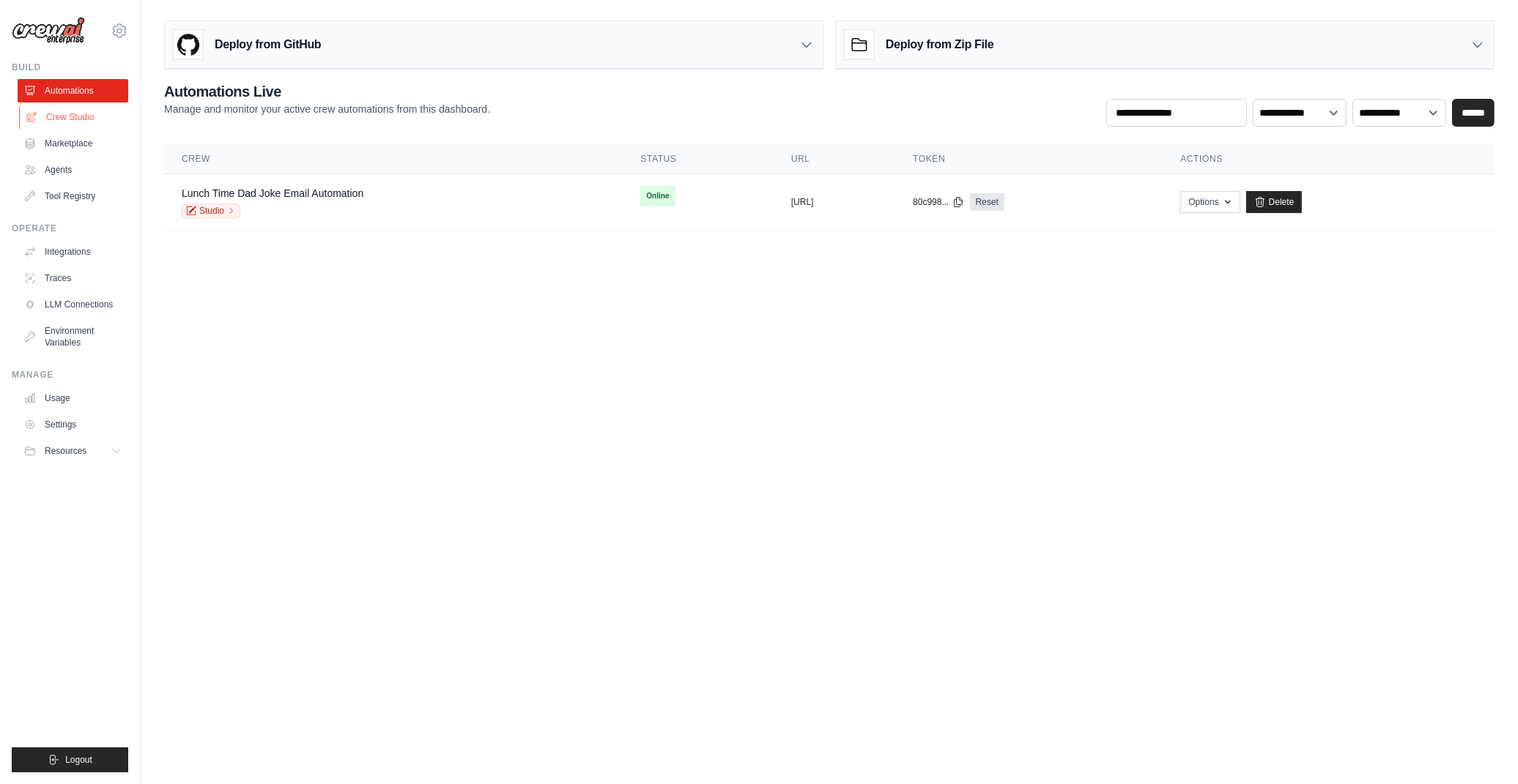
click at [73, 119] on link "Crew Studio" at bounding box center [74, 117] width 111 height 24
click at [74, 121] on link "Crew Studio" at bounding box center [74, 117] width 111 height 24
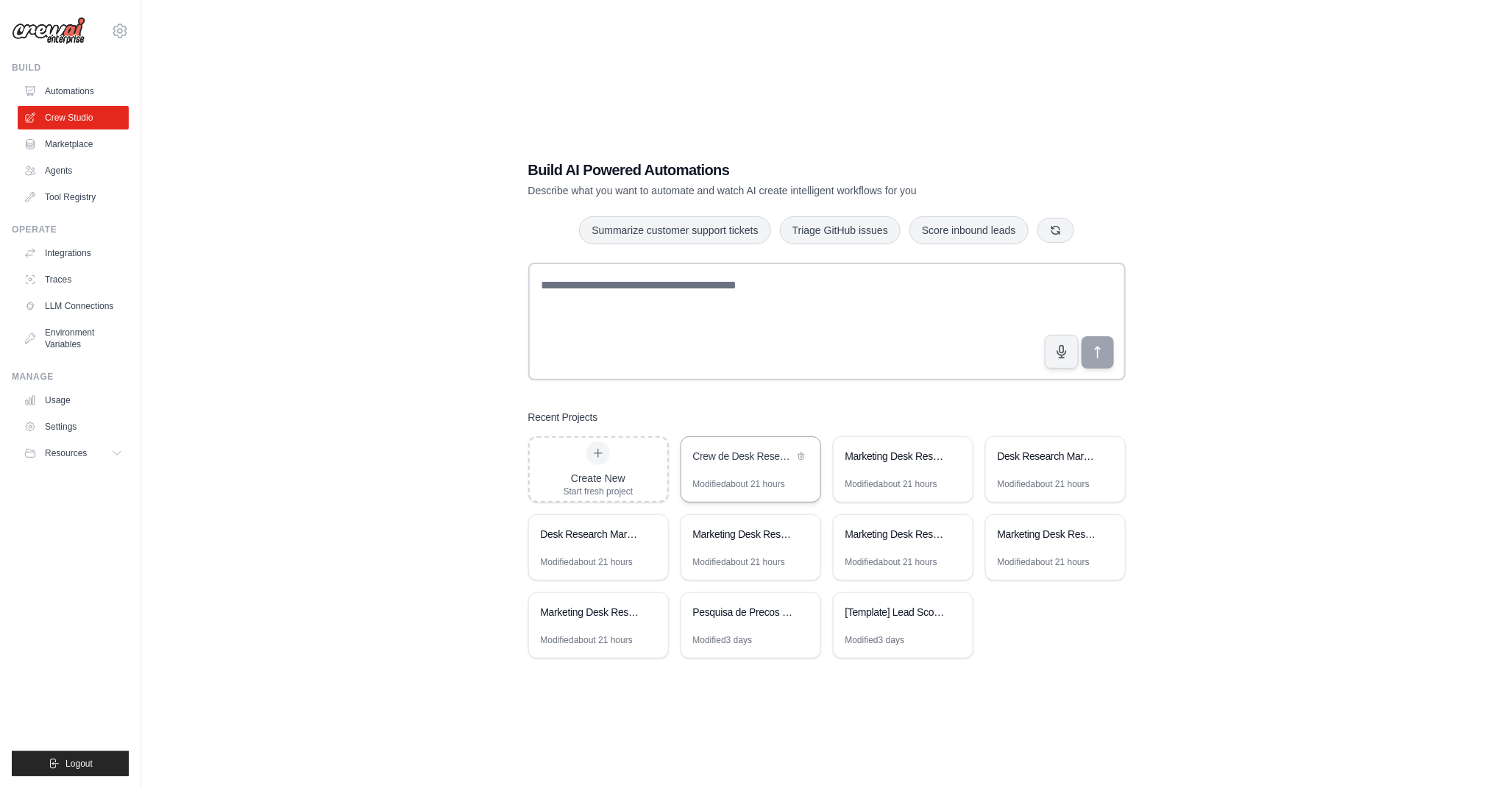
click at [714, 479] on div "Modified about 21 hours" at bounding box center [738, 484] width 92 height 12
drag, startPoint x: 307, startPoint y: 631, endPoint x: 297, endPoint y: 634, distance: 10.4
click at [309, 631] on div "Build AI Powered Automations Describe what you want to automate and watch AI cr…" at bounding box center [826, 409] width 1323 height 788
click at [336, 530] on div "Build AI Powered Automations Describe what you want to automate and watch AI cr…" at bounding box center [826, 409] width 1323 height 788
click at [332, 477] on div "Build AI Powered Automations Describe what you want to automate and watch AI cr…" at bounding box center [826, 409] width 1323 height 788
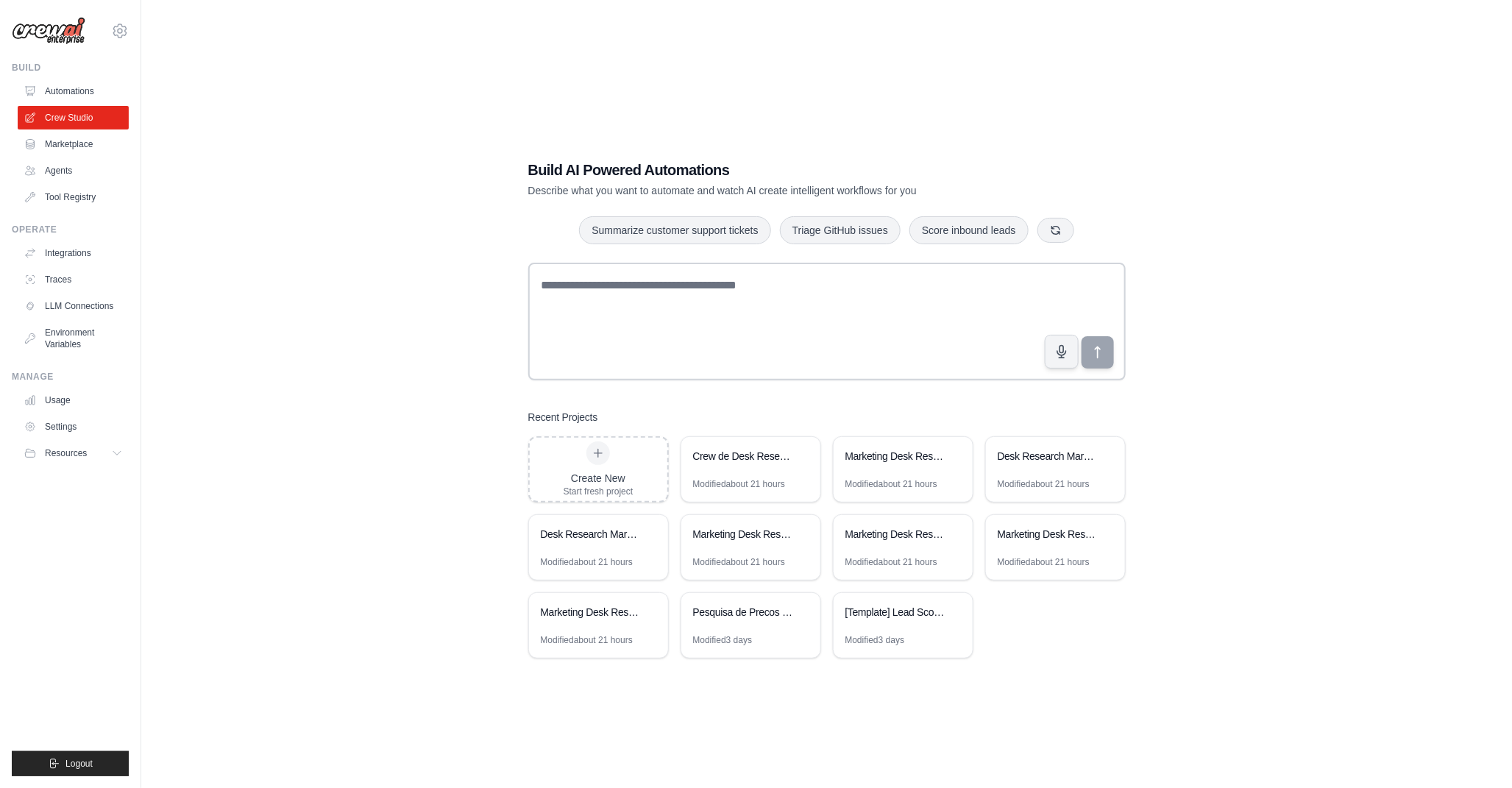
click at [408, 437] on div "Build AI Powered Automations Describe what you want to automate and watch AI cr…" at bounding box center [826, 409] width 1323 height 788
click at [362, 567] on div "Build AI Powered Automations Describe what you want to automate and watch AI cr…" at bounding box center [826, 409] width 1323 height 788
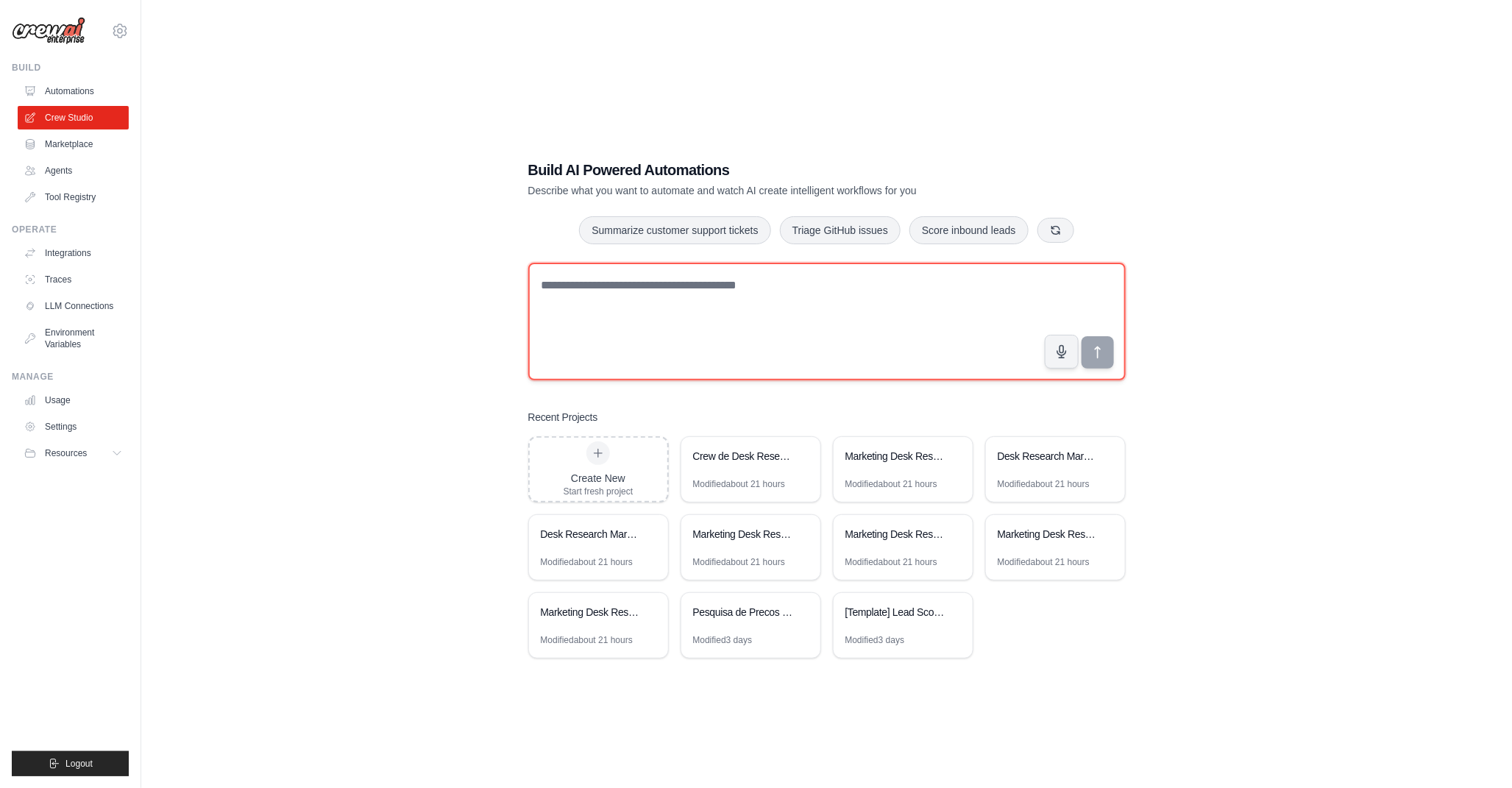
click at [664, 314] on textarea at bounding box center [826, 322] width 597 height 118
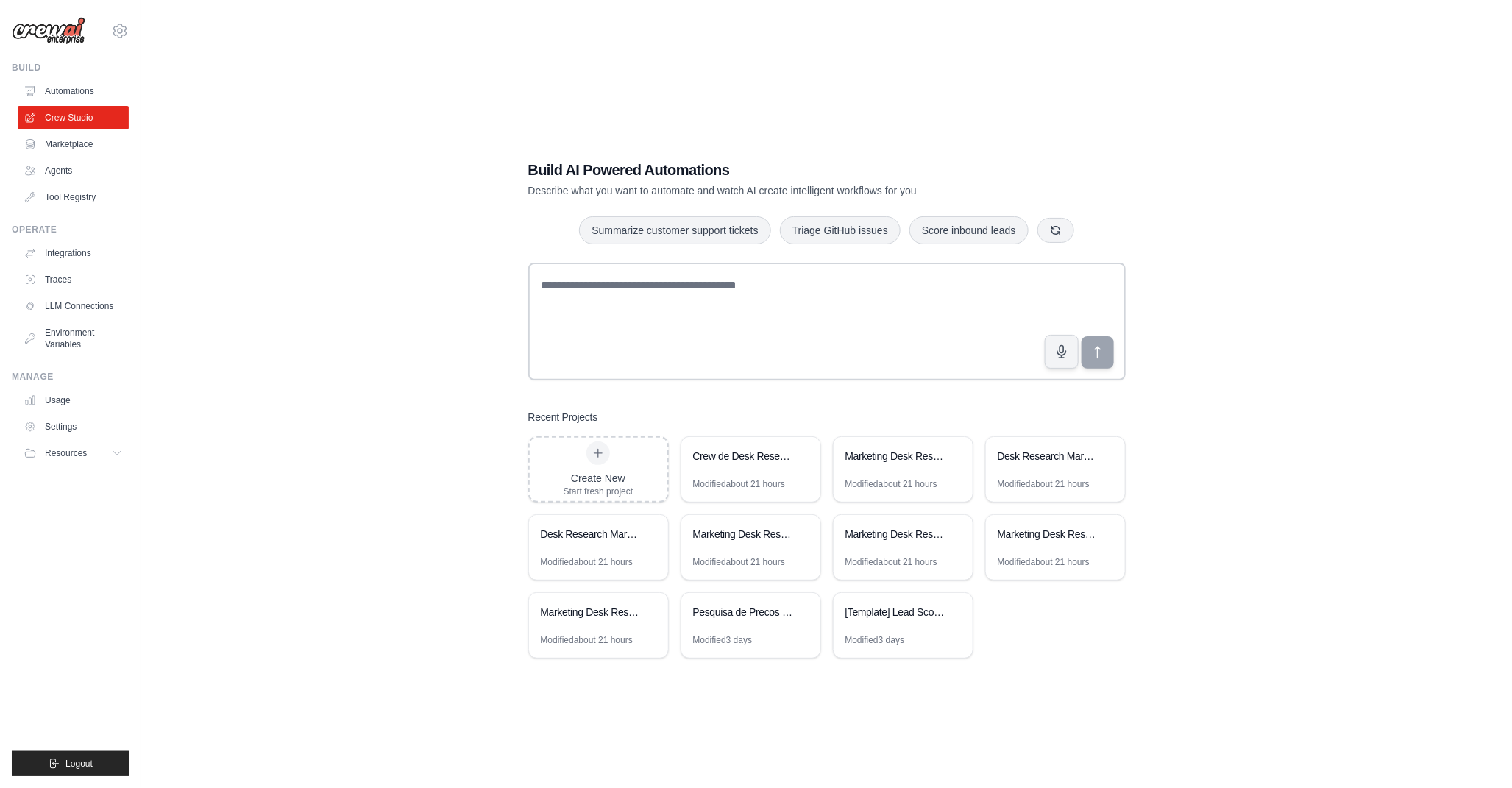
click at [371, 399] on div "Build AI Powered Automations Describe what you want to automate and watch AI cr…" at bounding box center [826, 409] width 1323 height 788
click at [269, 502] on div "Build AI Powered Automations Describe what you want to automate and watch AI cr…" at bounding box center [826, 409] width 1323 height 788
drag, startPoint x: 401, startPoint y: 344, endPoint x: 172, endPoint y: 138, distance: 308.0
click at [401, 344] on div "Build AI Powered Automations Describe what you want to automate and watch AI cr…" at bounding box center [826, 409] width 1323 height 788
click at [477, 682] on div "Build AI Powered Automations Describe what you want to automate and watch AI cr…" at bounding box center [826, 409] width 1323 height 788
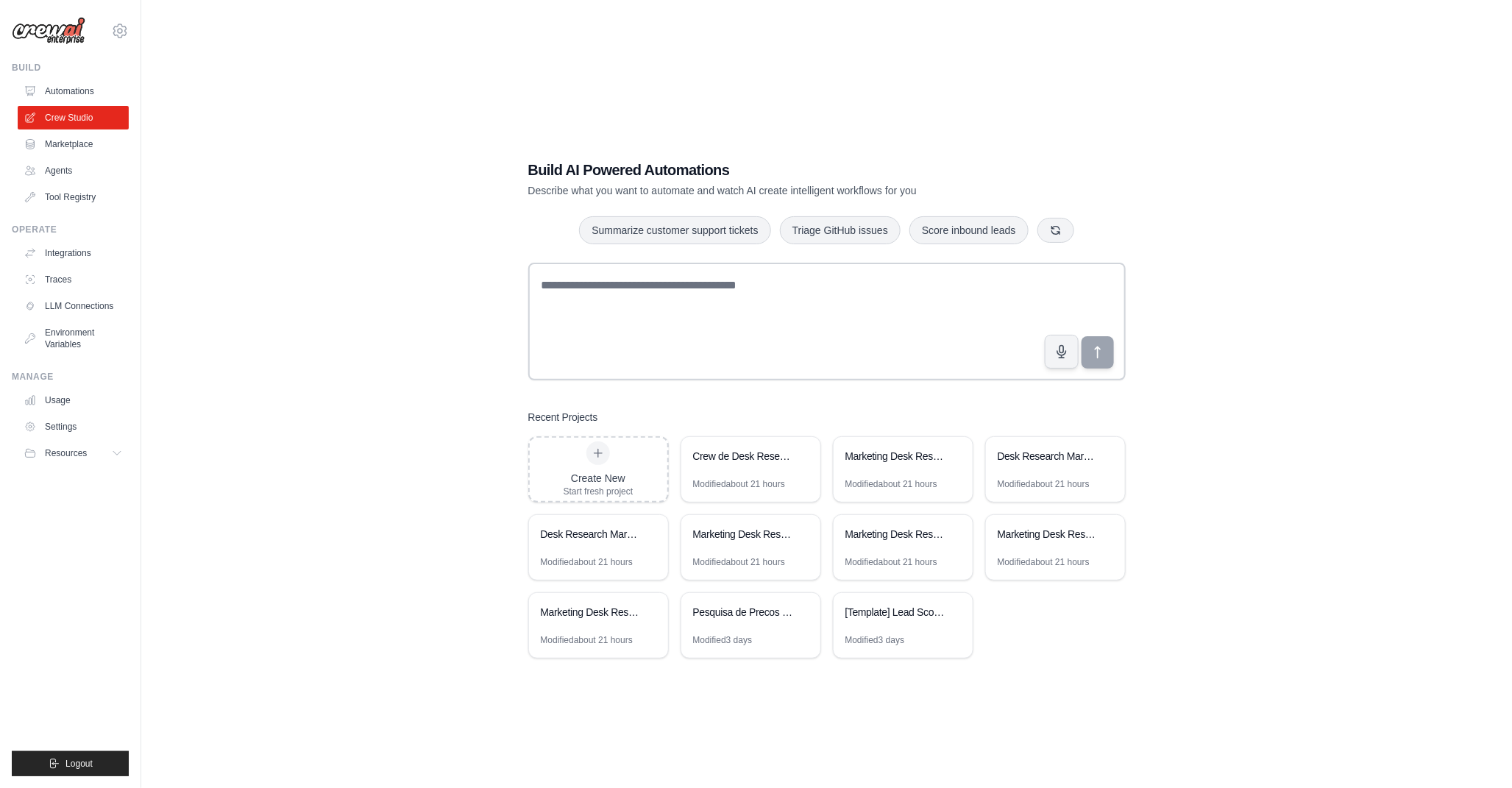
click at [430, 561] on div "Build AI Powered Automations Describe what you want to automate and watch AI cr…" at bounding box center [826, 409] width 1323 height 788
click at [359, 547] on div "Build AI Powered Automations Describe what you want to automate and watch AI cr…" at bounding box center [826, 409] width 1323 height 788
click at [226, 556] on div "Build AI Powered Automations Describe what you want to automate and watch AI cr…" at bounding box center [826, 409] width 1323 height 788
click at [336, 484] on div "Build AI Powered Automations Describe what you want to automate and watch AI cr…" at bounding box center [826, 409] width 1323 height 788
click at [344, 544] on div "Build AI Powered Automations Describe what you want to automate and watch AI cr…" at bounding box center [826, 409] width 1323 height 788
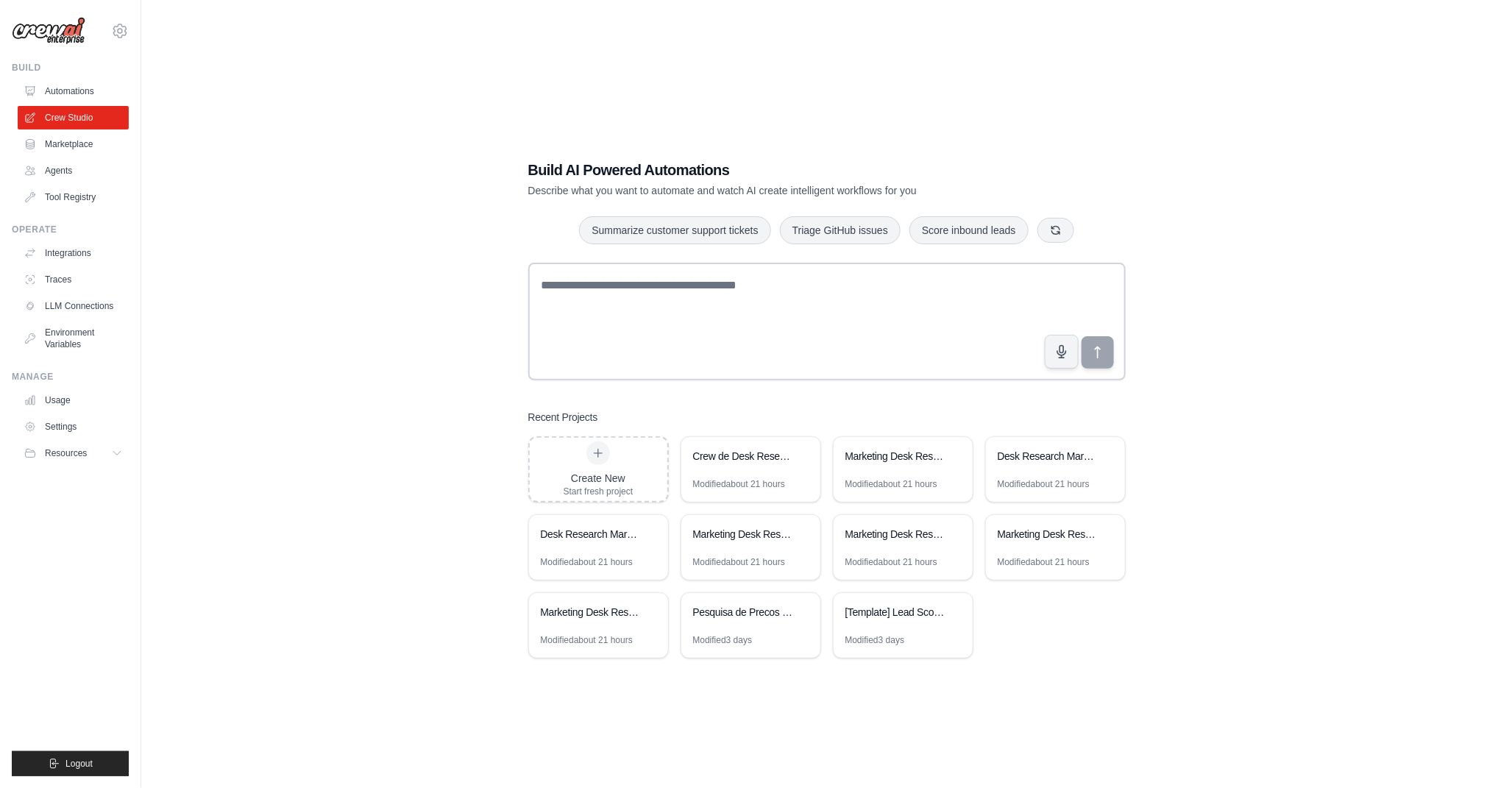
click at [375, 592] on div "Build AI Powered Automations Describe what you want to automate and watch AI cr…" at bounding box center [826, 409] width 1323 height 788
click at [484, 702] on div "Build AI Powered Automations Describe what you want to automate and watch AI cr…" at bounding box center [826, 409] width 1323 height 788
click at [805, 693] on div "Build AI Powered Automations Describe what you want to automate and watch AI cr…" at bounding box center [826, 409] width 1323 height 788
click at [243, 465] on div "Build AI Powered Automations Describe what you want to automate and watch AI cr…" at bounding box center [826, 409] width 1323 height 788
click at [56, 335] on link "Environment Variables" at bounding box center [75, 338] width 111 height 35
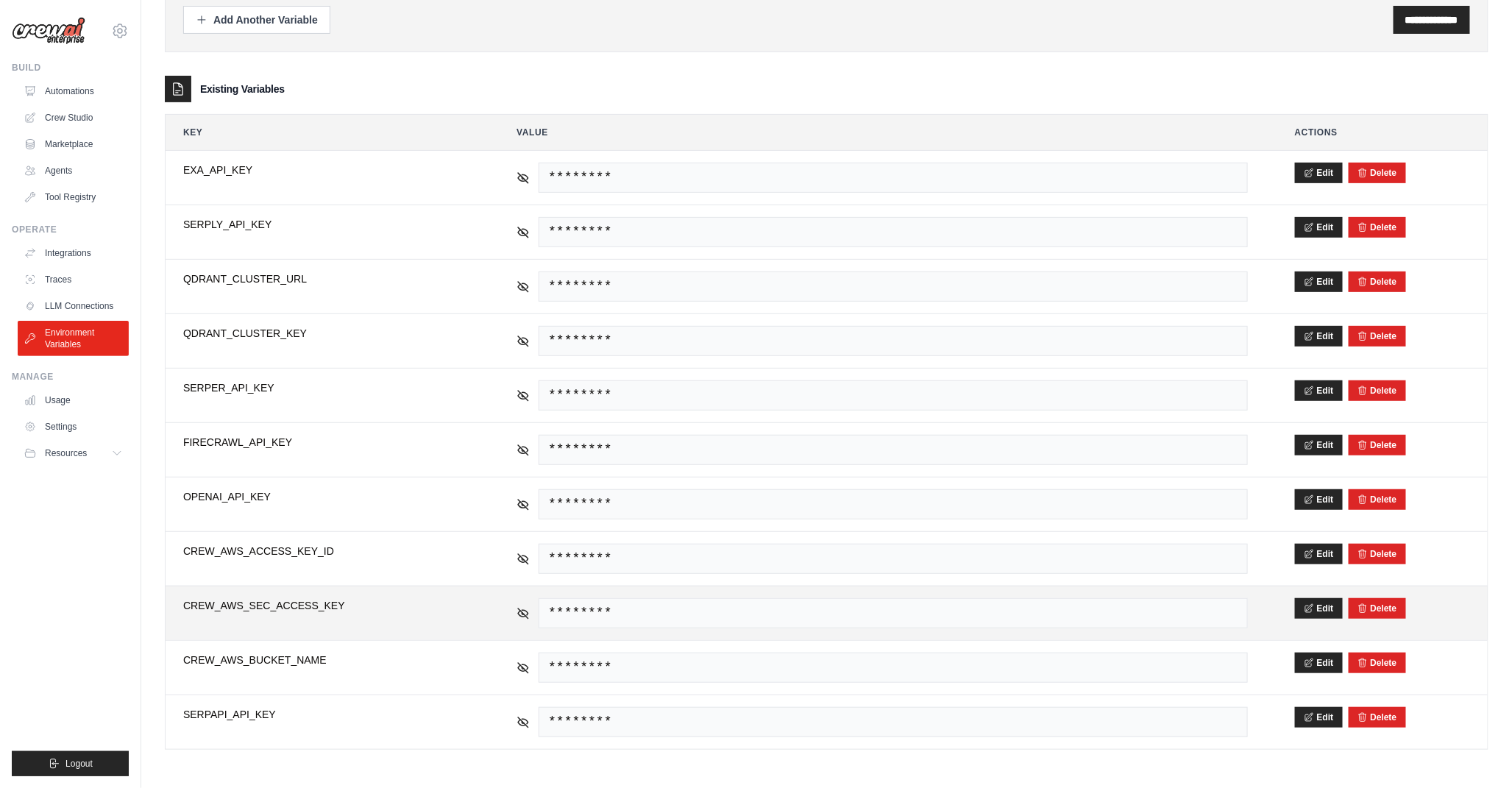
scroll to position [167, 0]
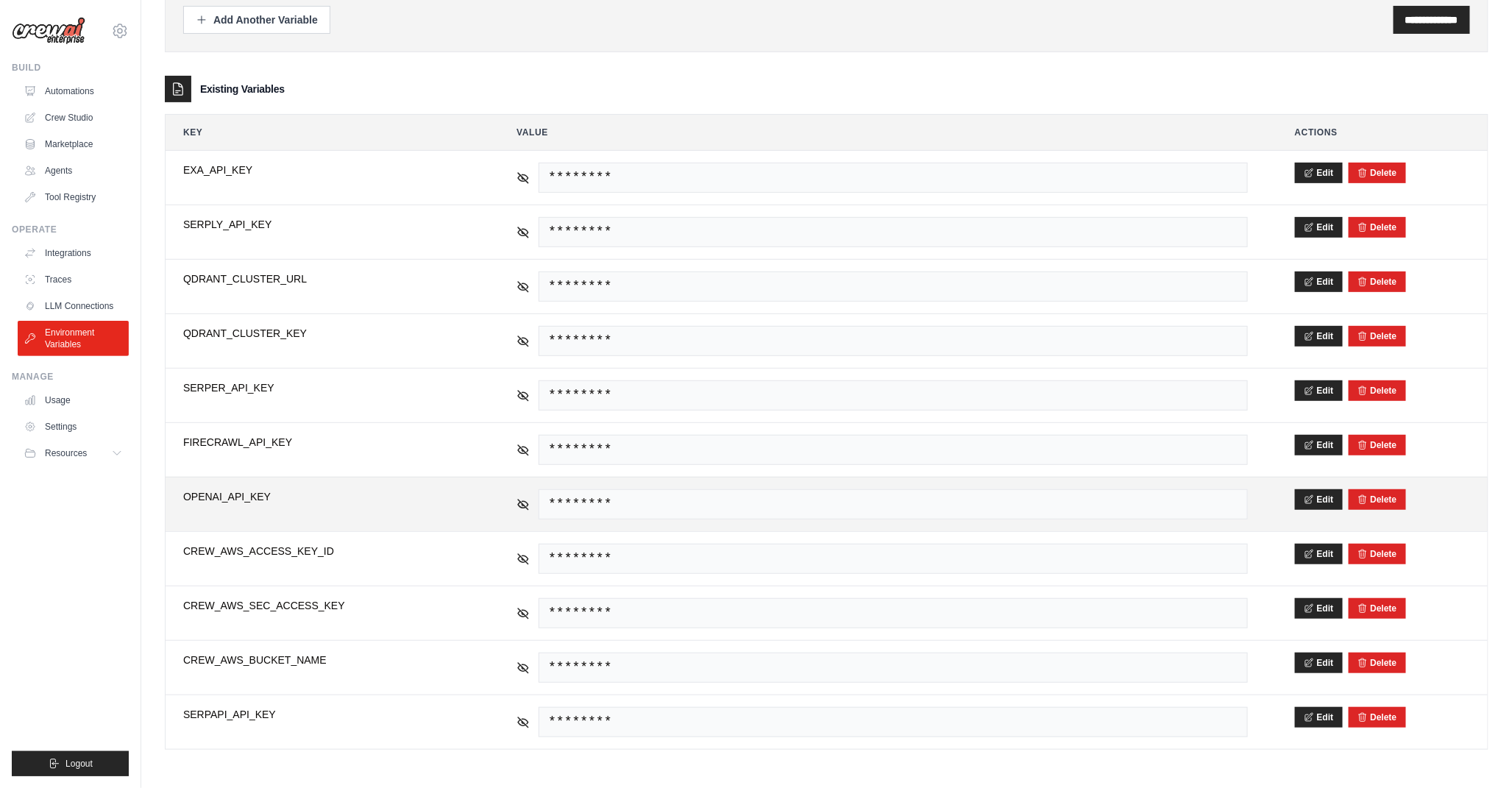
click at [516, 497] on td "********" at bounding box center [882, 505] width 767 height 54
click at [532, 502] on div "********" at bounding box center [882, 504] width 731 height 30
click at [529, 504] on icon at bounding box center [522, 503] width 13 height 13
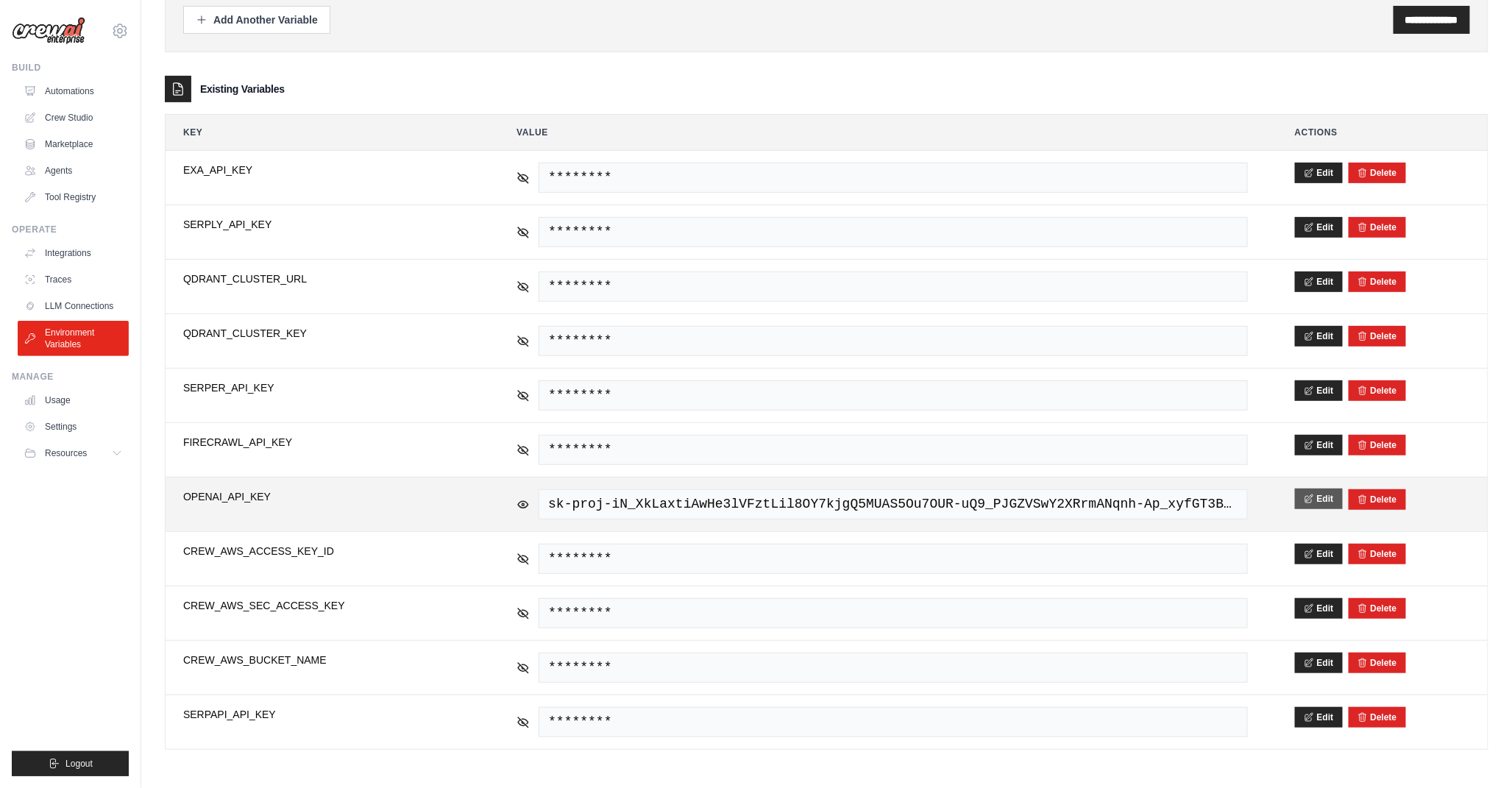
click at [1314, 501] on button "Edit" at bounding box center [1319, 499] width 48 height 21
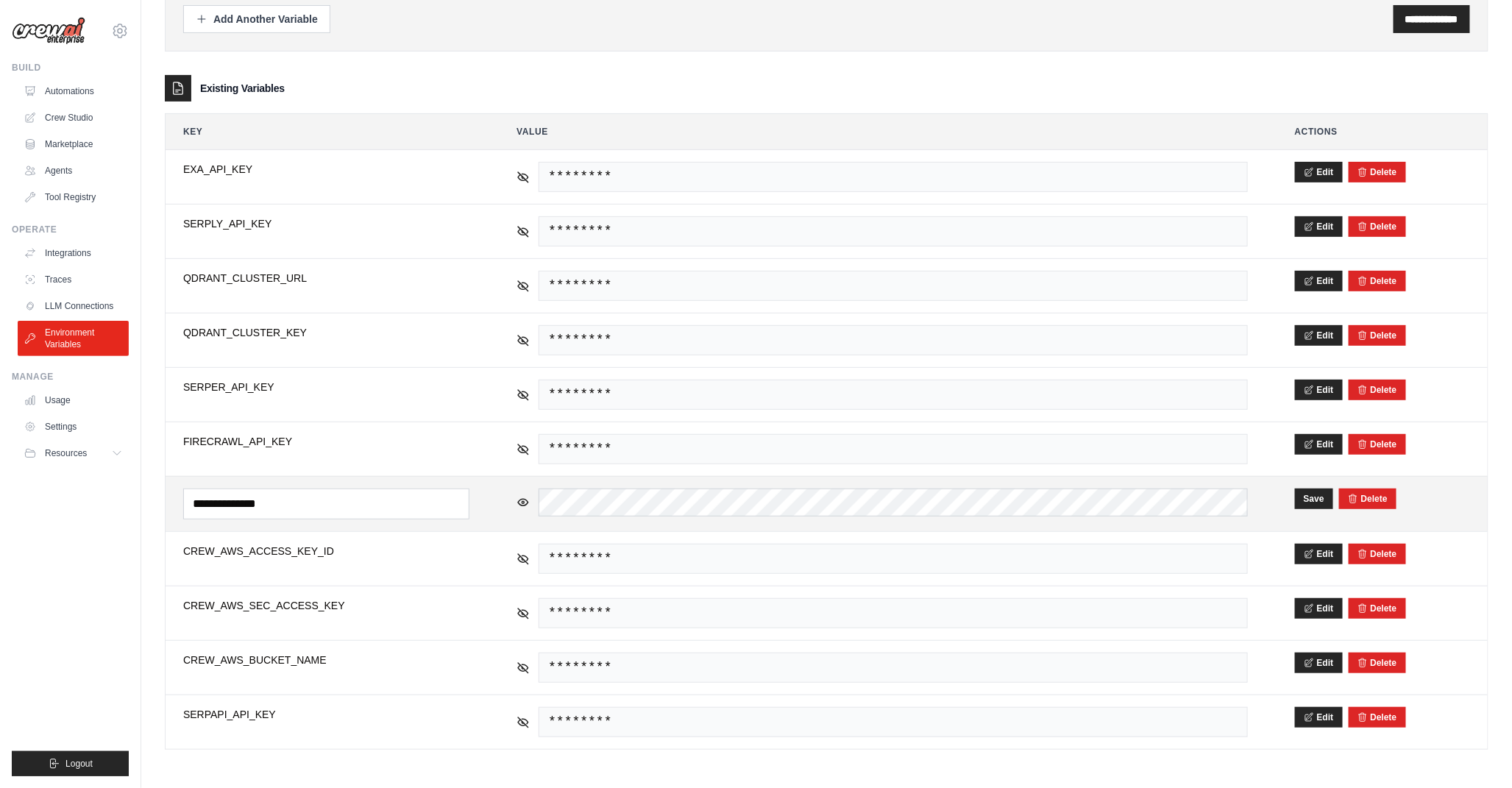
click at [997, 525] on td "sk-proj-iN_XkLaxtiAwHe3lVFztLil8OY7kjgQ5MUAS5Ou7OUR-uQ9_PJGZVSwY2XRrmANqnh-Ap_x…" at bounding box center [882, 504] width 767 height 55
click at [1329, 505] on tr "**********" at bounding box center [826, 504] width 1322 height 56
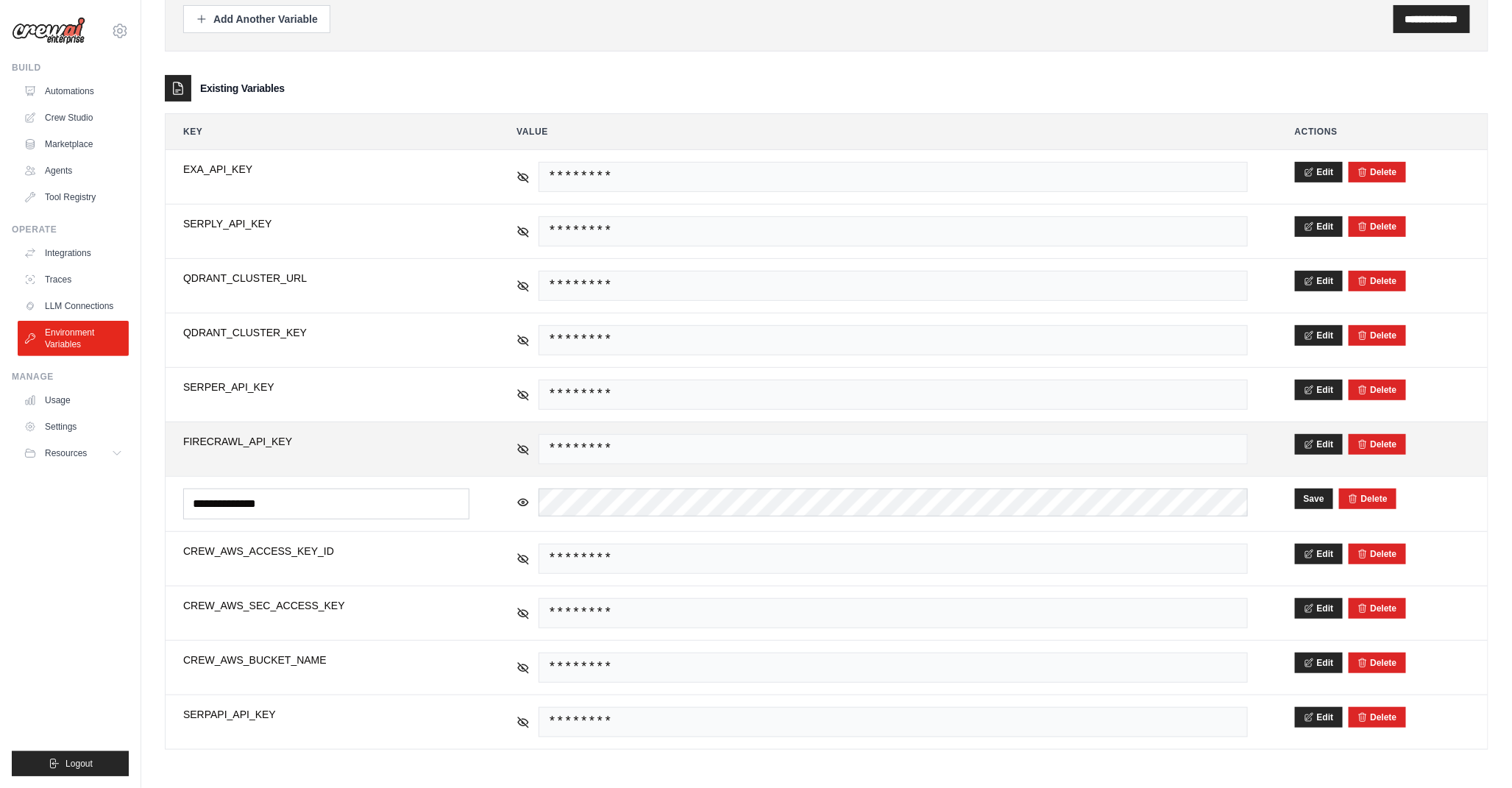
drag, startPoint x: 85, startPoint y: 576, endPoint x: 231, endPoint y: 446, distance: 195.5
click at [85, 576] on ul "Build Automations Crew Studio Marketplace Agents" at bounding box center [70, 419] width 117 height 715
click at [530, 453] on div "********" at bounding box center [882, 449] width 731 height 30
click at [521, 453] on icon at bounding box center [522, 449] width 13 height 13
drag, startPoint x: 852, startPoint y: 443, endPoint x: 550, endPoint y: 455, distance: 302.2
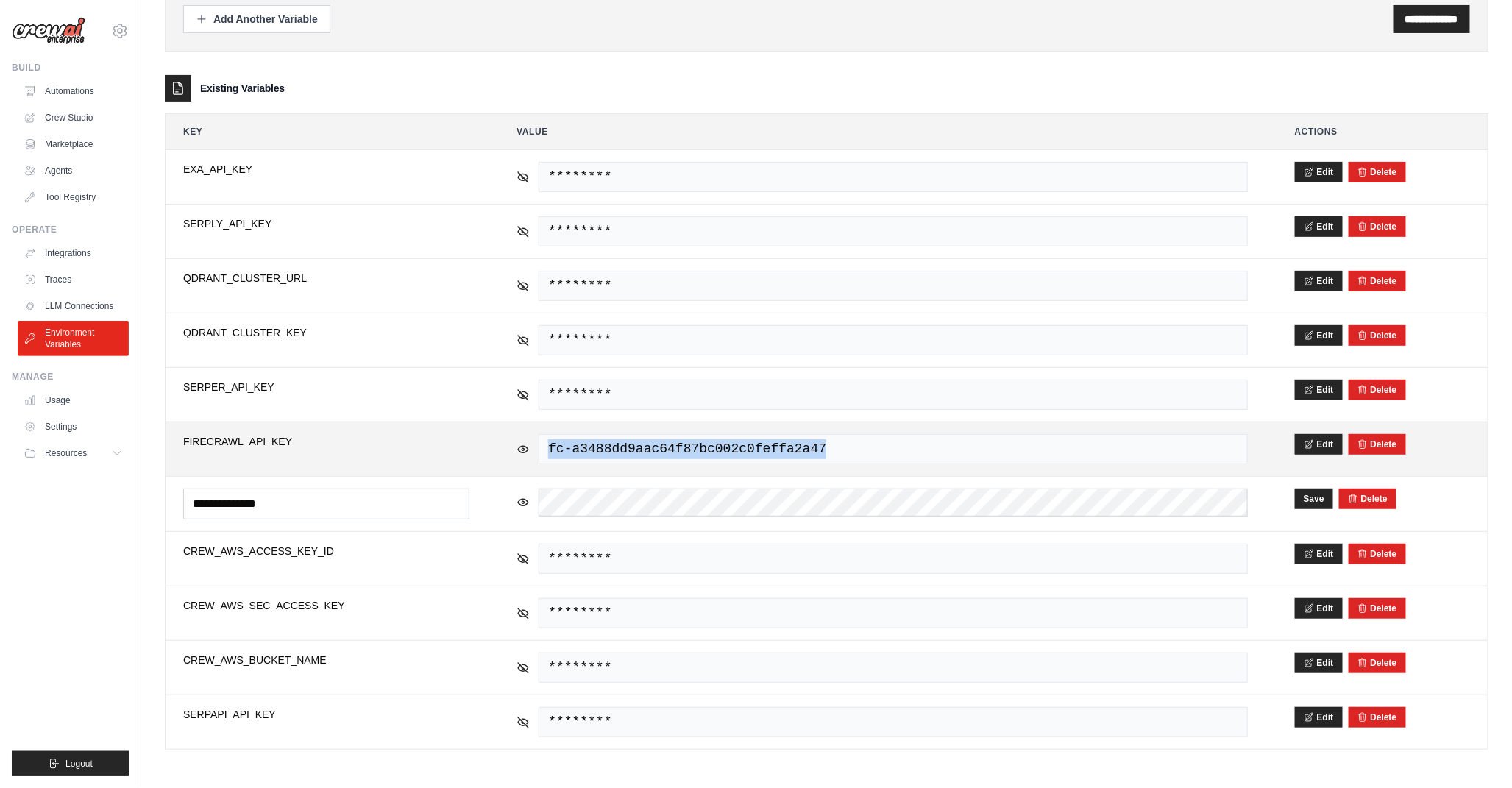
click at [550, 455] on span "fc-a3488dd9aac64f87bc002c0feffa2a47" at bounding box center [893, 449] width 709 height 30
copy span "fc-a3488dd9aac64f87bc002c0feffa2a47"
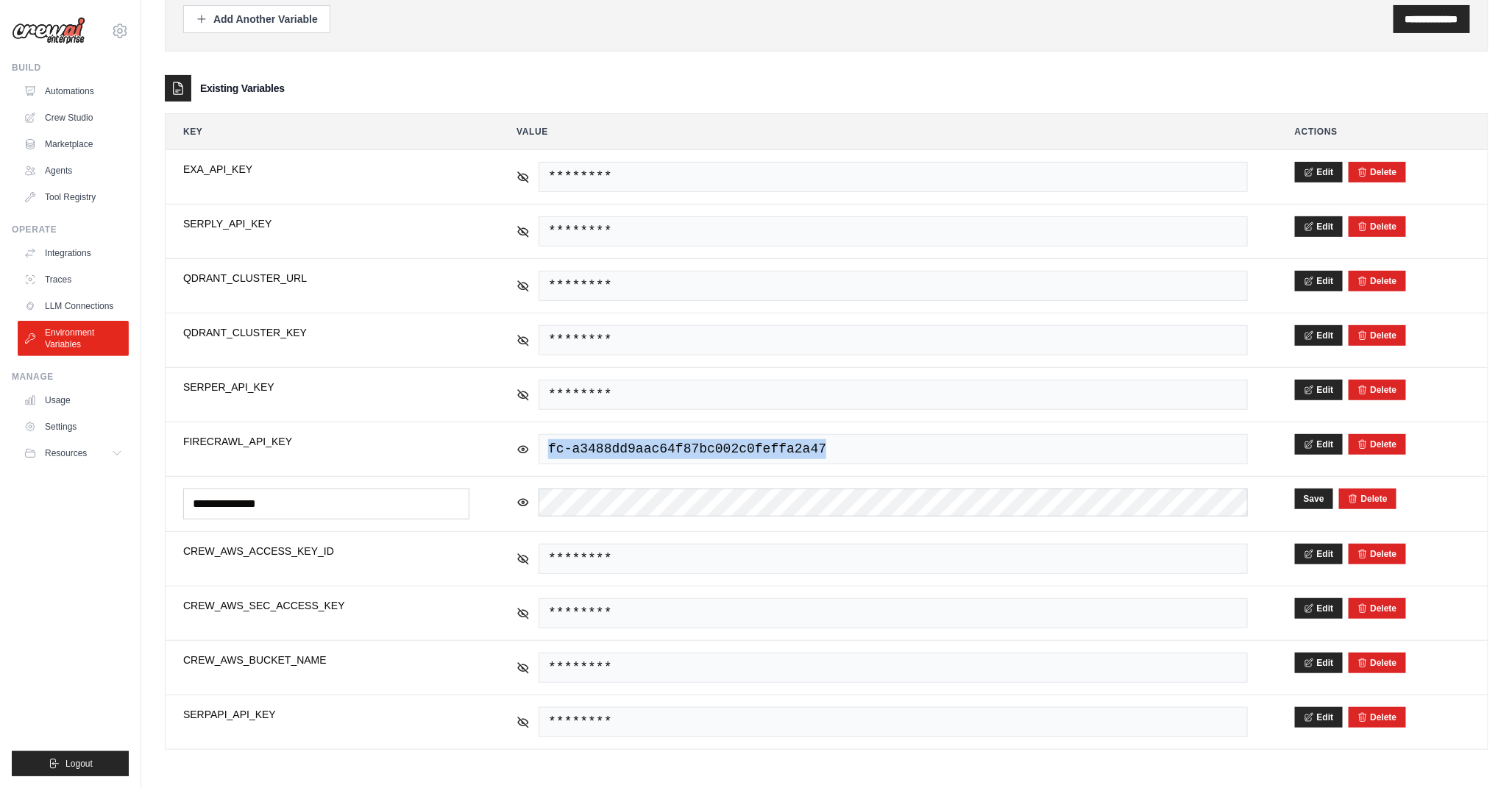
click at [99, 635] on ul "Build Automations Crew Studio Marketplace Agents" at bounding box center [70, 419] width 117 height 715
click at [104, 596] on ul "Build Automations Crew Studio Marketplace Agents" at bounding box center [70, 419] width 117 height 715
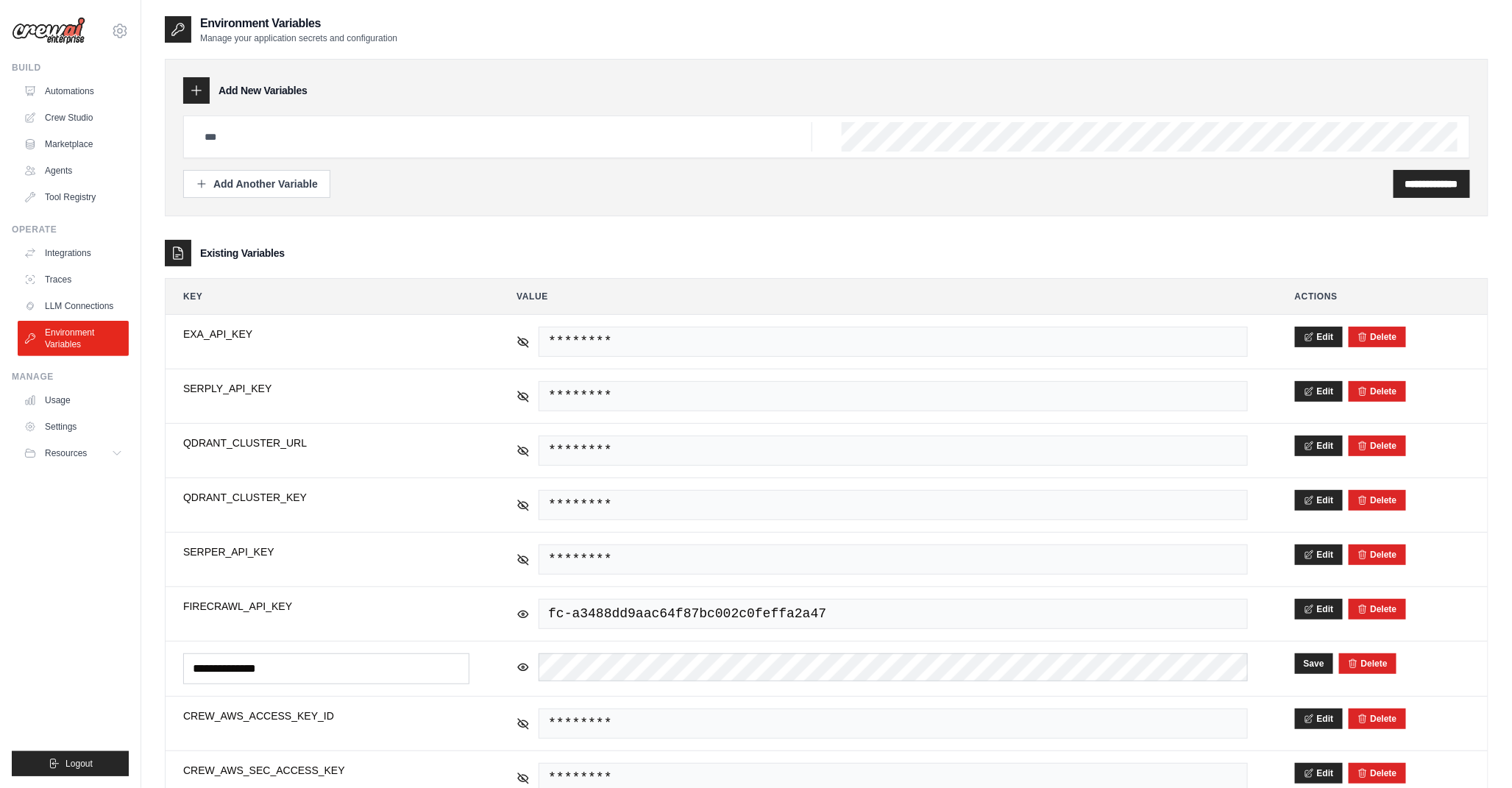
click at [417, 264] on div "Existing Variables" at bounding box center [826, 253] width 1323 height 26
click at [55, 96] on link "Automations" at bounding box center [75, 91] width 111 height 24
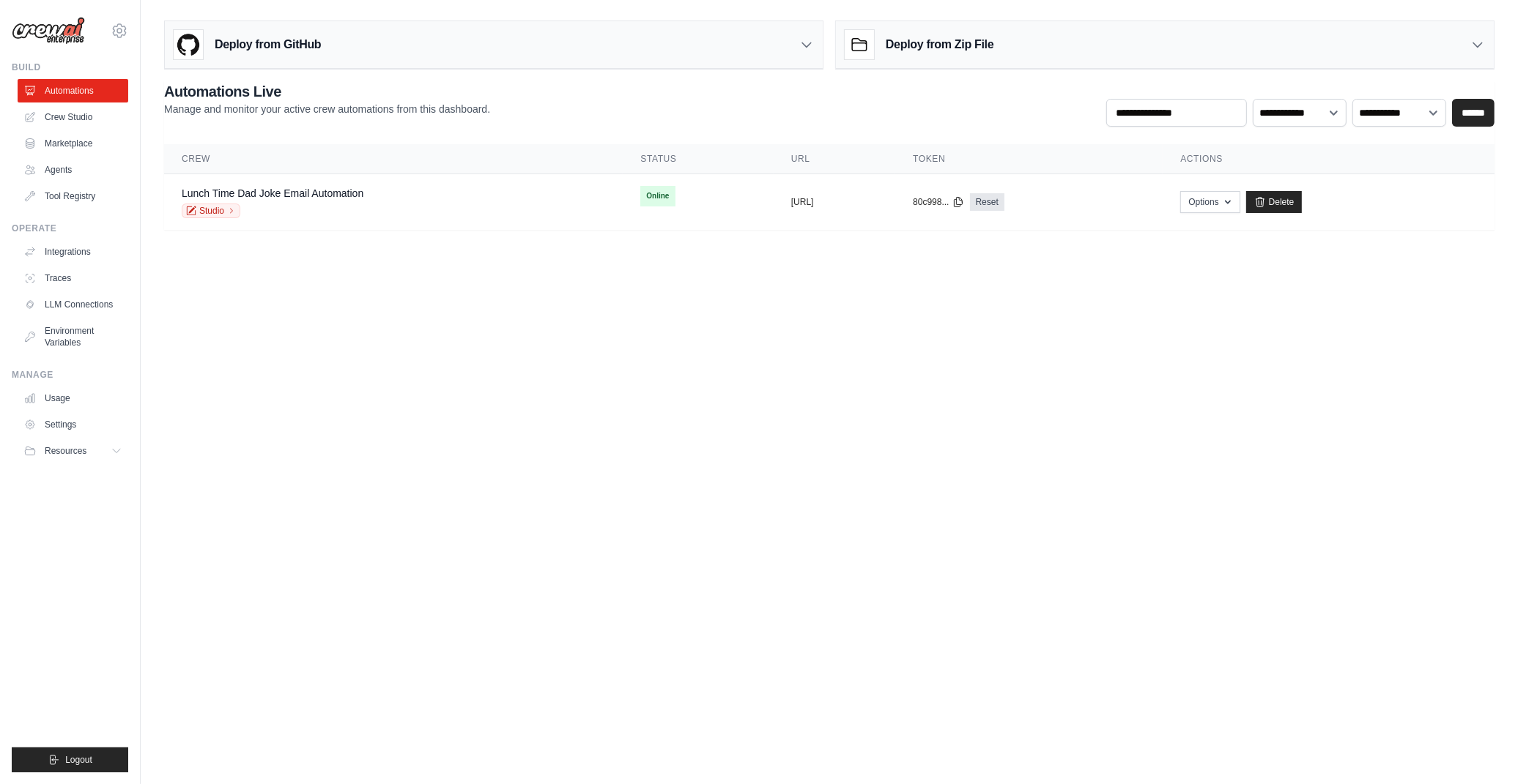
click at [137, 654] on div "[EMAIL_ADDRESS][PERSON_NAME][DOMAIN_NAME] Your organization ABI - GenAI Bootcam…" at bounding box center [70, 392] width 140 height 784
click at [69, 331] on link "Environment Variables" at bounding box center [74, 337] width 111 height 35
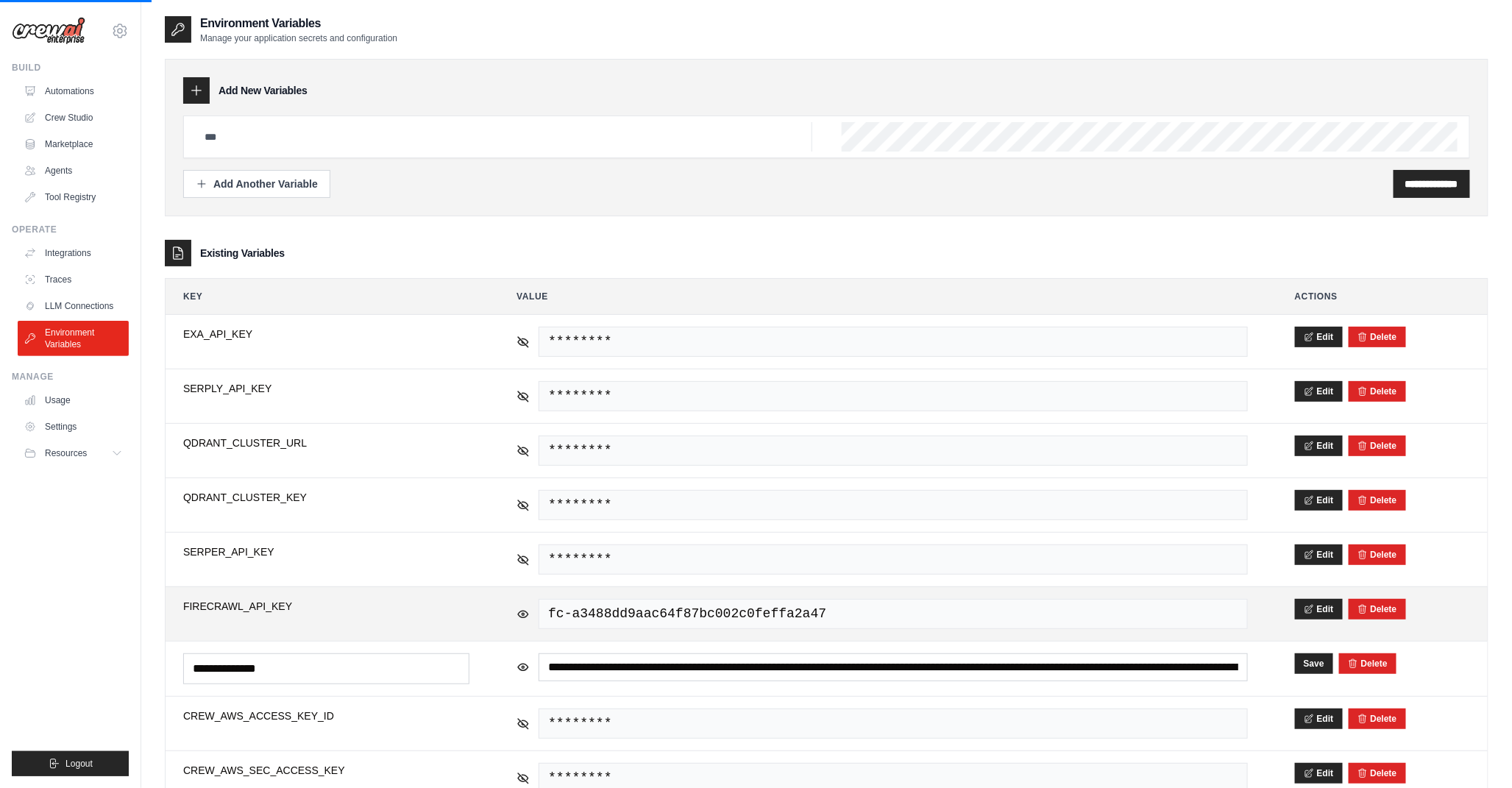
click at [269, 604] on span "FIRECRAWL_API_KEY" at bounding box center [326, 606] width 286 height 15
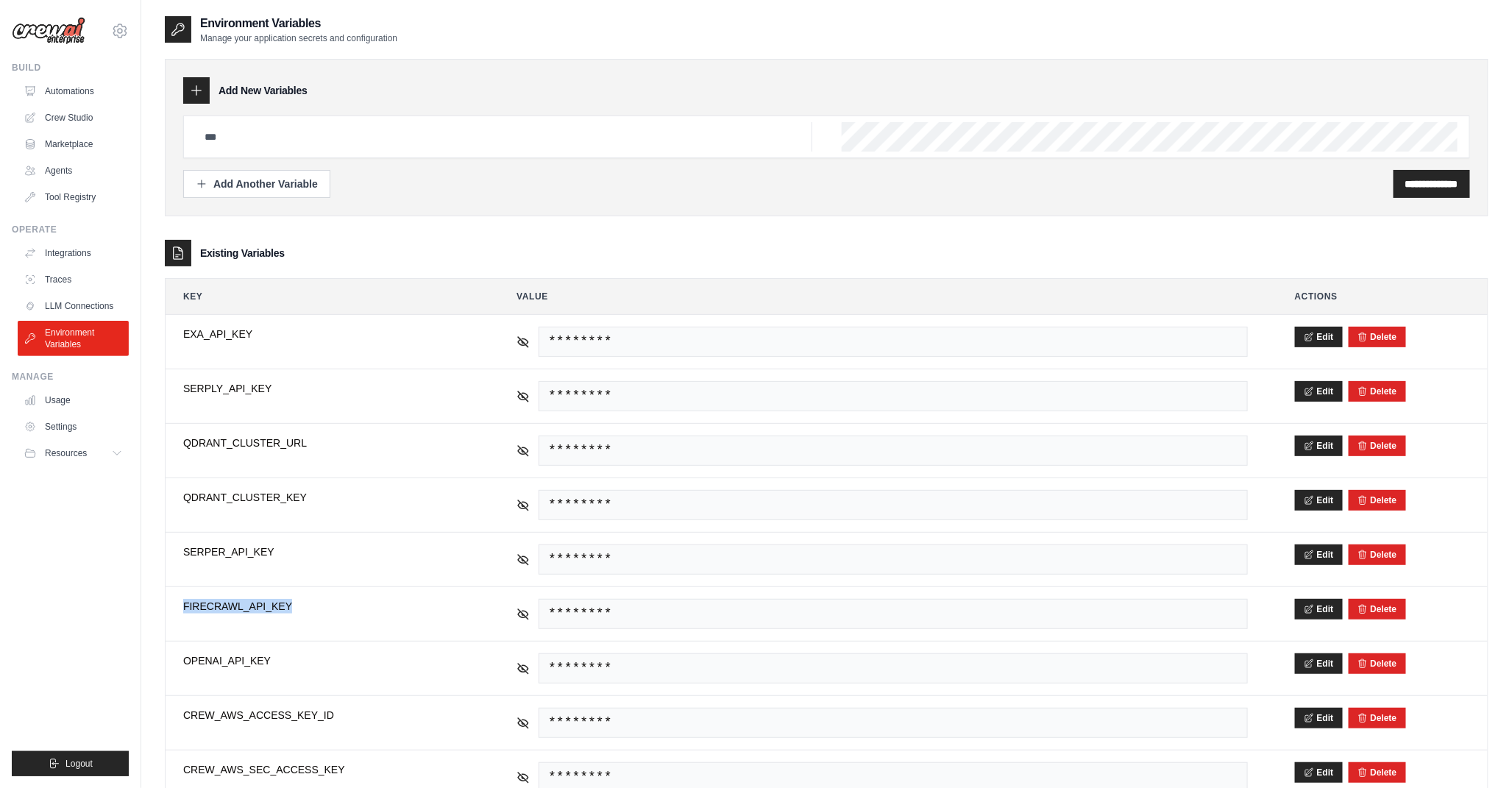
click at [269, 604] on span "FIRECRAWL_API_KEY" at bounding box center [326, 606] width 286 height 15
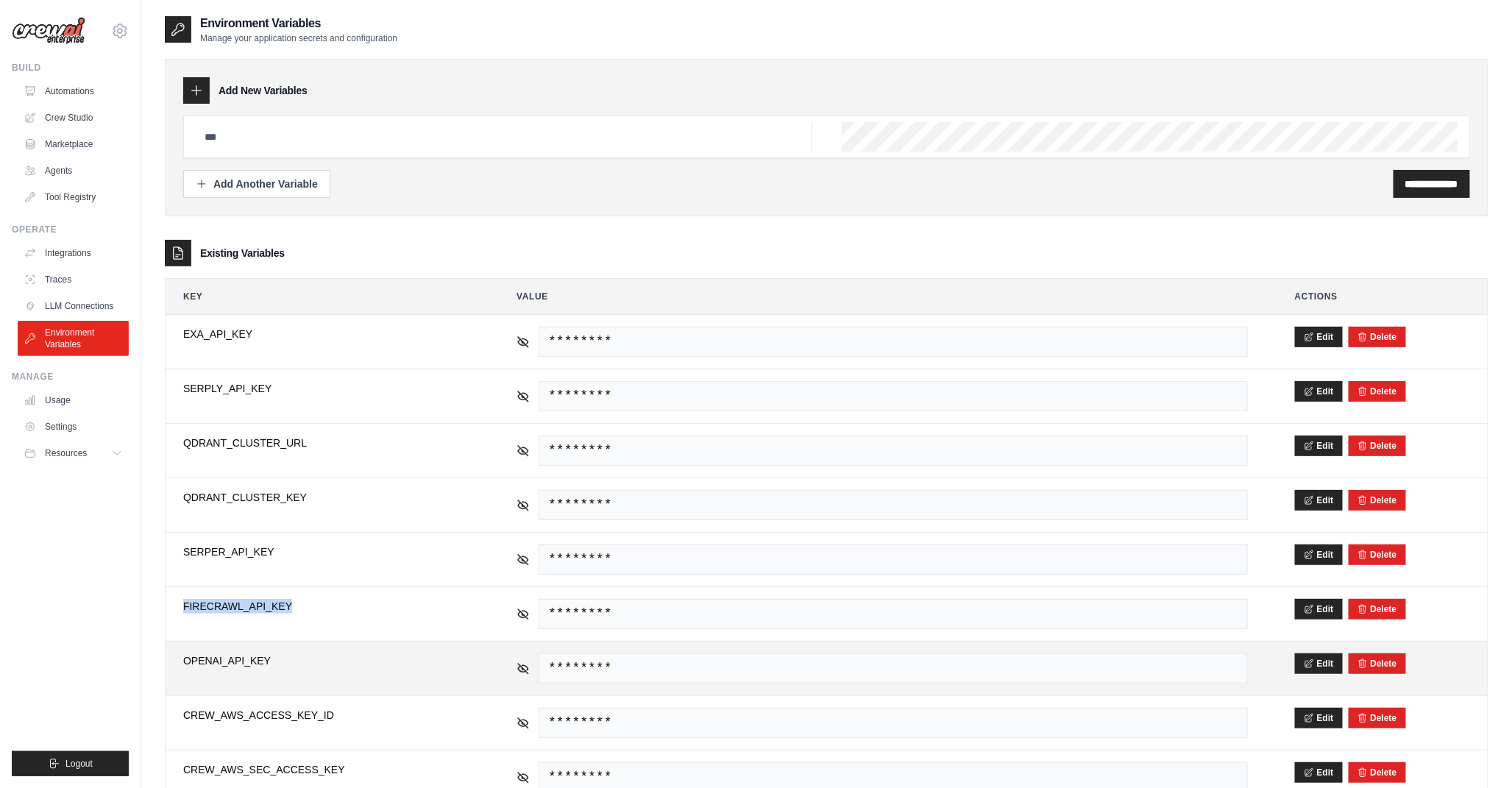
copy tr "FIRECRAWL_API_KEY"
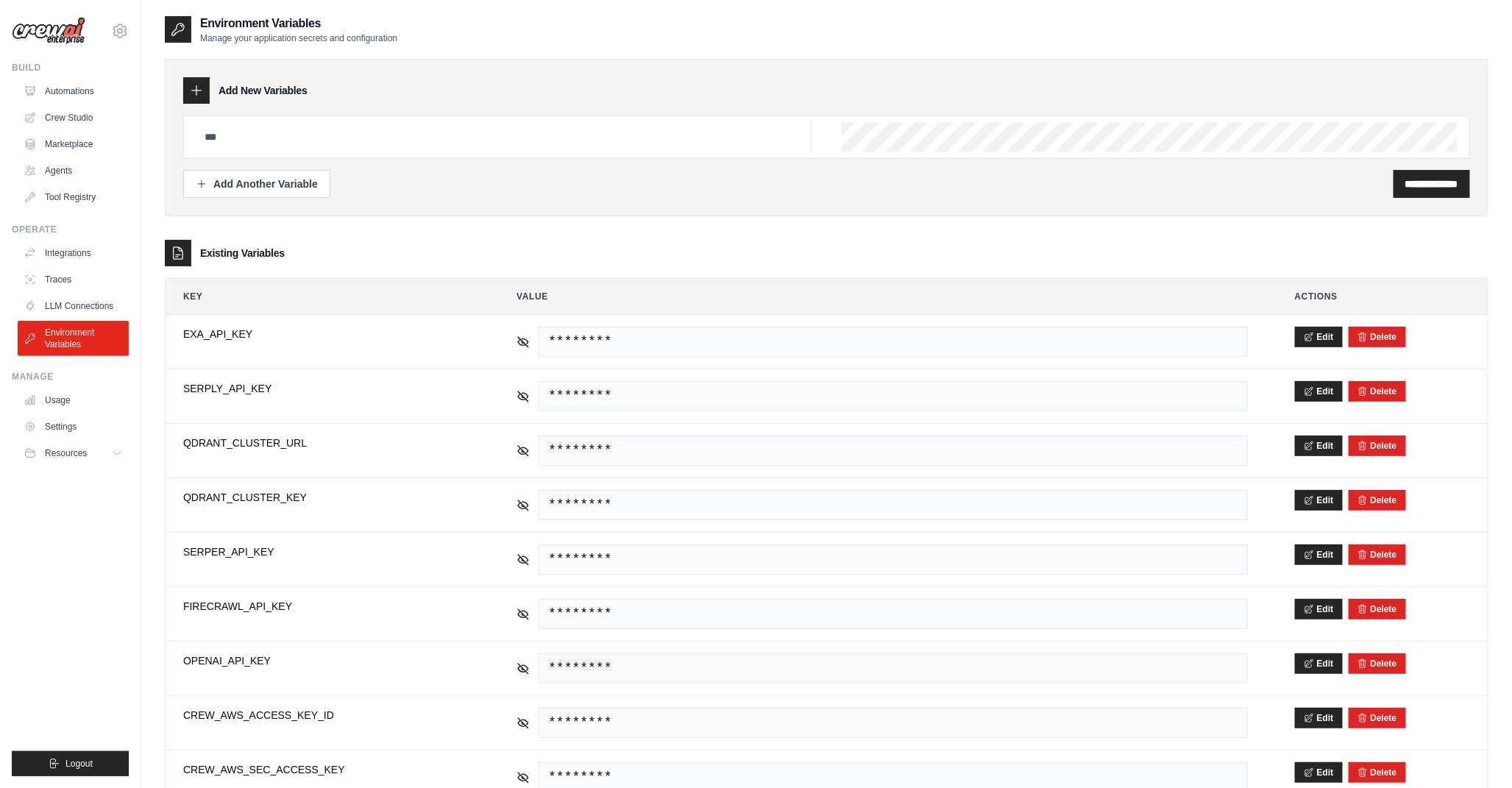
click at [84, 648] on ul "Build Automations Crew Studio Marketplace Agents" at bounding box center [70, 419] width 117 height 715
drag, startPoint x: 84, startPoint y: 648, endPoint x: 125, endPoint y: 615, distance: 52.6
click at [84, 648] on ul "Build Automations Crew Studio Marketplace Agents" at bounding box center [70, 419] width 117 height 715
click at [1258, 285] on th "Value" at bounding box center [882, 297] width 767 height 35
click at [76, 608] on ul "Build Automations Crew Studio Marketplace Agents" at bounding box center [70, 419] width 117 height 715
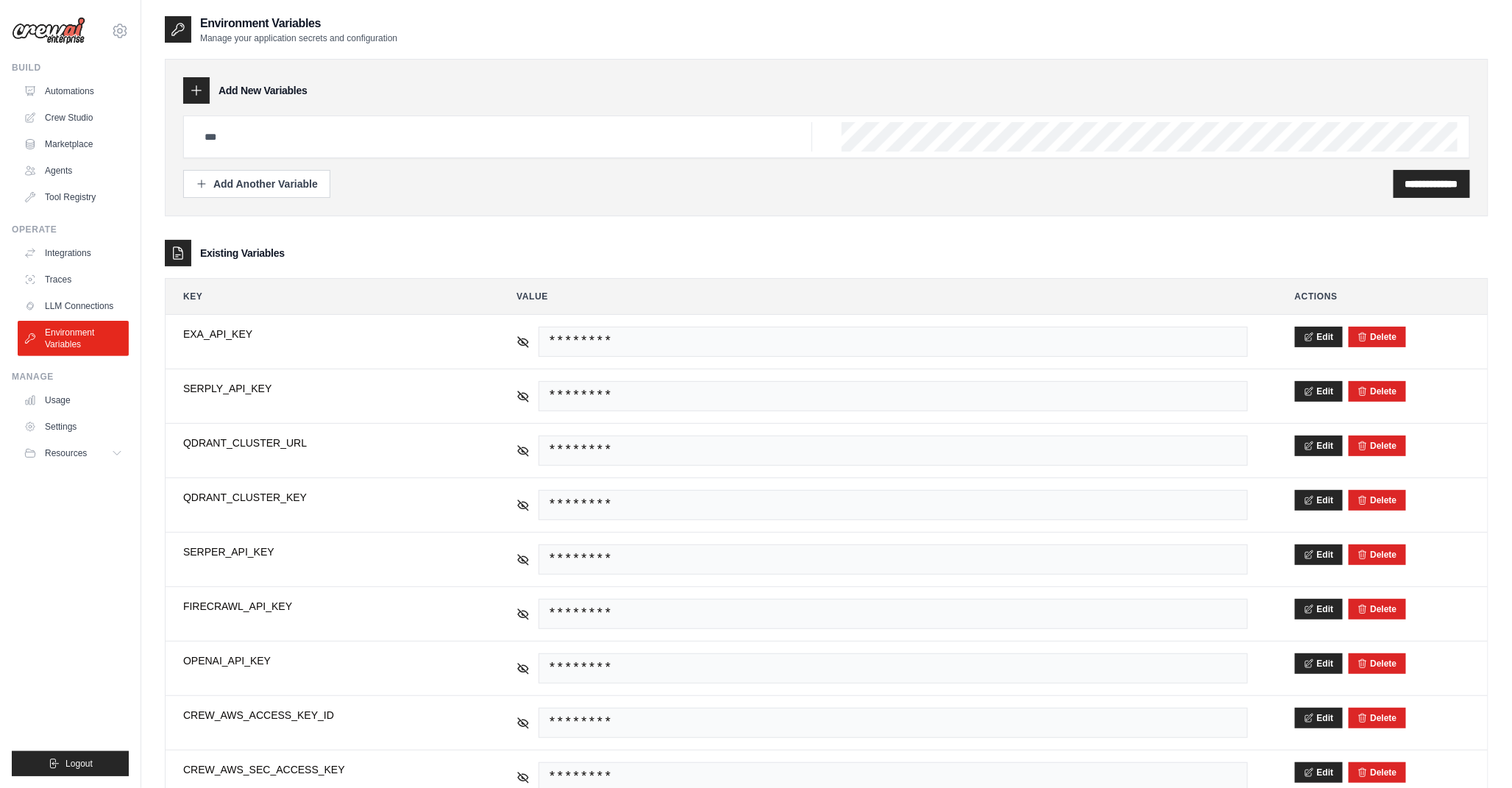
click at [141, 643] on div "**********" at bounding box center [826, 476] width 1370 height 923
click at [142, 608] on div "**********" at bounding box center [826, 476] width 1370 height 923
click at [35, 521] on ul "Build Automations Crew Studio Marketplace Agents" at bounding box center [70, 419] width 117 height 715
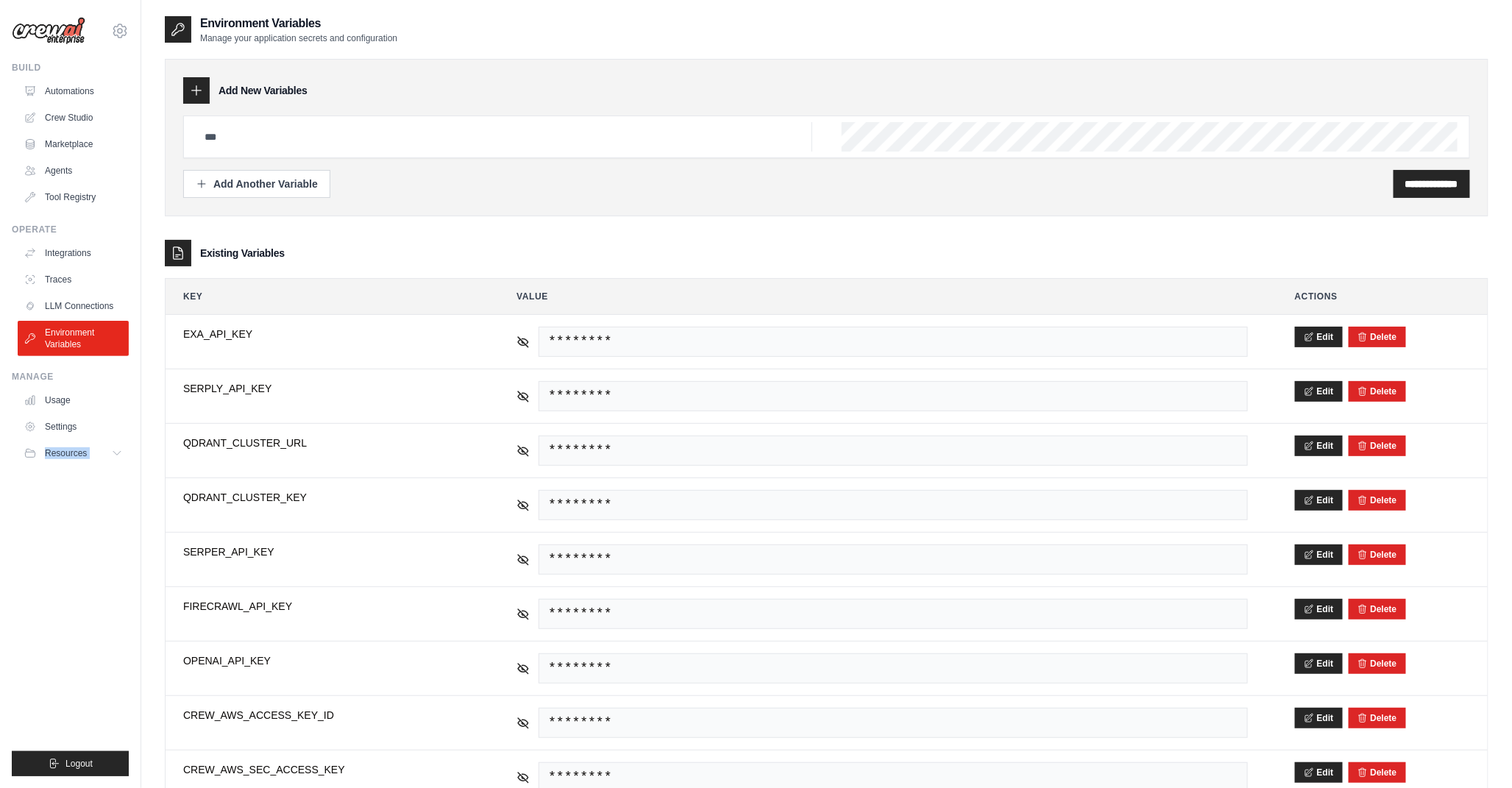
drag, startPoint x: 35, startPoint y: 521, endPoint x: 122, endPoint y: 556, distance: 93.8
click at [119, 561] on ul "Build Automations Crew Studio Marketplace Agents" at bounding box center [70, 419] width 117 height 715
click at [111, 600] on ul "Build Automations Crew Studio Marketplace Agents" at bounding box center [70, 419] width 117 height 715
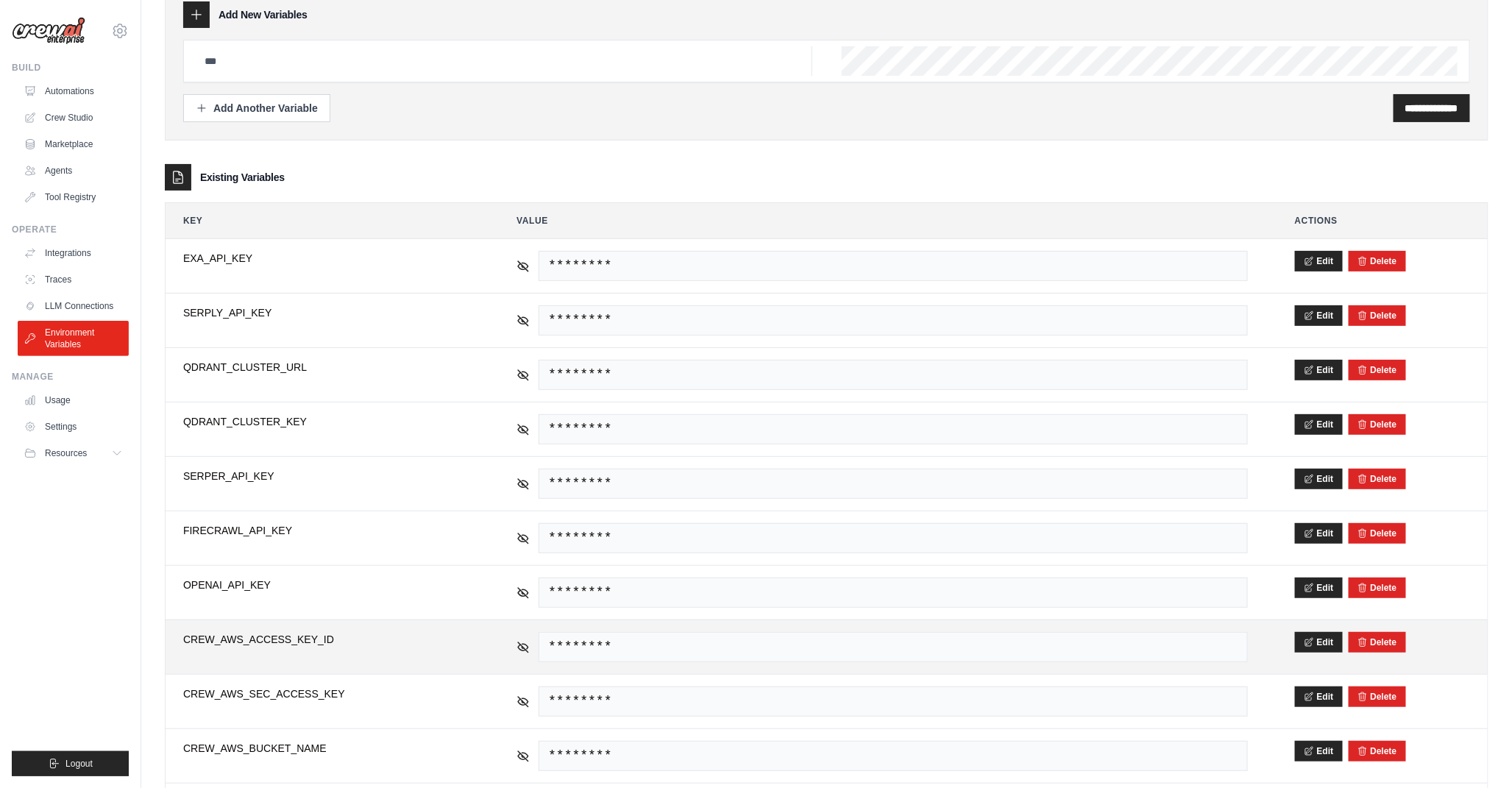
scroll to position [167, 0]
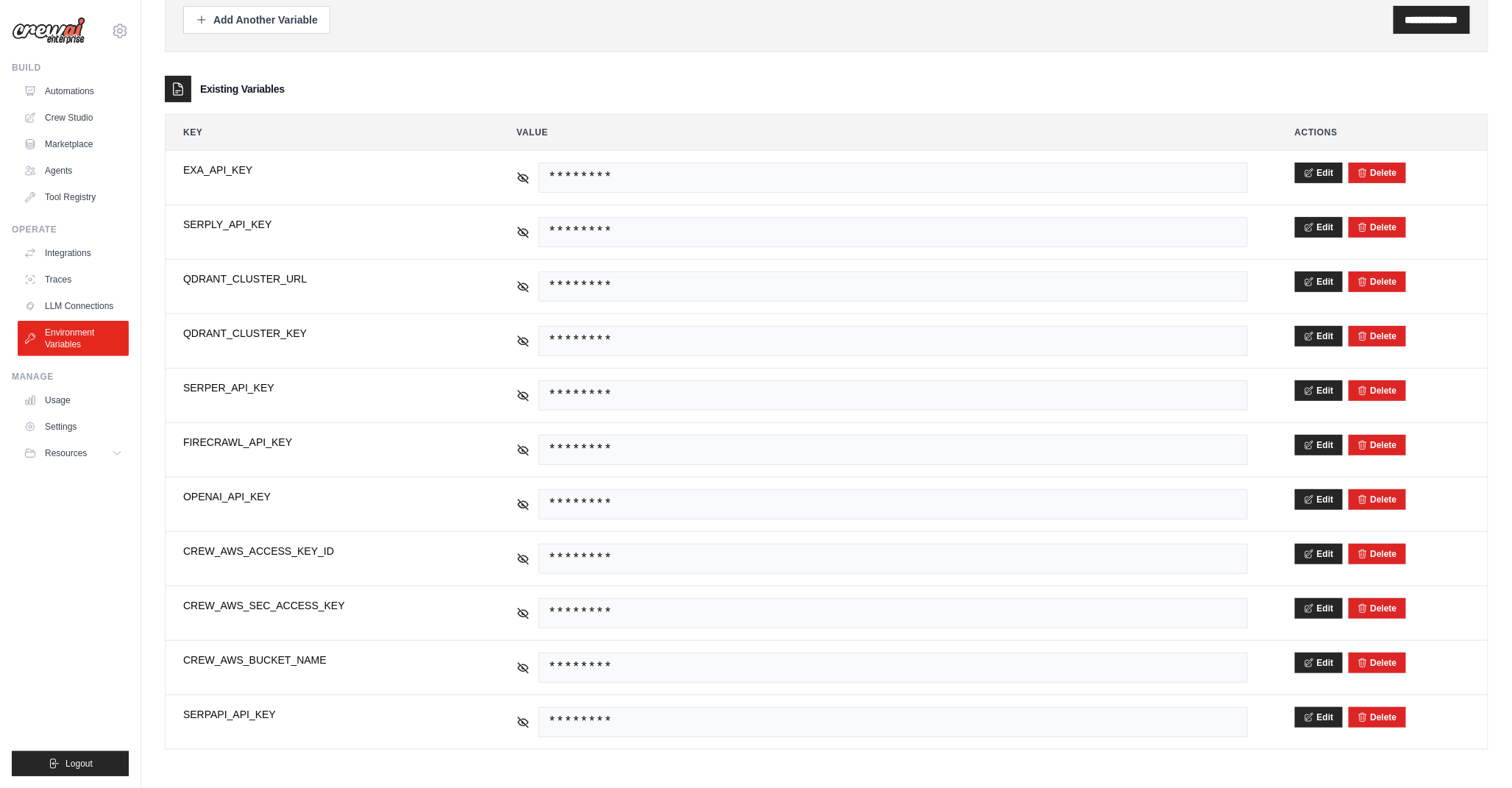
click at [92, 617] on ul "Build Automations Crew Studio Marketplace Agents" at bounding box center [70, 419] width 117 height 715
click at [92, 544] on ul "Build Automations Crew Studio Marketplace Agents" at bounding box center [70, 419] width 117 height 715
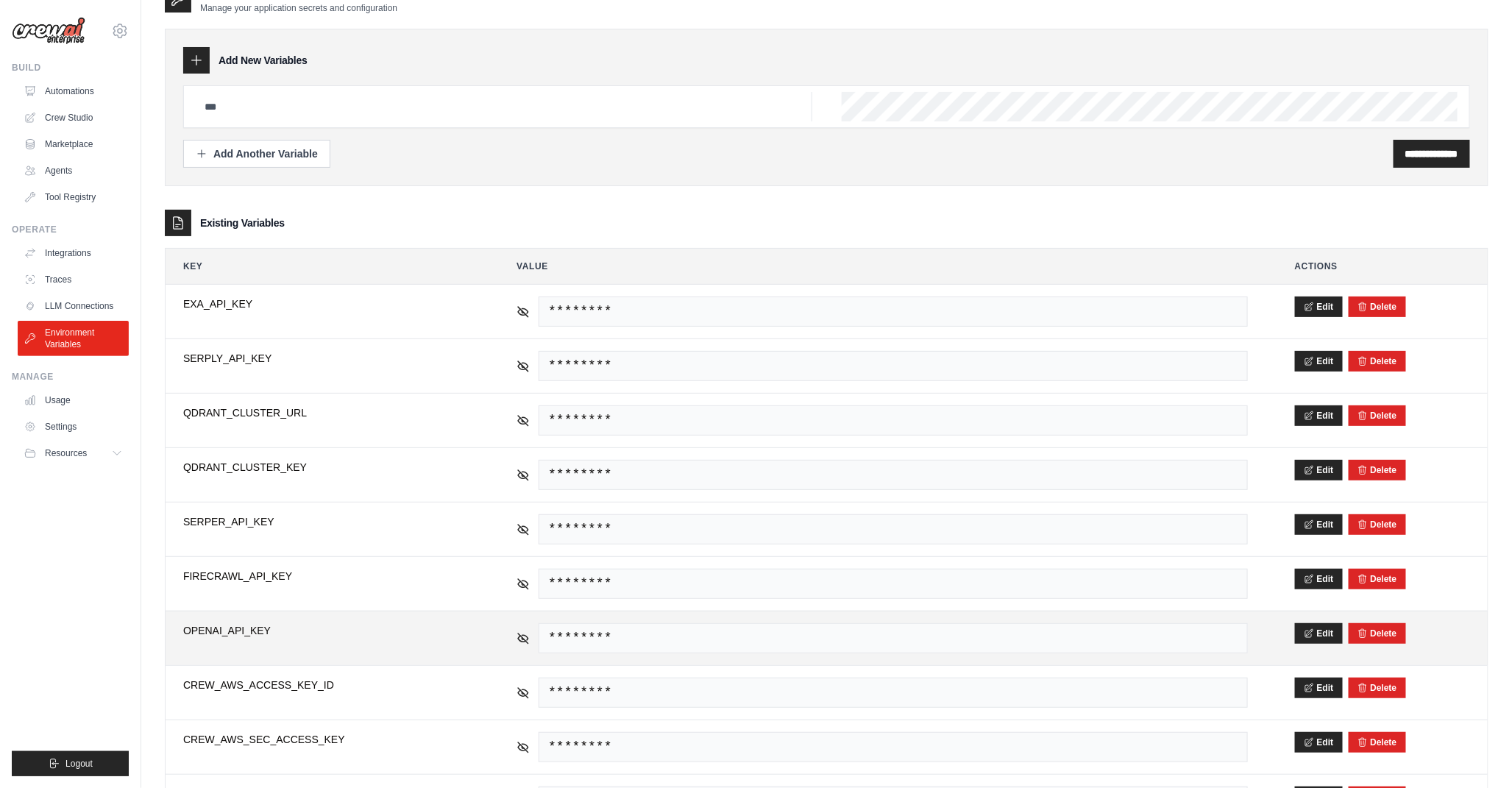
scroll to position [0, 0]
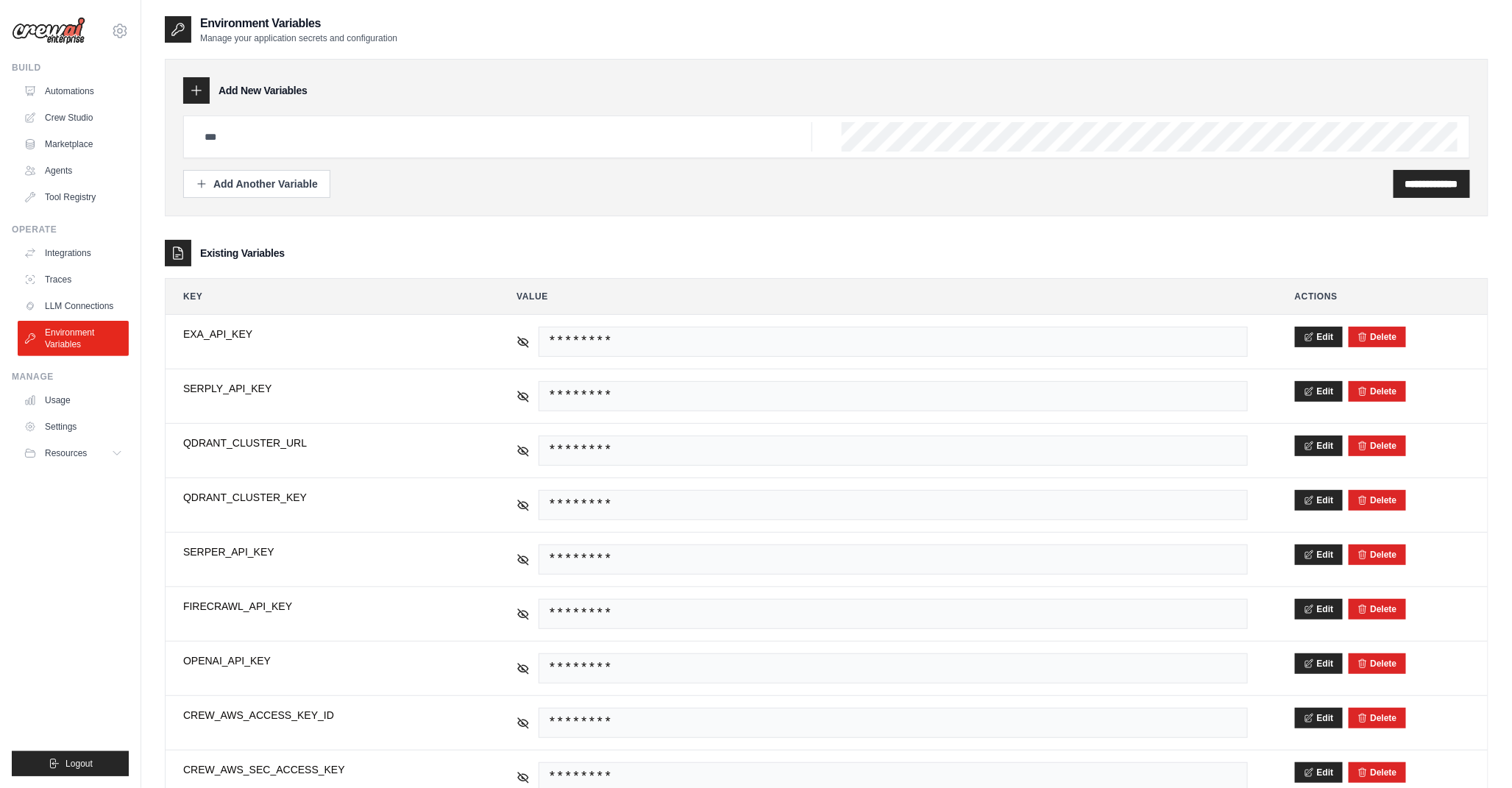
click at [81, 582] on ul "Build Automations Crew Studio Marketplace Agents" at bounding box center [70, 419] width 117 height 715
click at [69, 601] on ul "Build Automations Crew Studio Marketplace Agents" at bounding box center [70, 419] width 117 height 715
click at [298, 299] on th "Key" at bounding box center [326, 297] width 321 height 35
click at [439, 227] on div "**********" at bounding box center [826, 479] width 1323 height 870
click at [197, 295] on th "Key" at bounding box center [326, 297] width 321 height 35
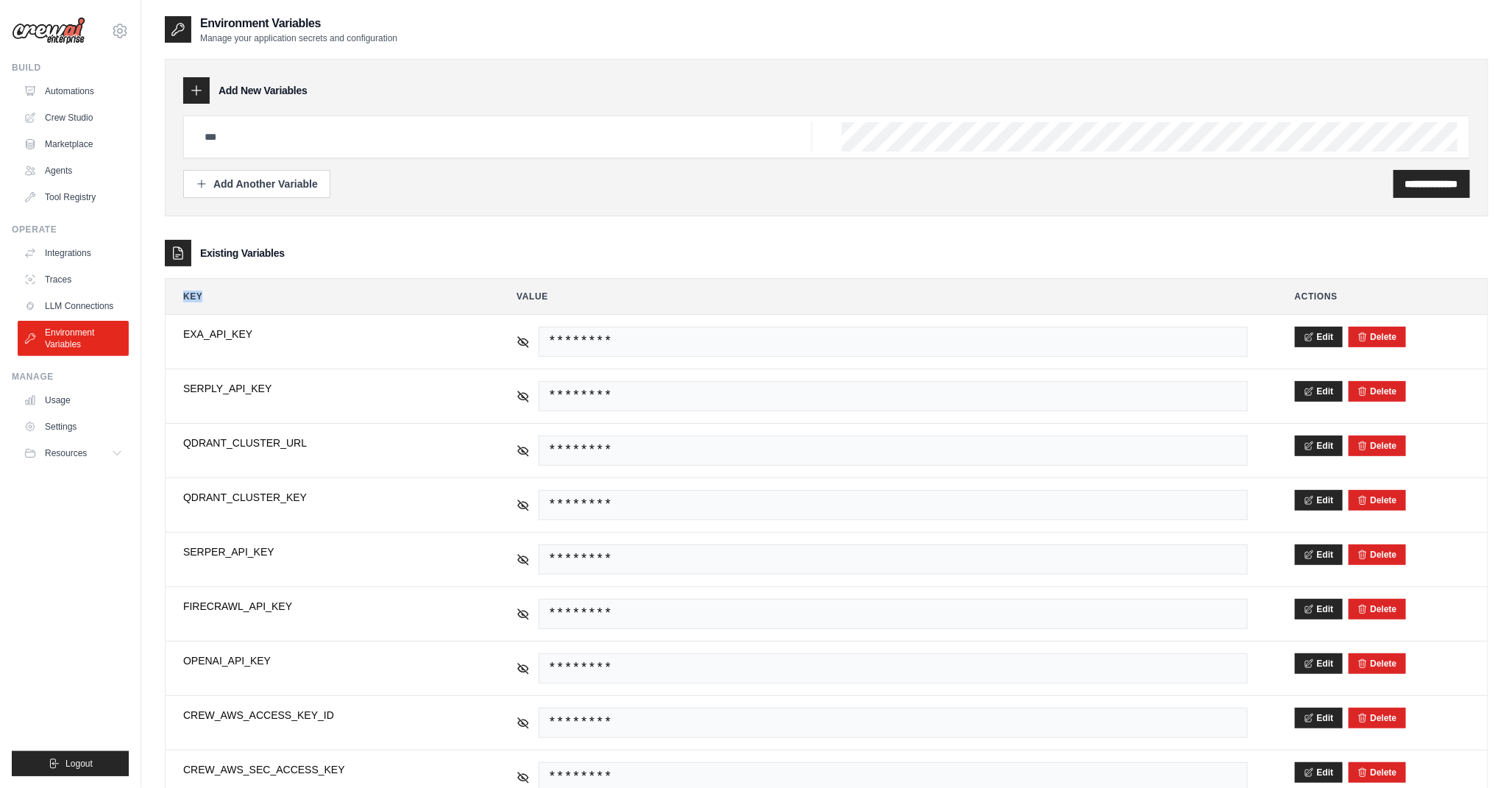
click at [197, 295] on th "Key" at bounding box center [326, 297] width 321 height 35
drag, startPoint x: 197, startPoint y: 295, endPoint x: 467, endPoint y: 291, distance: 270.0
click at [358, 285] on th "Key" at bounding box center [326, 297] width 321 height 35
click at [59, 650] on ul "Build Automations Crew Studio Marketplace Agents" at bounding box center [70, 419] width 117 height 715
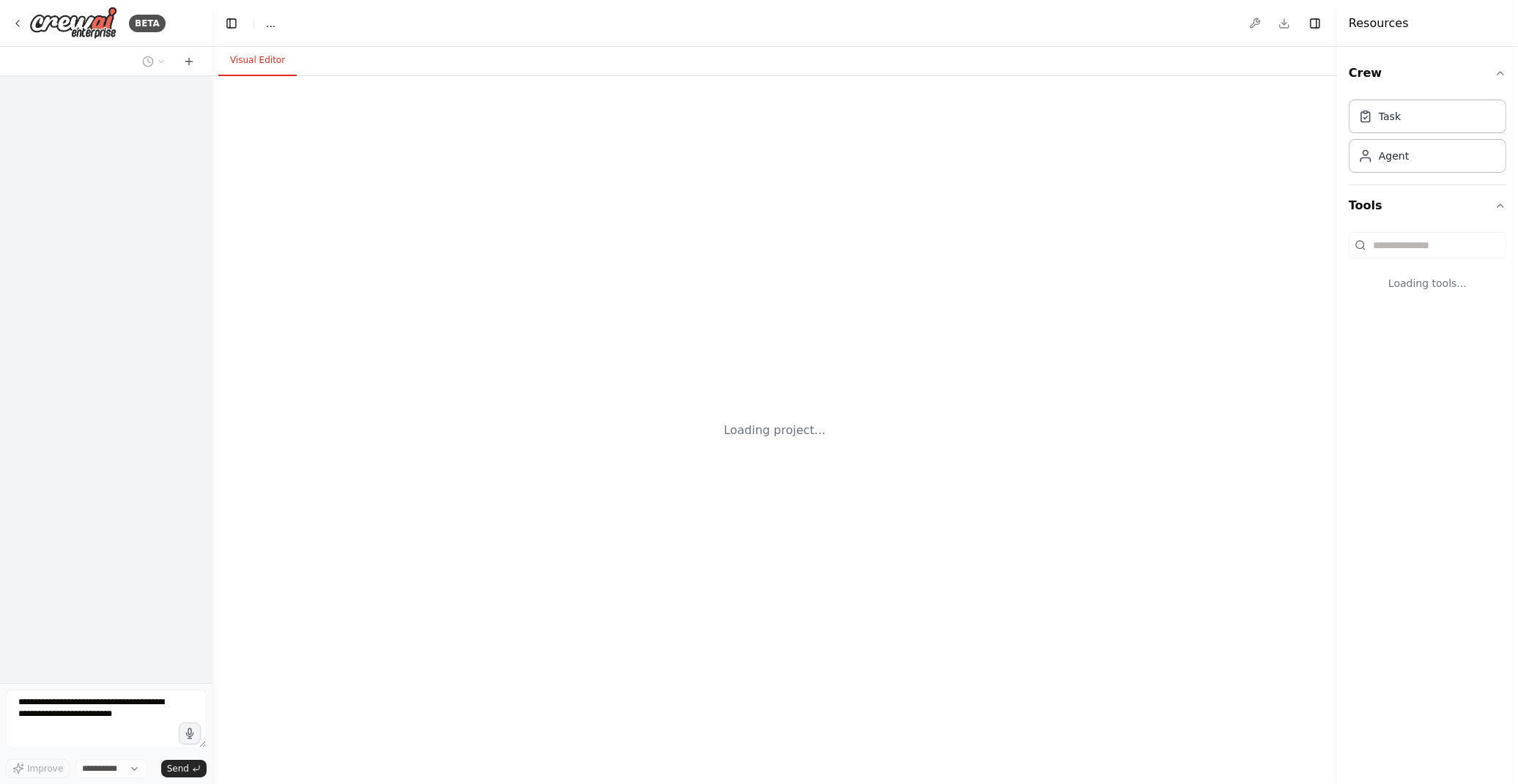
select select "****"
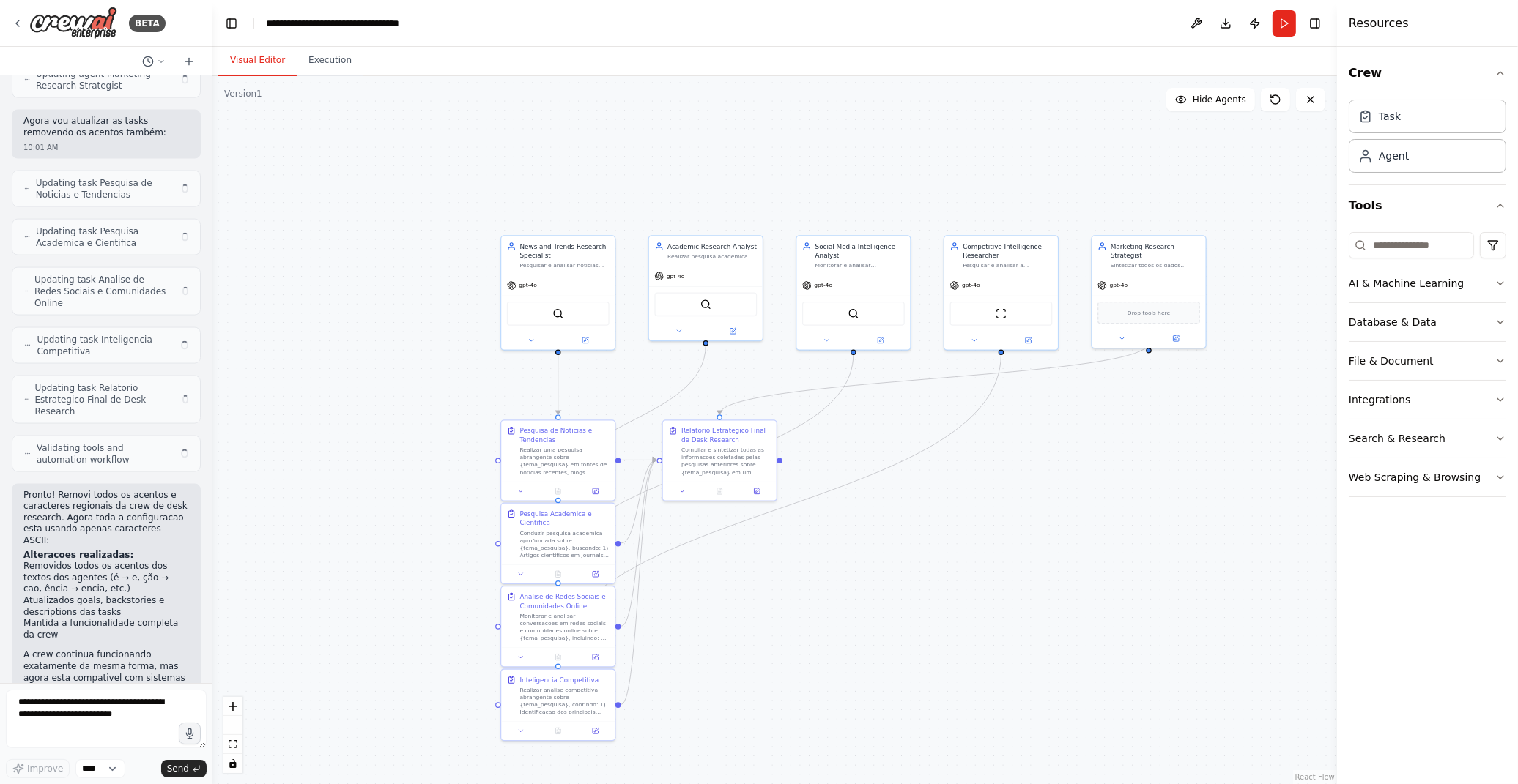
scroll to position [2612, 0]
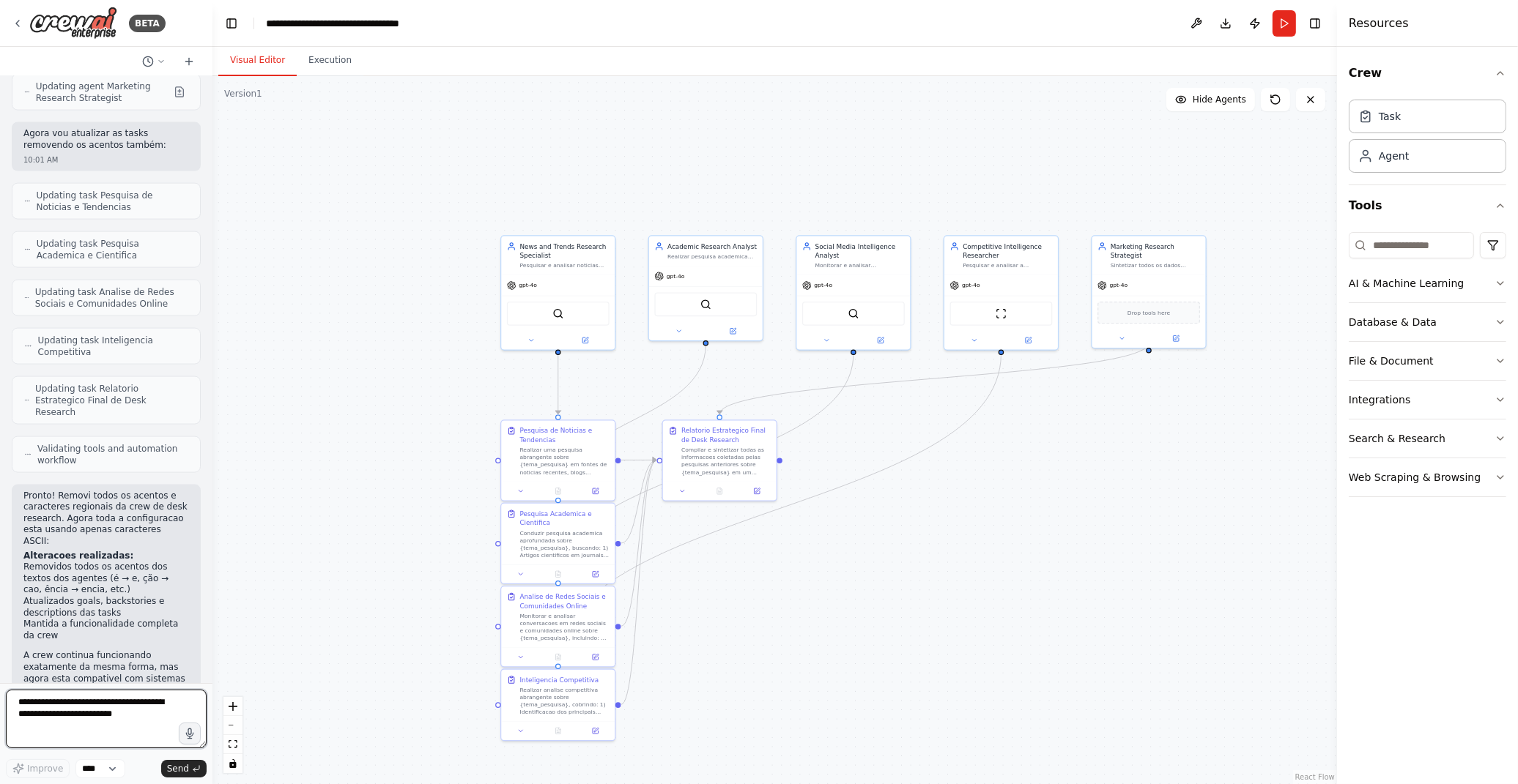
click at [142, 699] on textarea at bounding box center [107, 719] width 201 height 58
type textarea "**********"
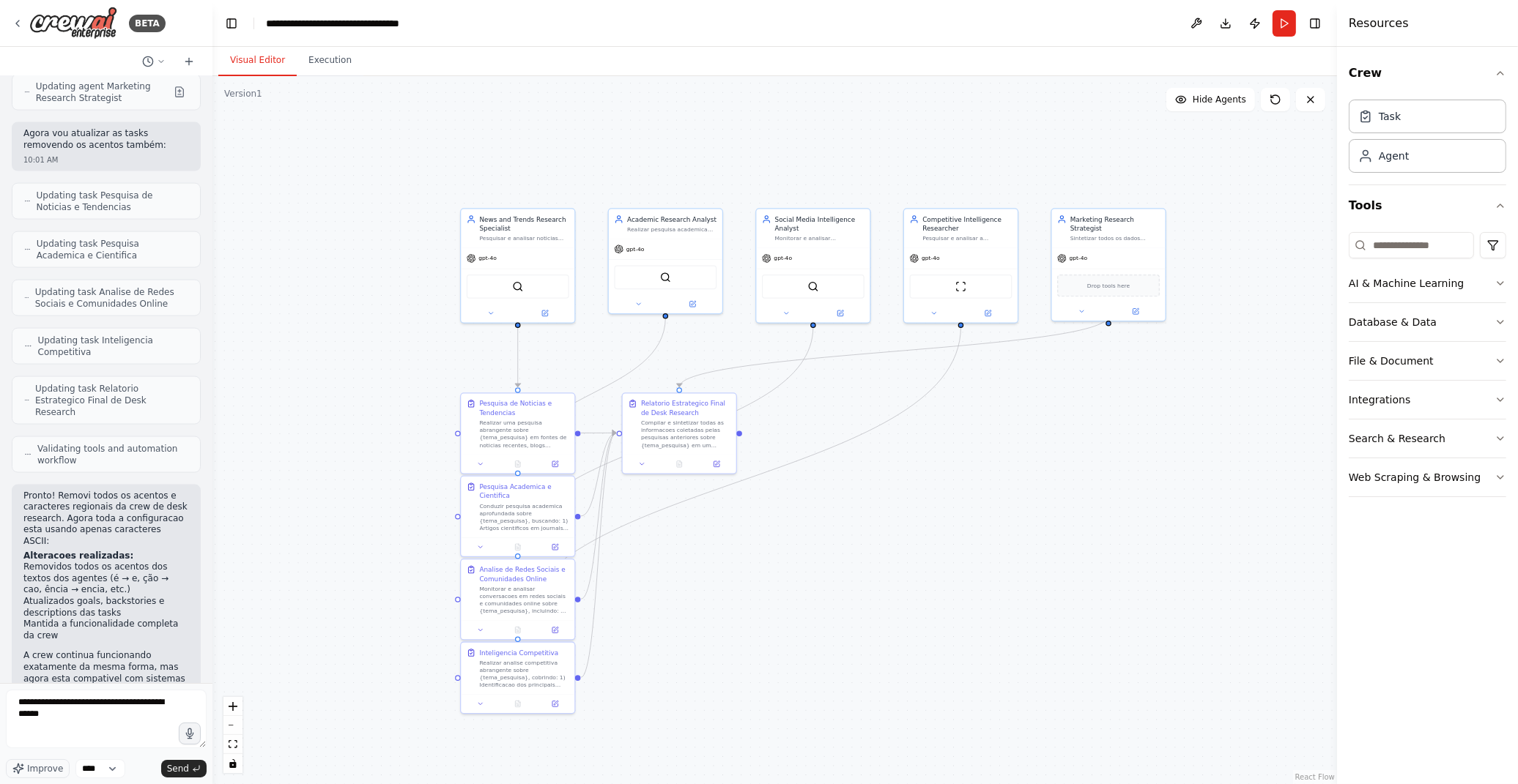
drag, startPoint x: 929, startPoint y: 618, endPoint x: 889, endPoint y: 591, distance: 48.3
click at [889, 591] on div ".deletable-edge-delete-btn { width: 20px; height: 20px; border: 0px solid #ffff…" at bounding box center [774, 430] width 1124 height 708
click at [27, 450] on icon at bounding box center [28, 454] width 8 height 8
click at [101, 443] on span "Validating tools and automation workflow" at bounding box center [113, 455] width 151 height 24
click at [96, 715] on textarea "**********" at bounding box center [107, 719] width 201 height 58
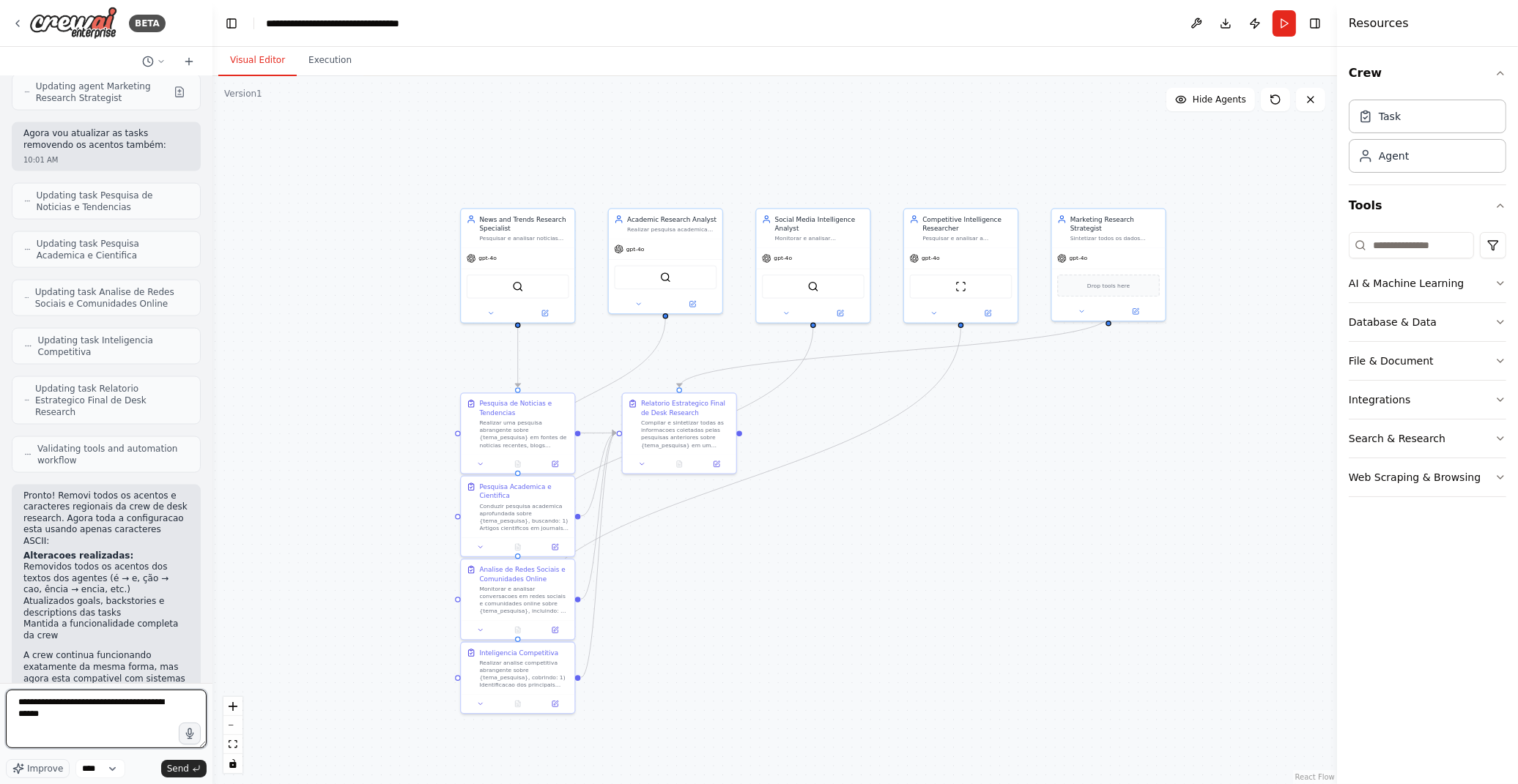
click at [96, 715] on textarea "**********" at bounding box center [107, 719] width 201 height 58
click at [899, 584] on div ".deletable-edge-delete-btn { width: 20px; height: 20px; border: 0px solid #ffff…" at bounding box center [774, 430] width 1124 height 708
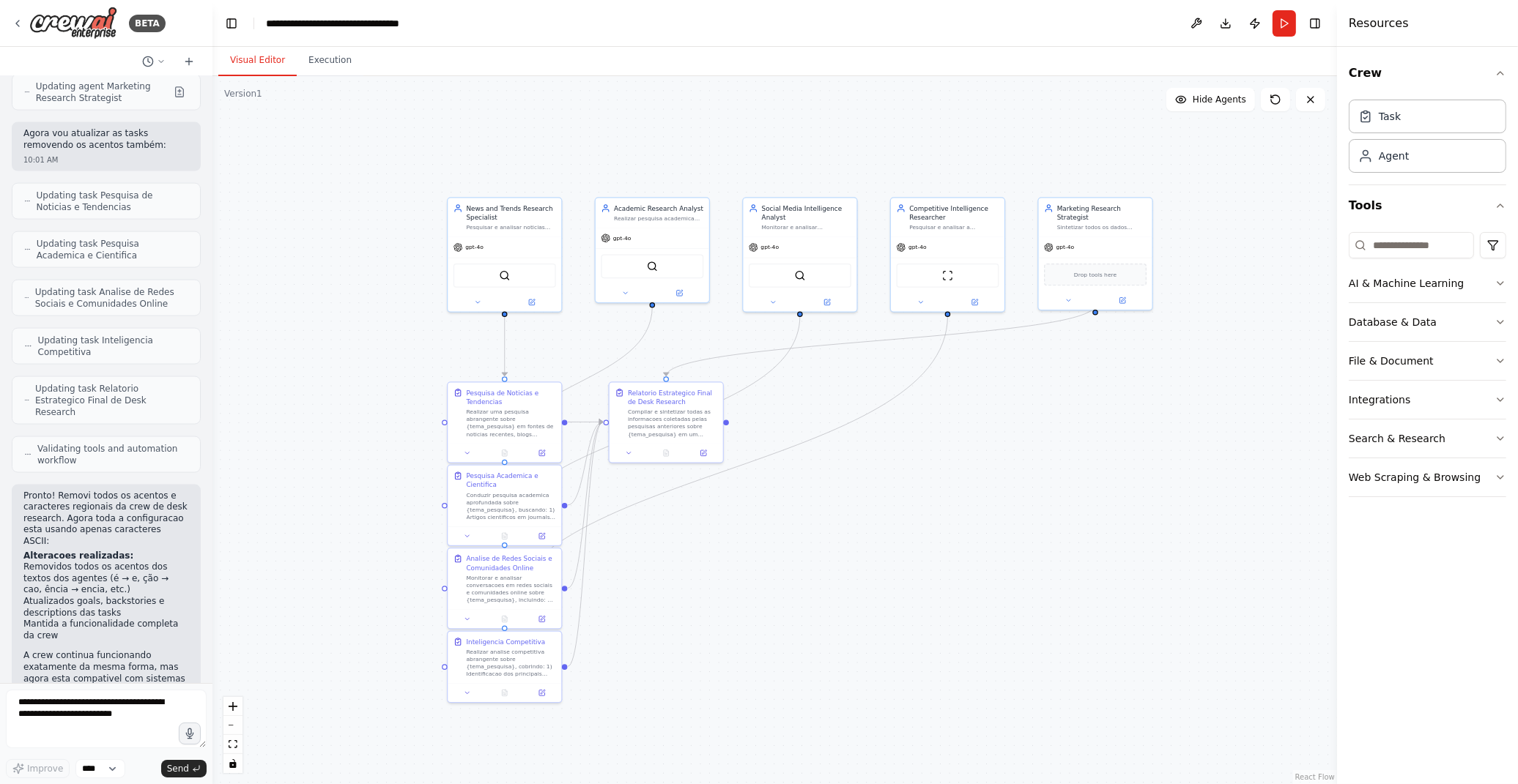
drag, startPoint x: 909, startPoint y: 570, endPoint x: 859, endPoint y: 532, distance: 62.8
click at [859, 532] on div ".deletable-edge-delete-btn { width: 20px; height: 20px; border: 0px solid #ffff…" at bounding box center [774, 430] width 1124 height 708
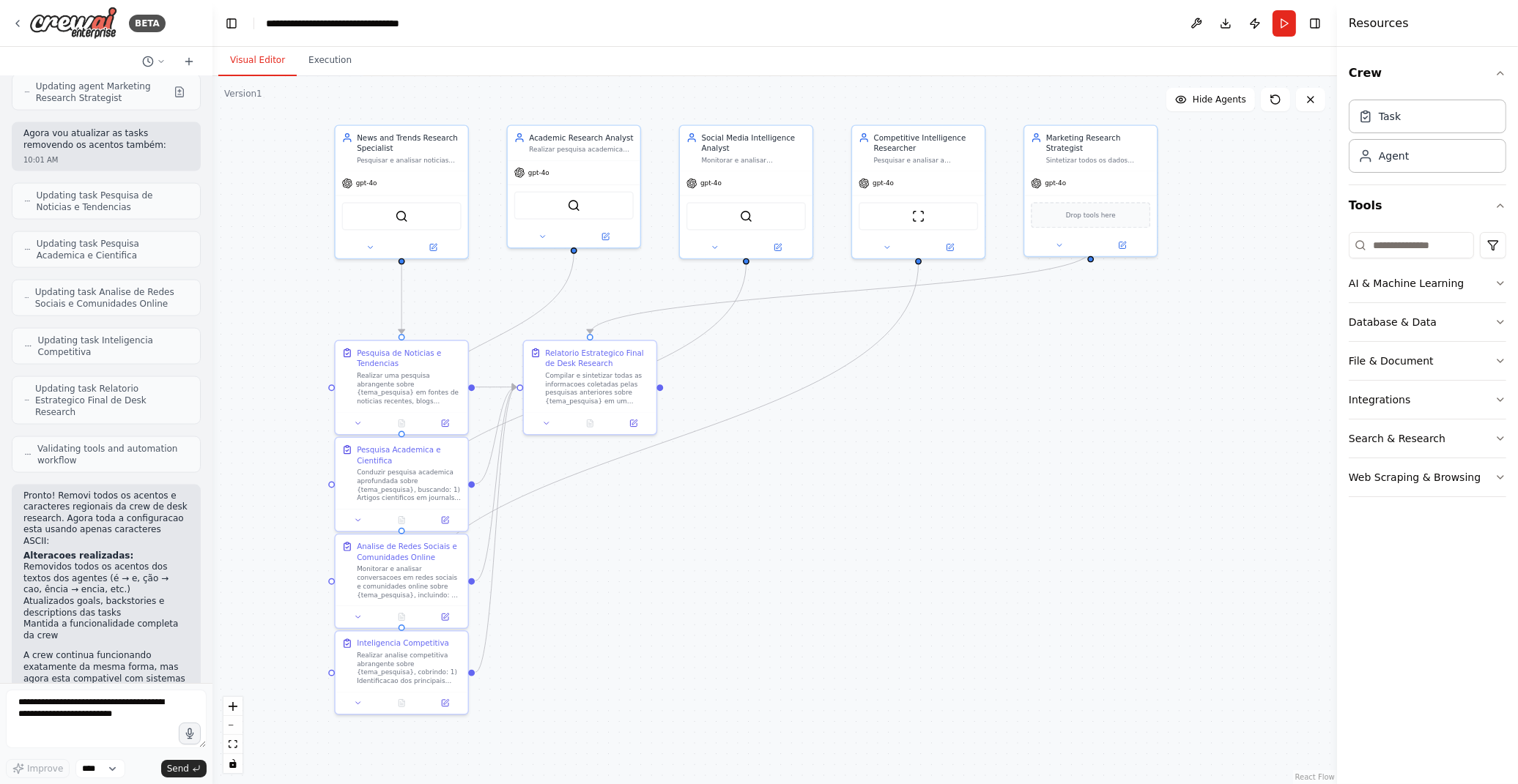
drag, startPoint x: 757, startPoint y: 460, endPoint x: 555, endPoint y: 353, distance: 228.6
click at [752, 477] on div ".deletable-edge-delete-btn { width: 20px; height: 20px; border: 0px solid #ffff…" at bounding box center [774, 430] width 1124 height 708
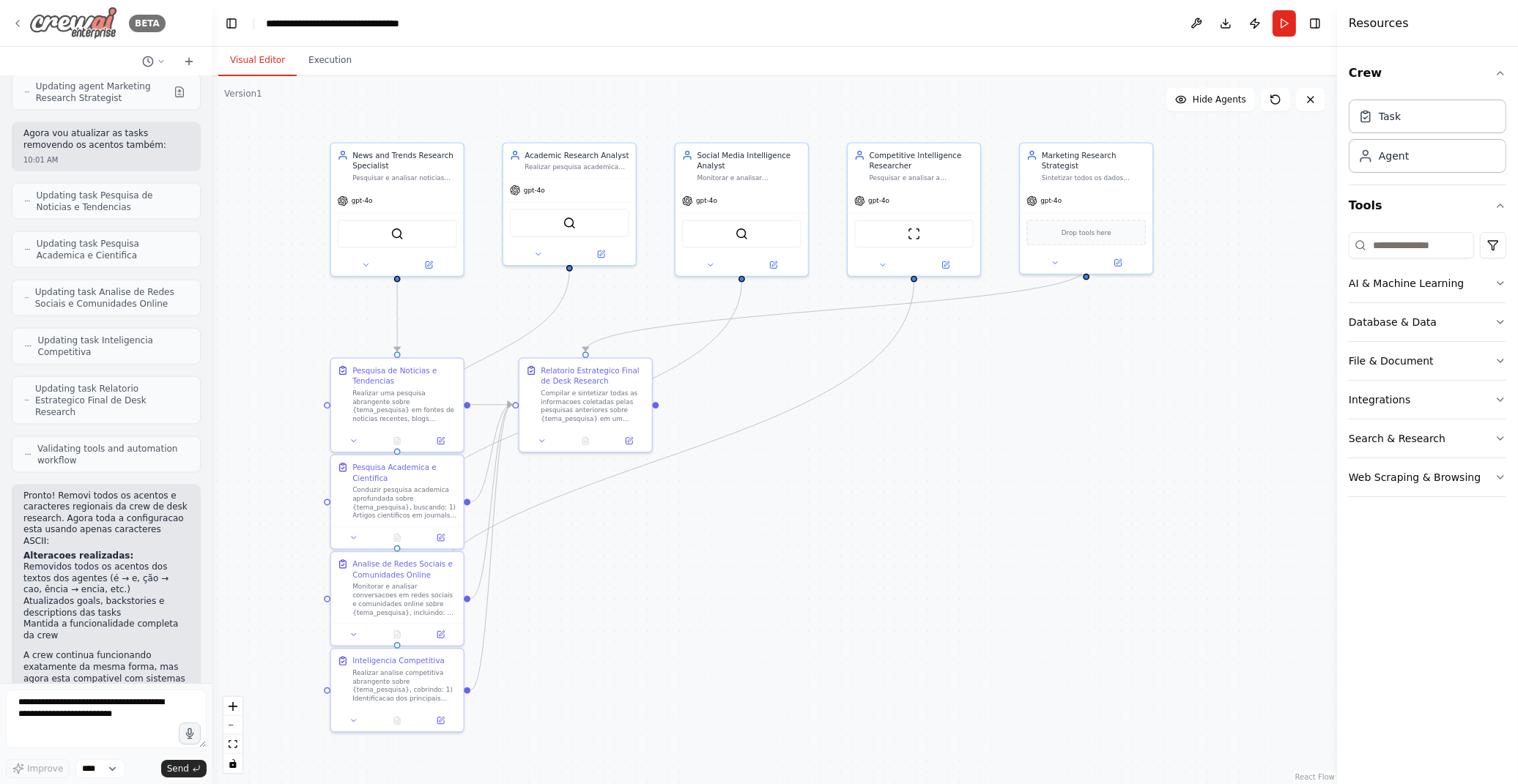
click at [103, 25] on img at bounding box center [73, 23] width 88 height 33
